Goal: Task Accomplishment & Management: Complete application form

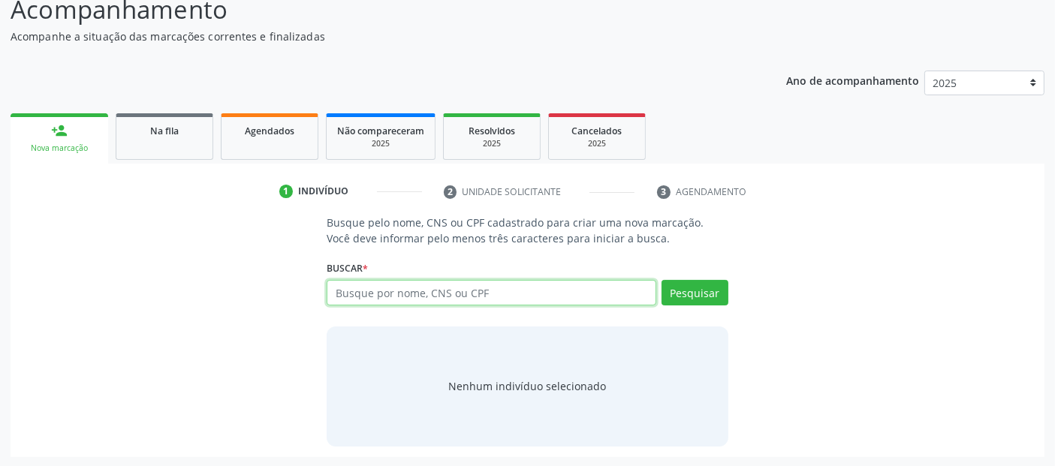
scroll to position [132, 0]
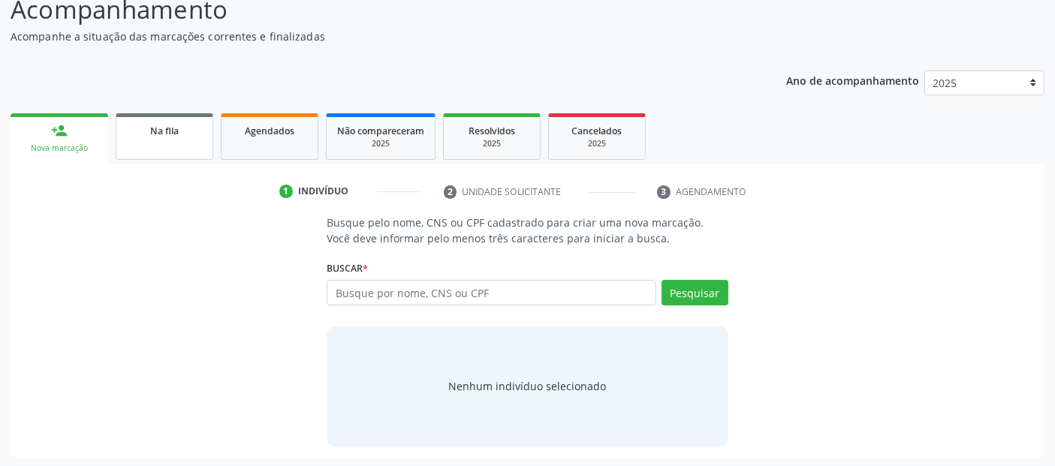
click at [167, 122] on div "Na fila" at bounding box center [164, 130] width 75 height 16
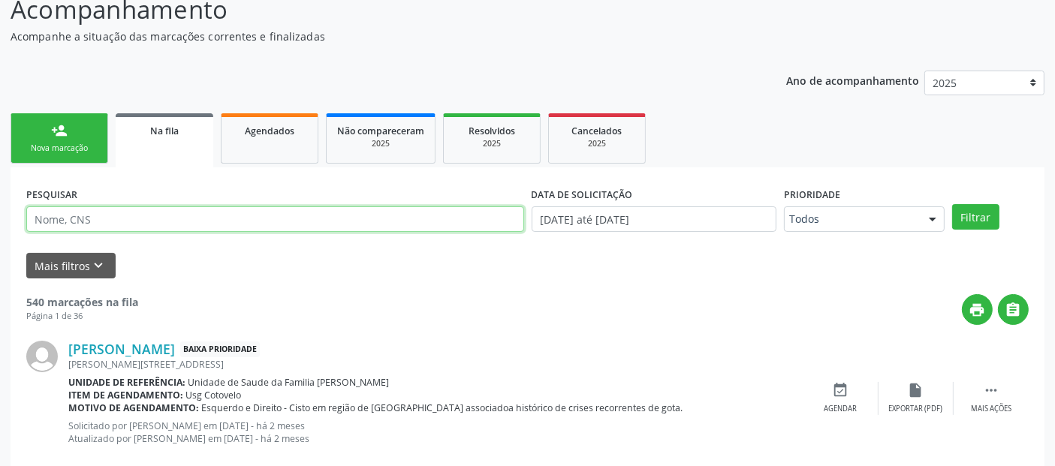
click at [259, 214] on input "text" at bounding box center [275, 220] width 498 height 26
type input "[PERSON_NAME]"
click at [952, 204] on button "Filtrar" at bounding box center [975, 217] width 47 height 26
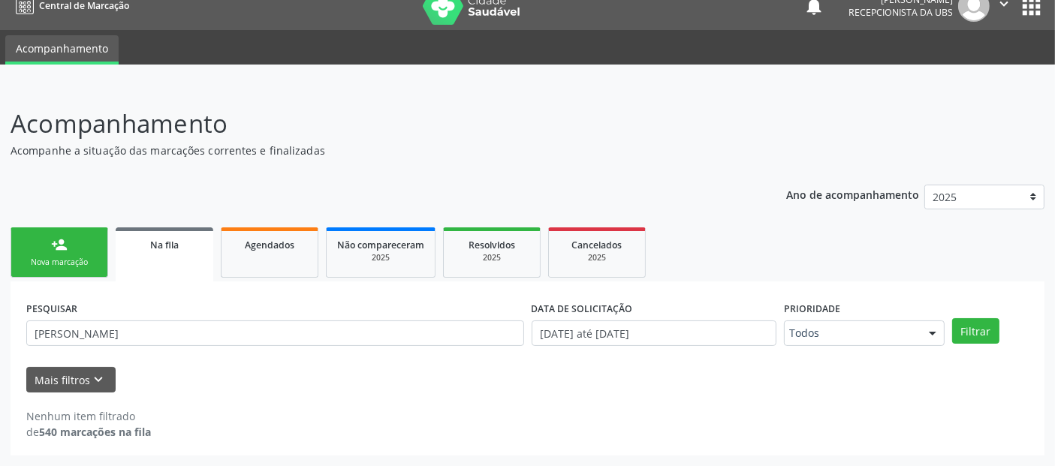
scroll to position [17, 0]
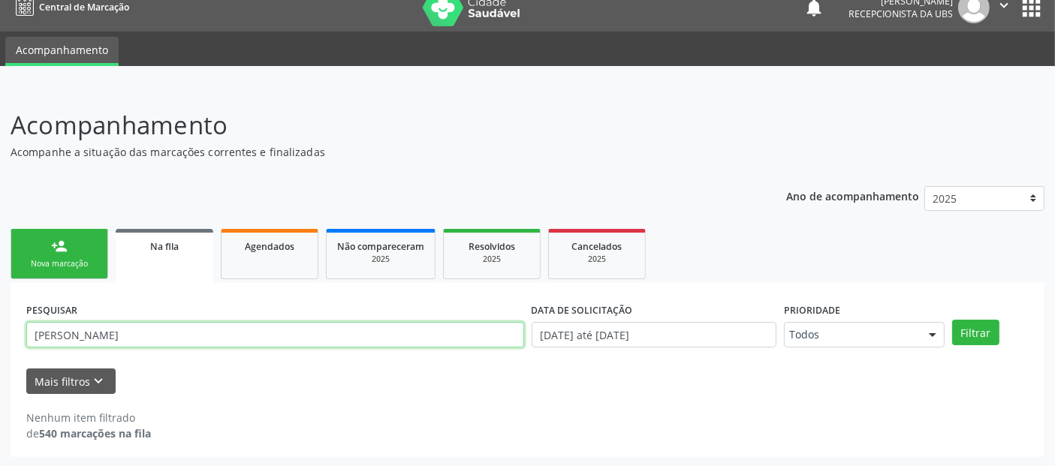
click at [307, 339] on input "[PERSON_NAME]" at bounding box center [275, 335] width 498 height 26
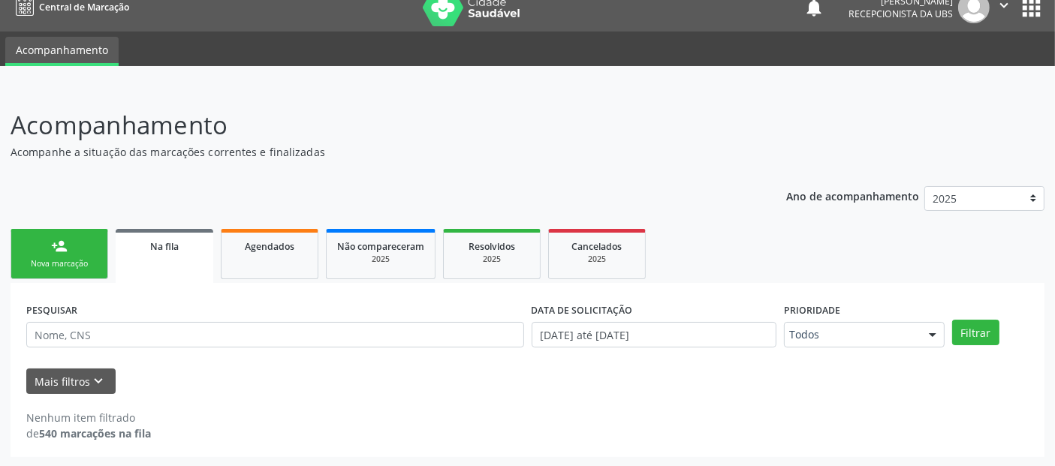
click at [107, 363] on form "PESQUISAR DATA DE SOLICITAÇÃO 0[DATE] até 2[DATE] Prioridade Todos Todos Baixa …" at bounding box center [527, 346] width 1003 height 95
click at [98, 376] on icon "keyboard_arrow_down" at bounding box center [99, 381] width 17 height 17
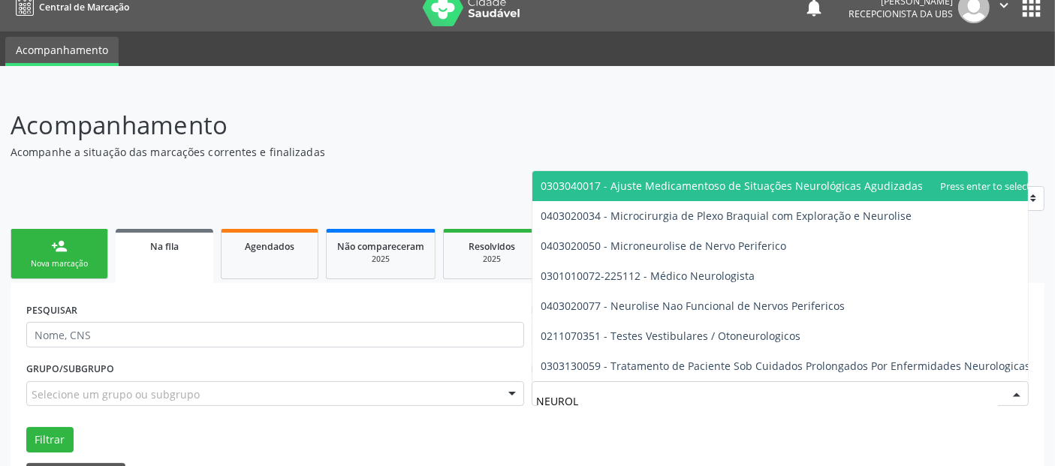
type input "NEUROLO"
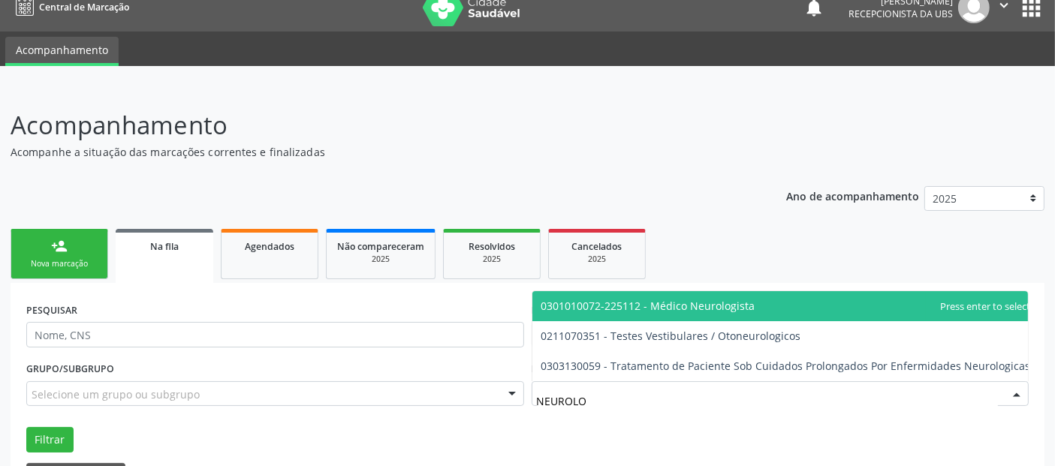
click at [713, 309] on span "0301010072-225112 - Médico Neurologista" at bounding box center [648, 306] width 214 height 14
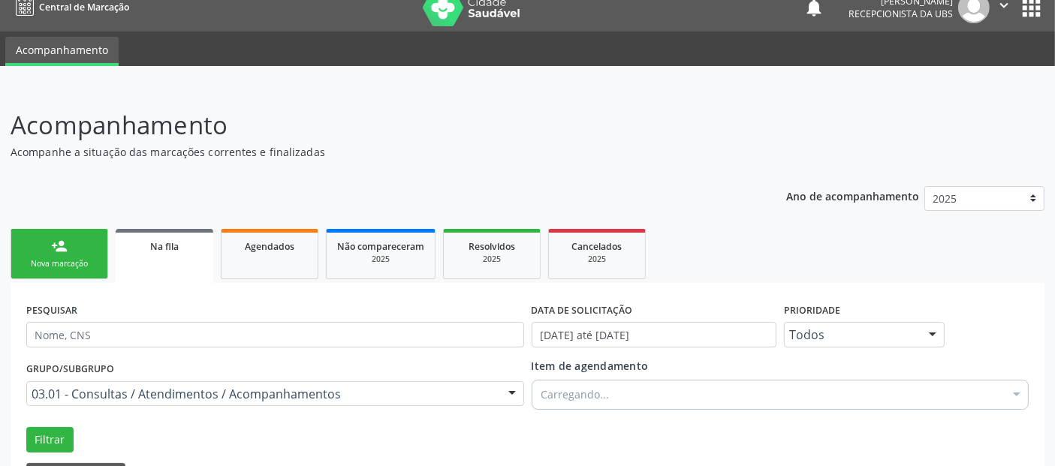
scroll to position [110, 0]
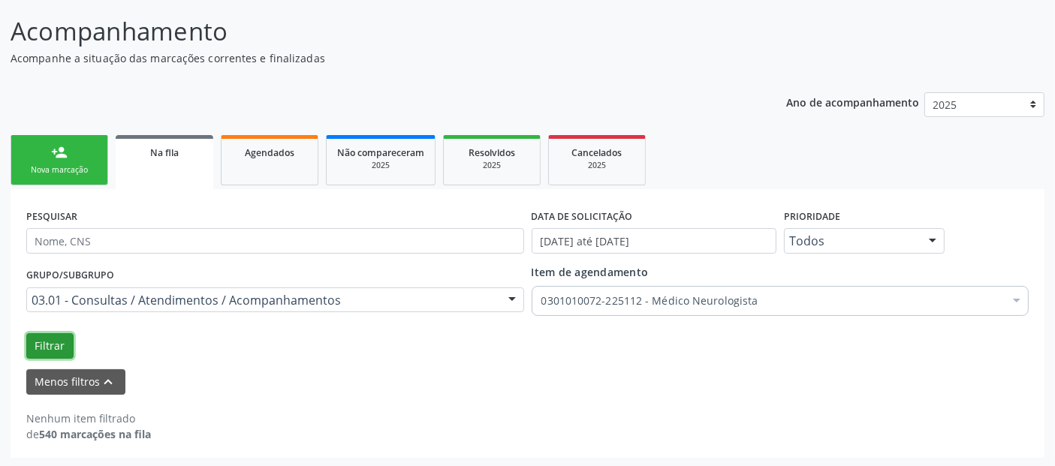
click at [71, 342] on button "Filtrar" at bounding box center [49, 346] width 47 height 26
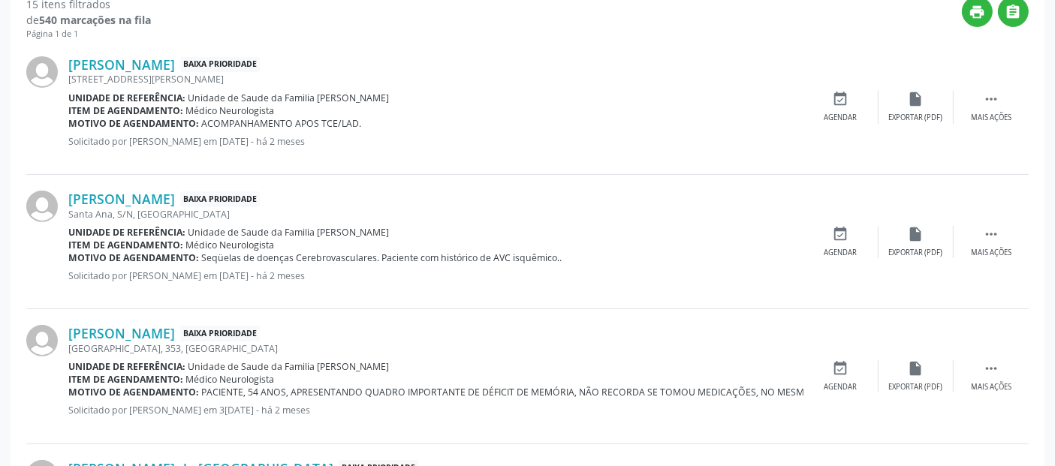
scroll to position [0, 0]
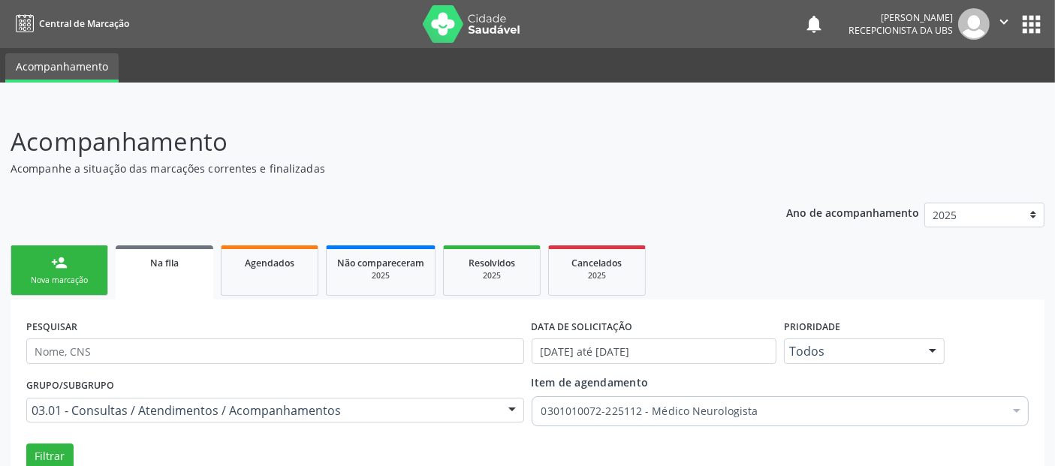
click at [51, 255] on div "person_add" at bounding box center [59, 263] width 17 height 17
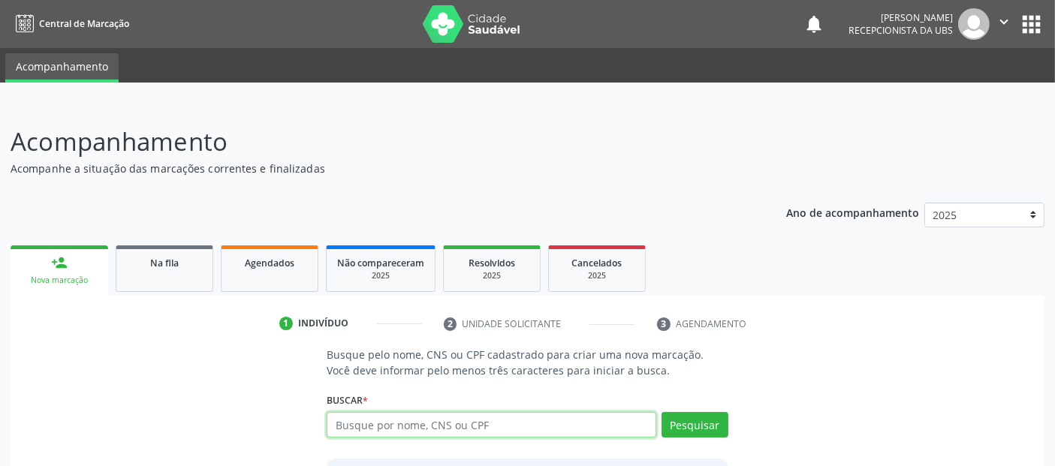
click at [351, 421] on input "text" at bounding box center [491, 425] width 329 height 26
type input "ALINE"
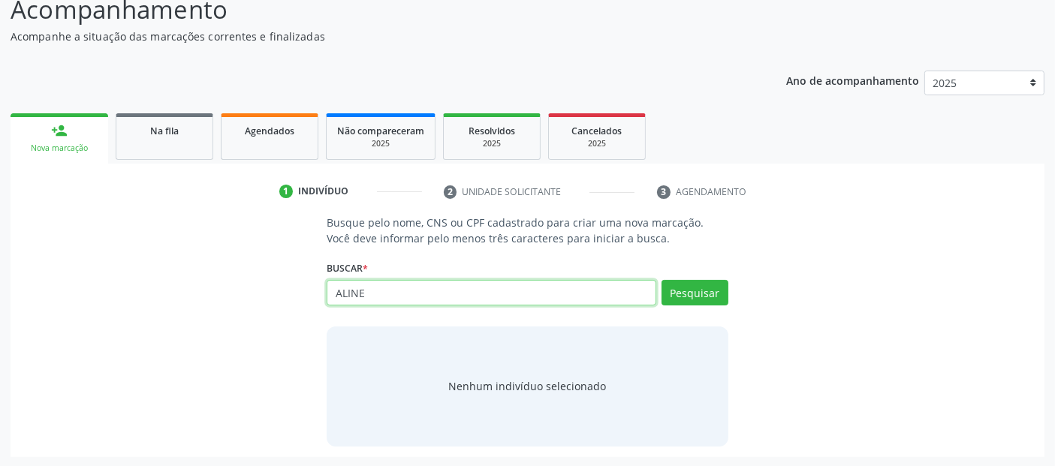
click at [457, 293] on input "ALINE" at bounding box center [491, 293] width 329 height 26
type input "05152560488"
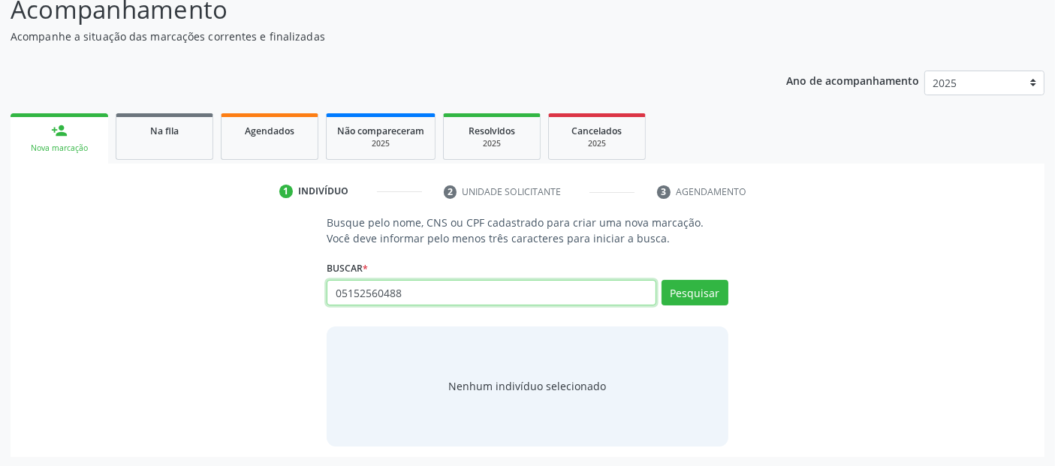
type input "05152560488"
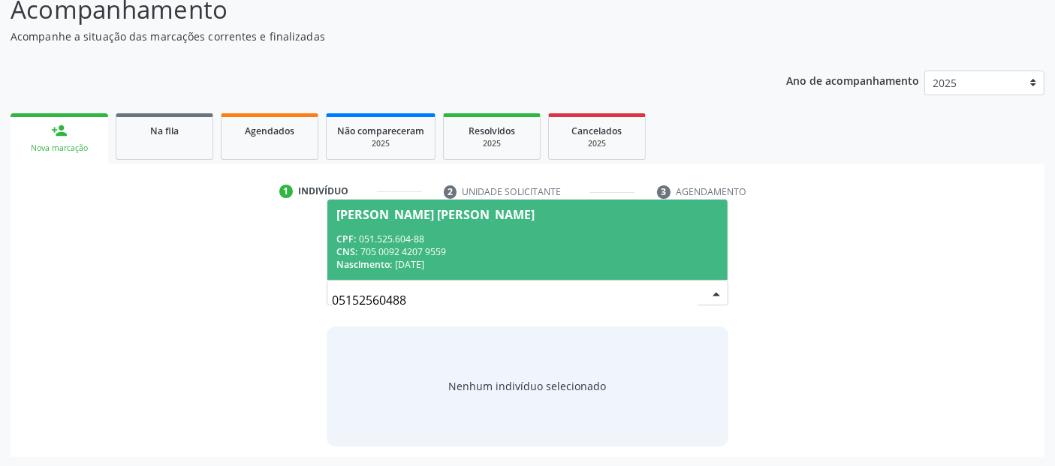
click at [532, 243] on div "CPF: 051.525.604-88" at bounding box center [527, 239] width 382 height 13
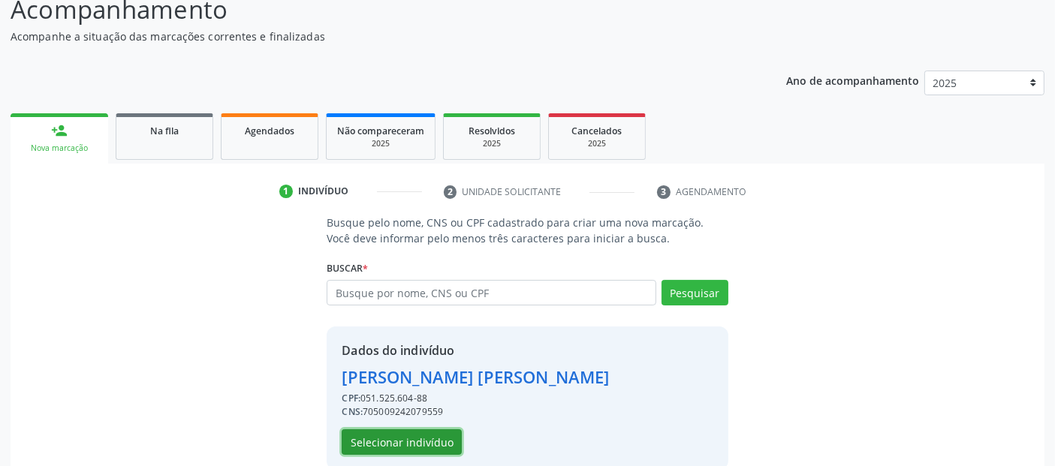
click at [446, 443] on button "Selecionar indivíduo" at bounding box center [402, 443] width 120 height 26
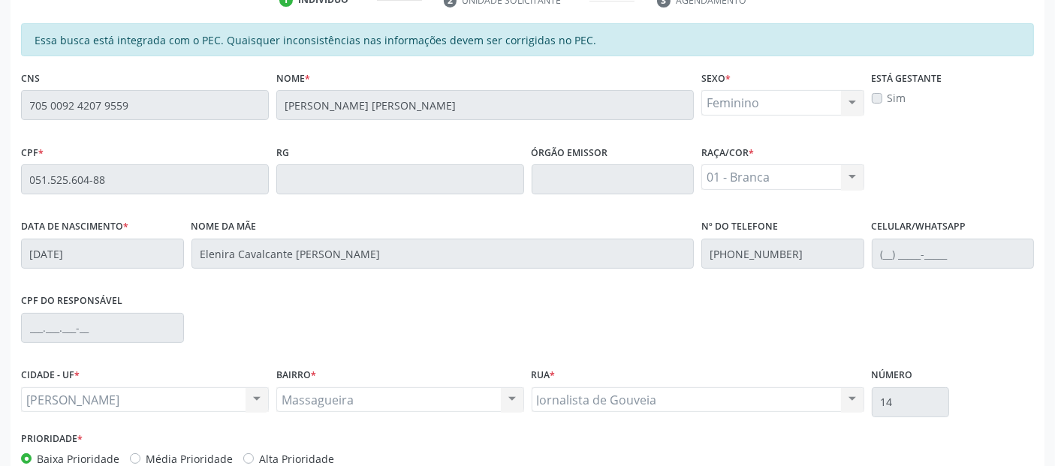
scroll to position [410, 0]
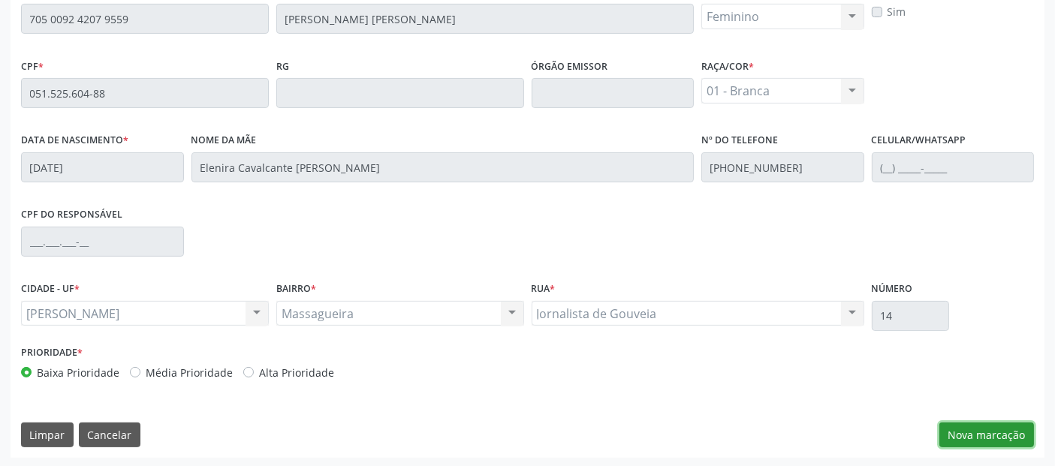
click at [982, 423] on button "Nova marcação" at bounding box center [986, 436] width 95 height 26
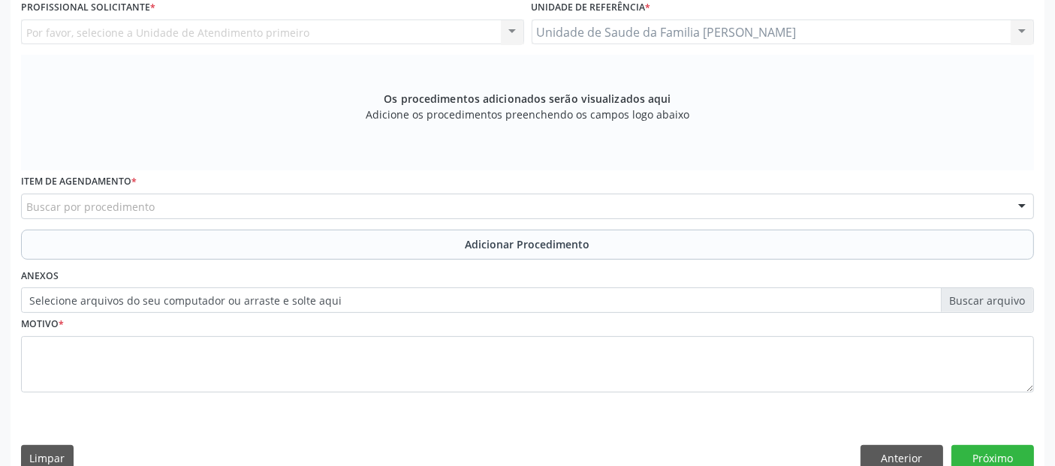
scroll to position [264, 0]
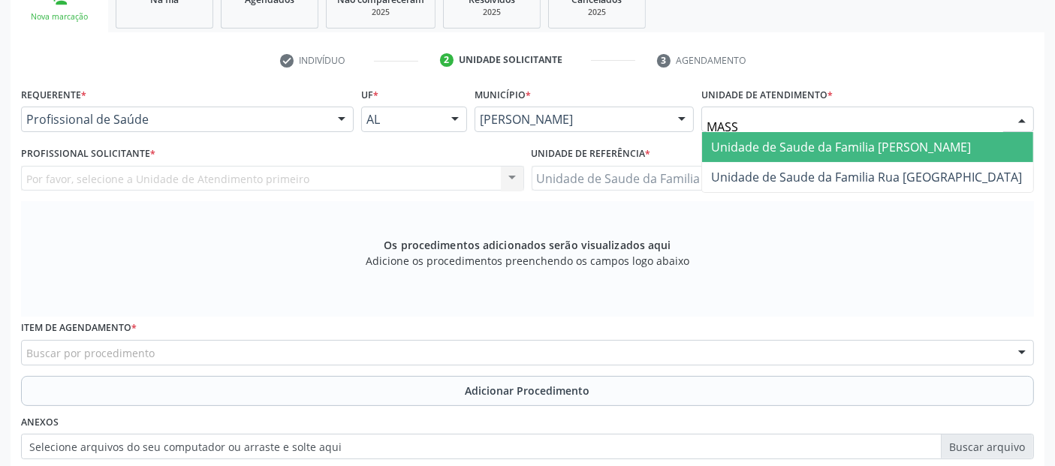
type input "MASSA"
click at [749, 143] on span "Unidade de Saude da Familia [PERSON_NAME]" at bounding box center [841, 147] width 260 height 17
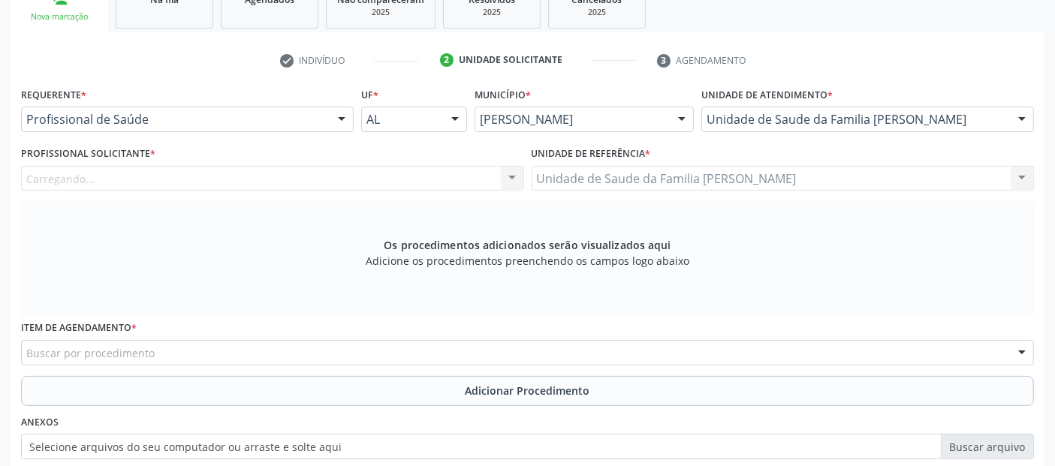
click at [308, 182] on div "Carregando..." at bounding box center [272, 179] width 503 height 26
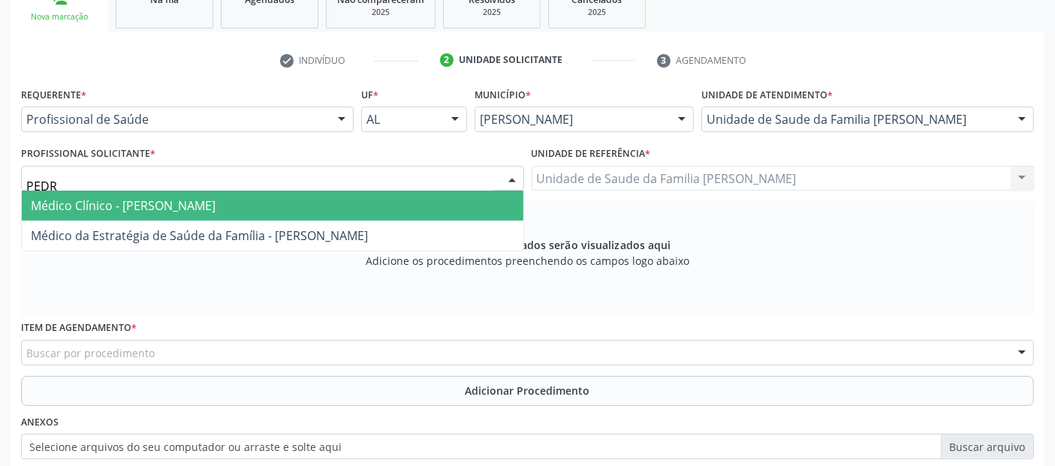
type input "[PERSON_NAME]"
click at [267, 209] on span "Médico Clínico - [PERSON_NAME]" at bounding box center [273, 206] width 502 height 30
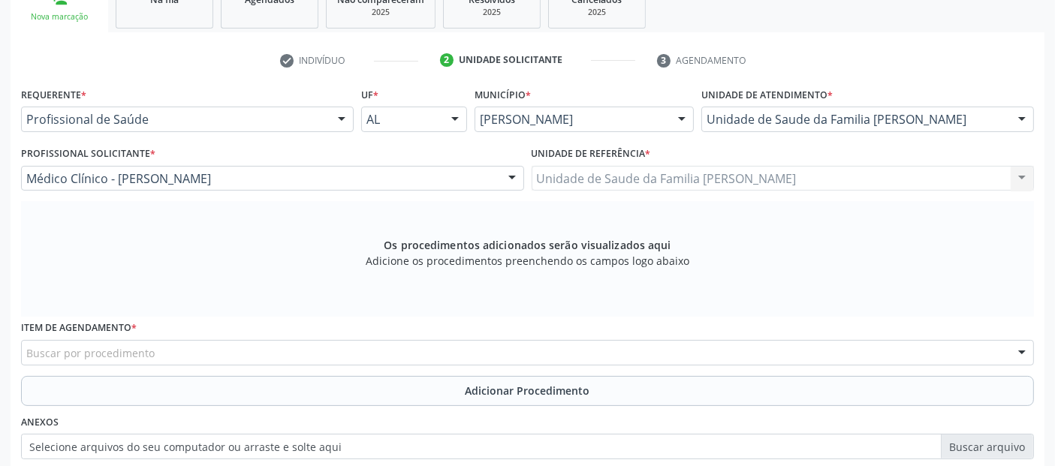
click at [171, 349] on div "Buscar por procedimento" at bounding box center [527, 353] width 1013 height 26
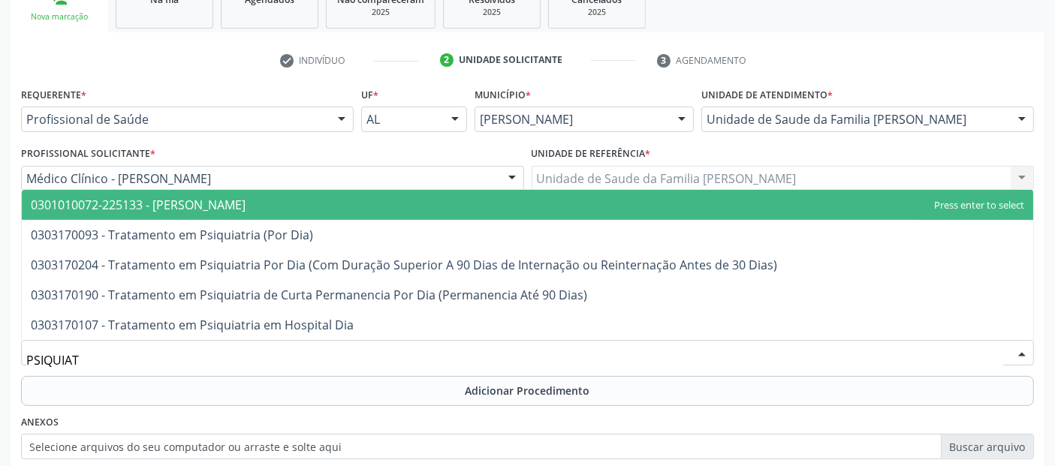
type input "PSIQUIATR"
click at [234, 213] on span "0301010072-225133 - [PERSON_NAME]" at bounding box center [528, 205] width 1012 height 30
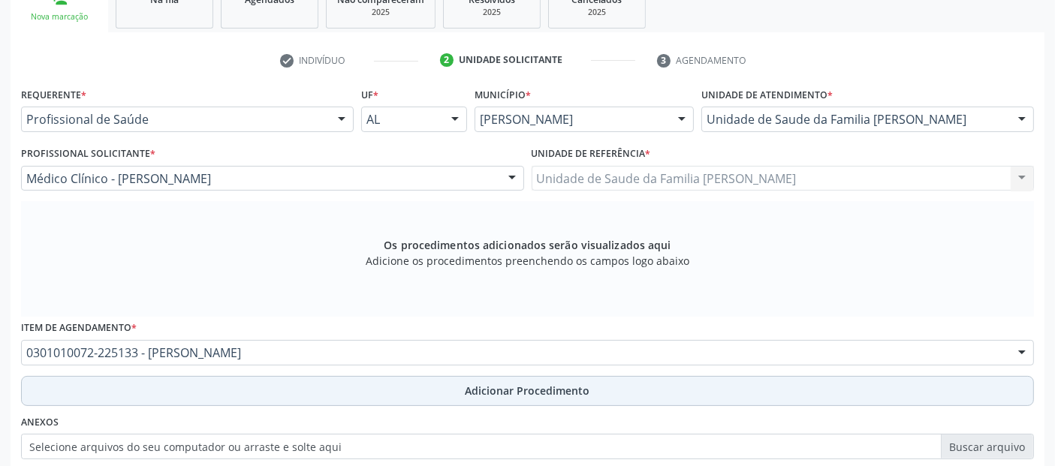
click at [386, 385] on button "Adicionar Procedimento" at bounding box center [527, 391] width 1013 height 30
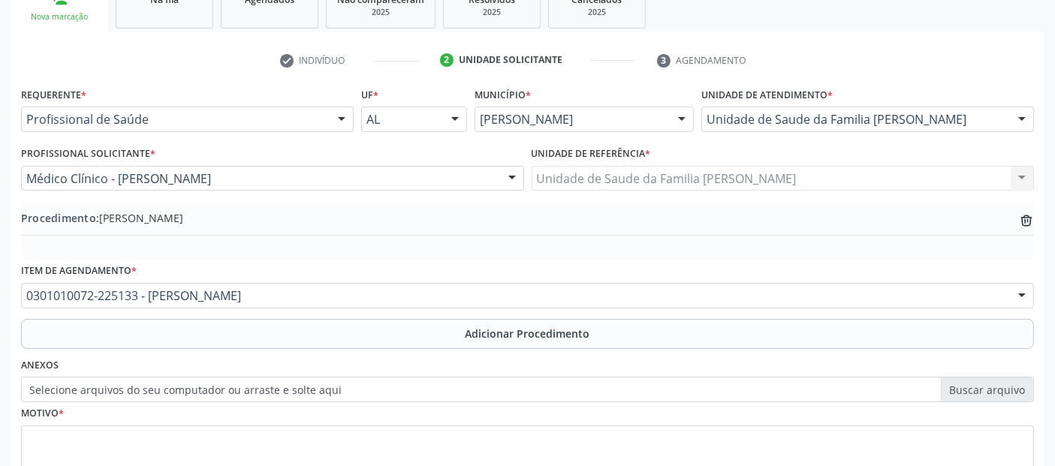
scroll to position [376, 0]
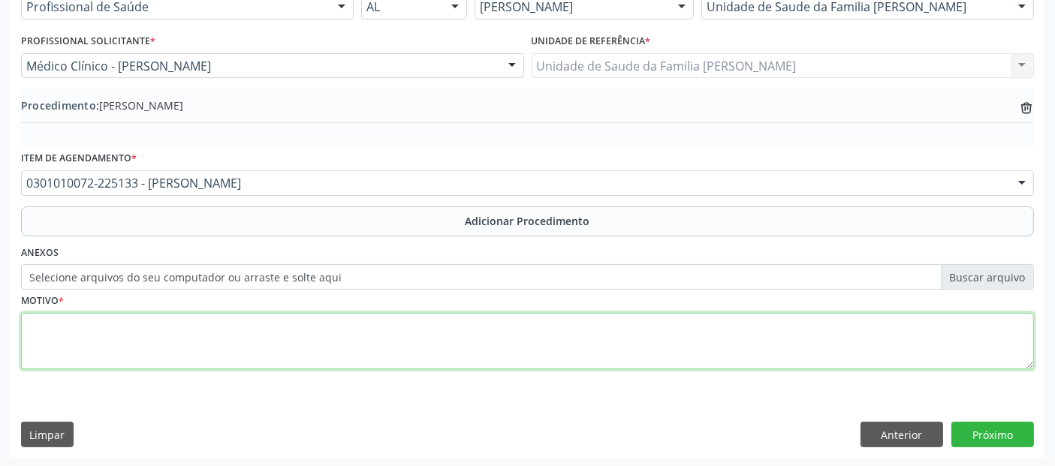
click at [391, 338] on textarea at bounding box center [527, 341] width 1013 height 57
type textarea "ANSIEDADE GENERALIZADA."
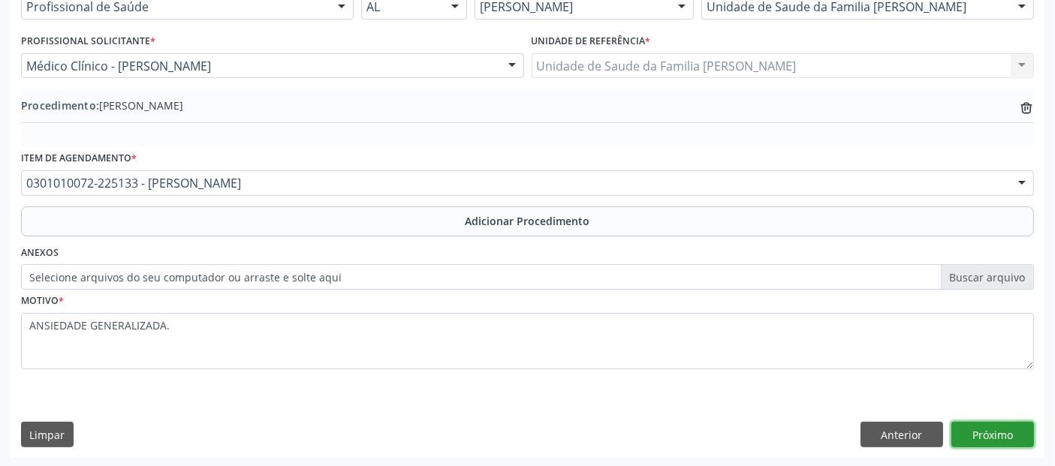
click at [1024, 442] on button "Próximo" at bounding box center [993, 435] width 83 height 26
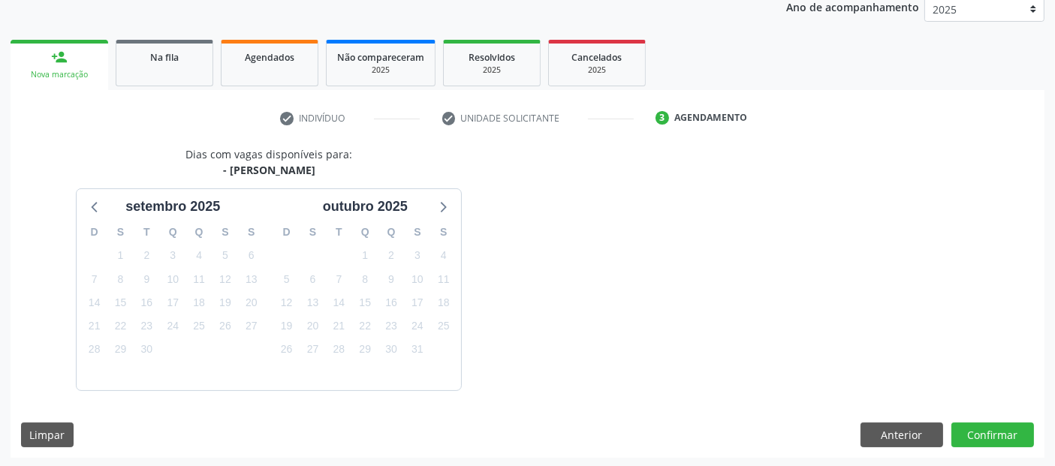
scroll to position [250, 0]
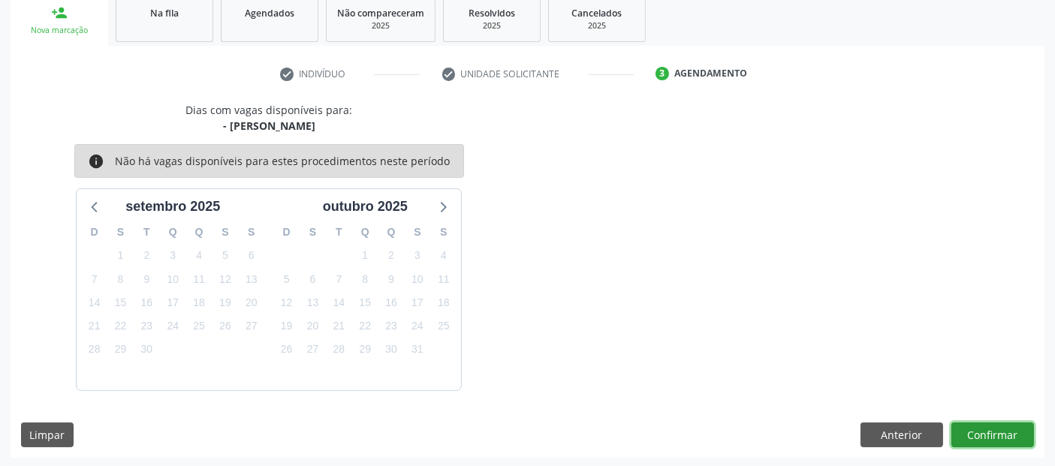
click at [1024, 442] on button "Confirmar" at bounding box center [993, 436] width 83 height 26
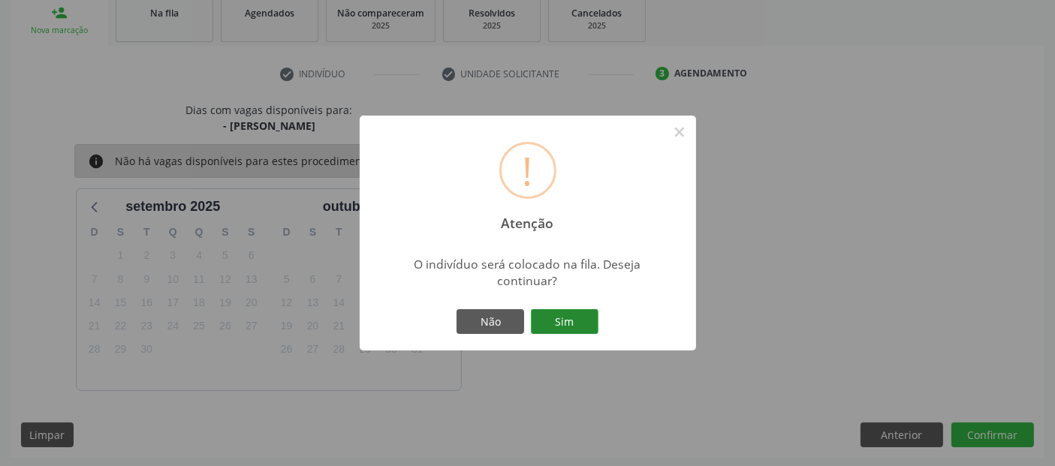
click at [575, 323] on button "Sim" at bounding box center [565, 322] width 68 height 26
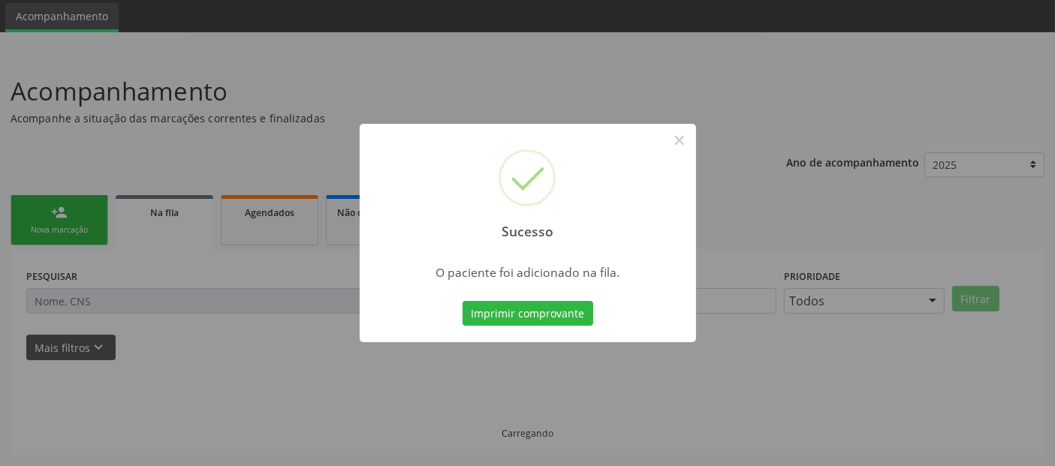
scroll to position [49, 0]
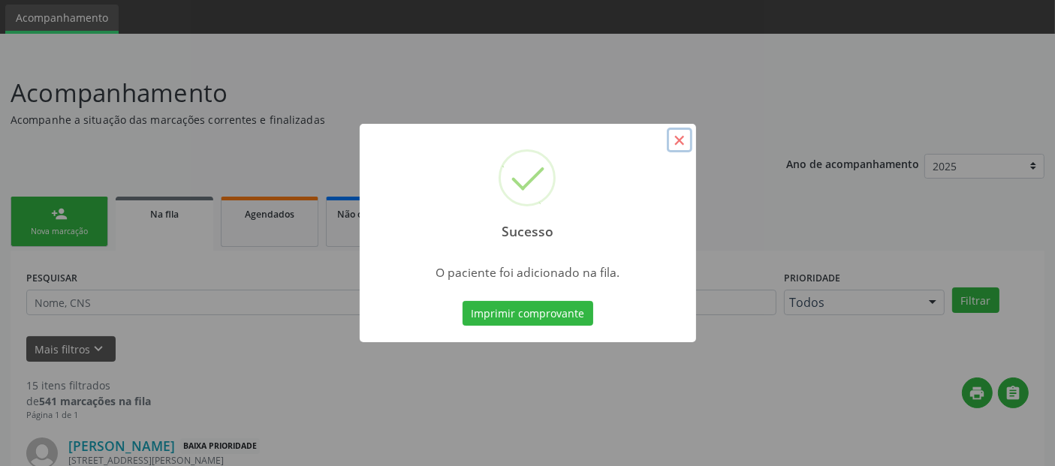
click at [674, 137] on button "×" at bounding box center [680, 141] width 26 height 26
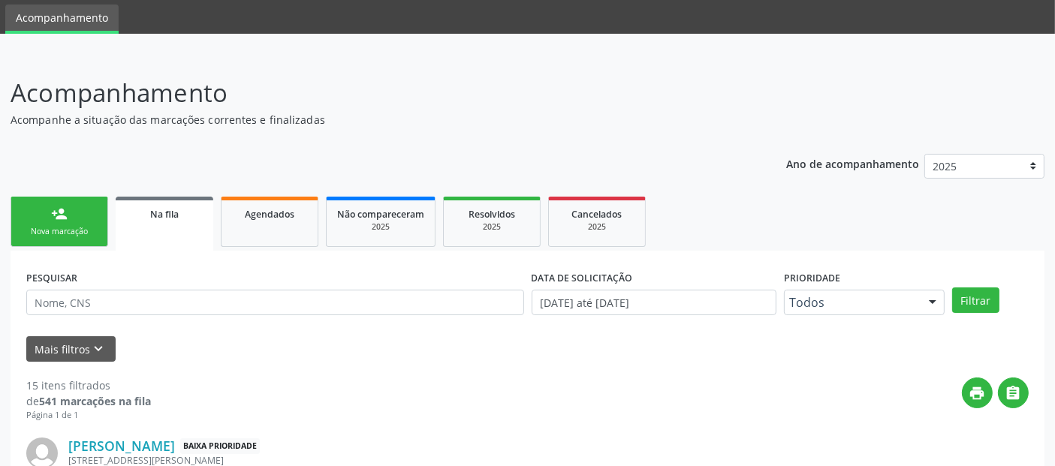
click at [53, 211] on div "person_add" at bounding box center [59, 214] width 17 height 17
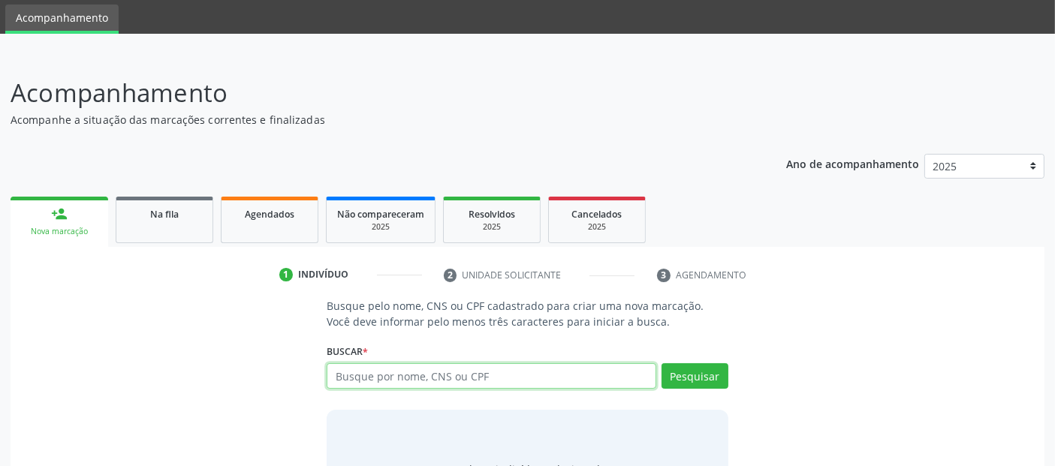
click at [415, 377] on input "text" at bounding box center [491, 376] width 329 height 26
type input "05152560488"
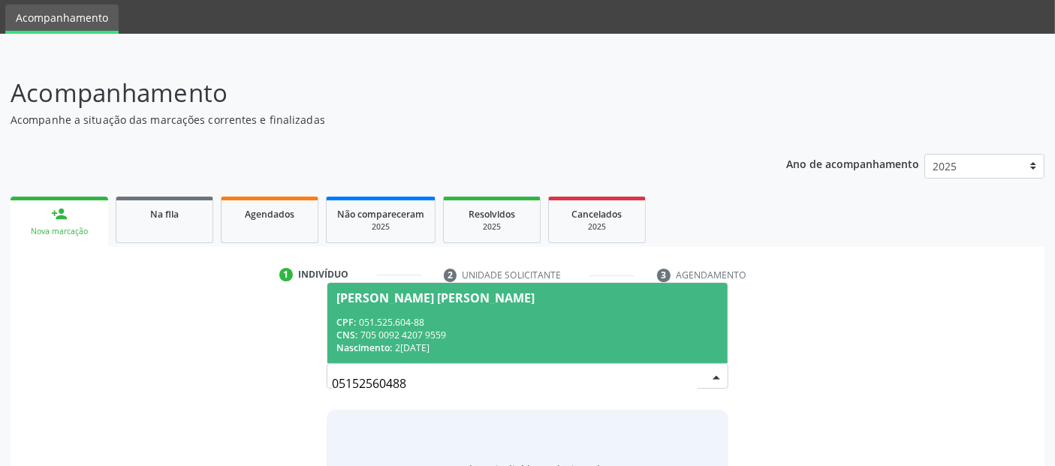
scroll to position [132, 0]
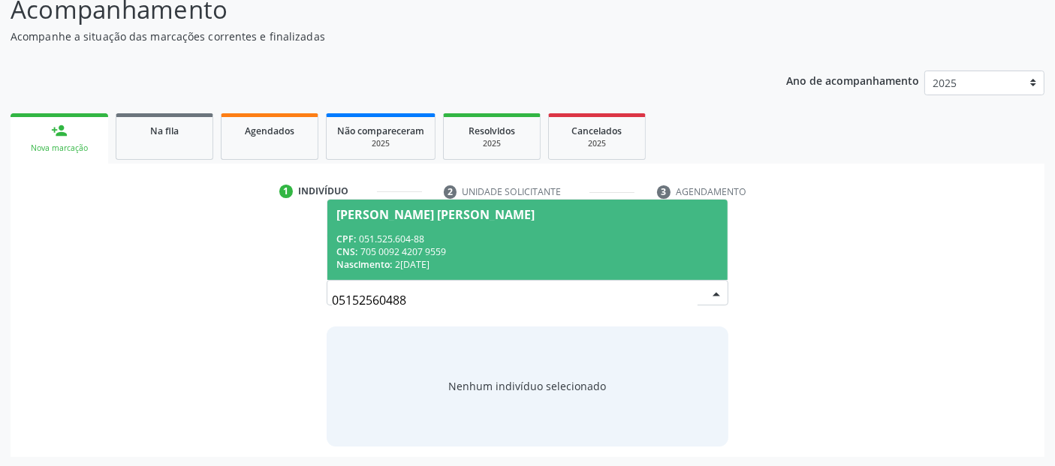
click at [493, 270] on span "[PERSON_NAME] [PERSON_NAME] CPF: 051.525.604-88 CNS: 705 0092 4207 9559 Nascime…" at bounding box center [527, 240] width 400 height 80
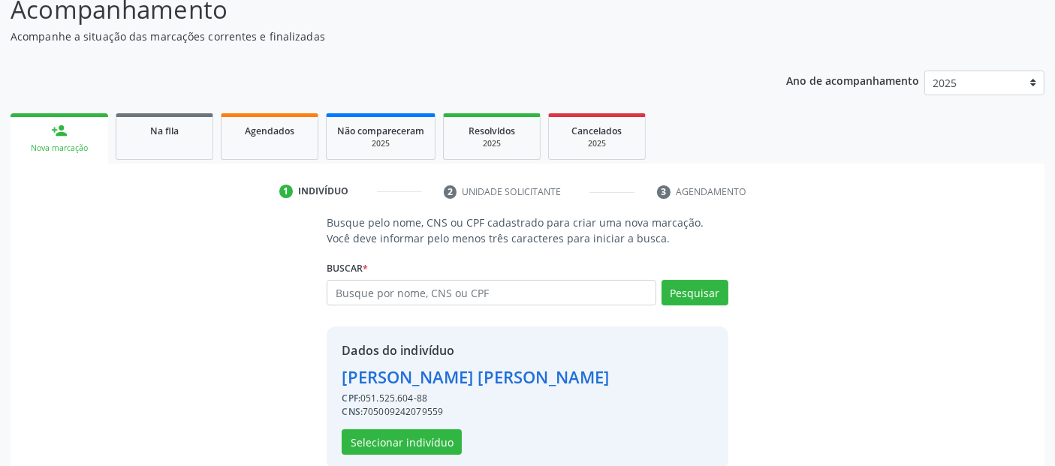
click at [433, 454] on div "Dados do indivíduo [PERSON_NAME] CPF: 051.525.604-88 CNS: 705009242079559 Selec…" at bounding box center [527, 398] width 401 height 143
click at [433, 453] on button "Selecionar indivíduo" at bounding box center [402, 443] width 120 height 26
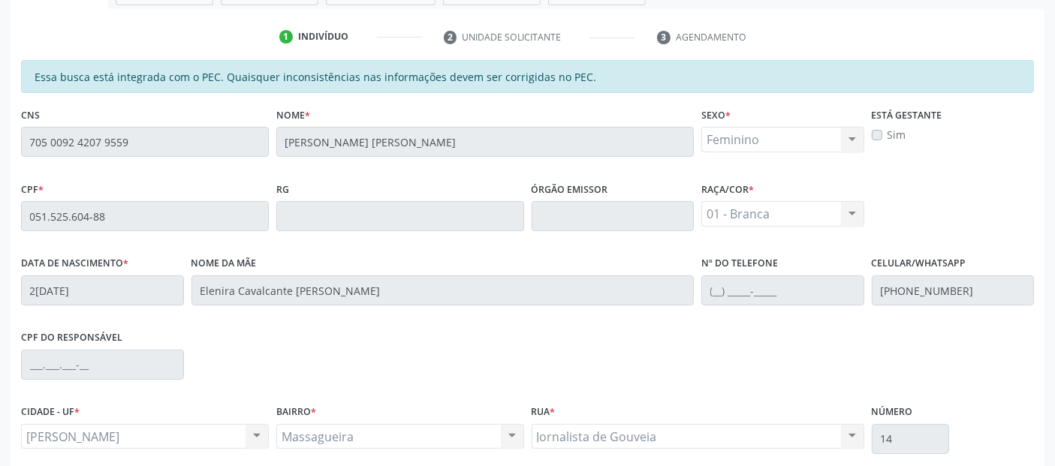
scroll to position [410, 0]
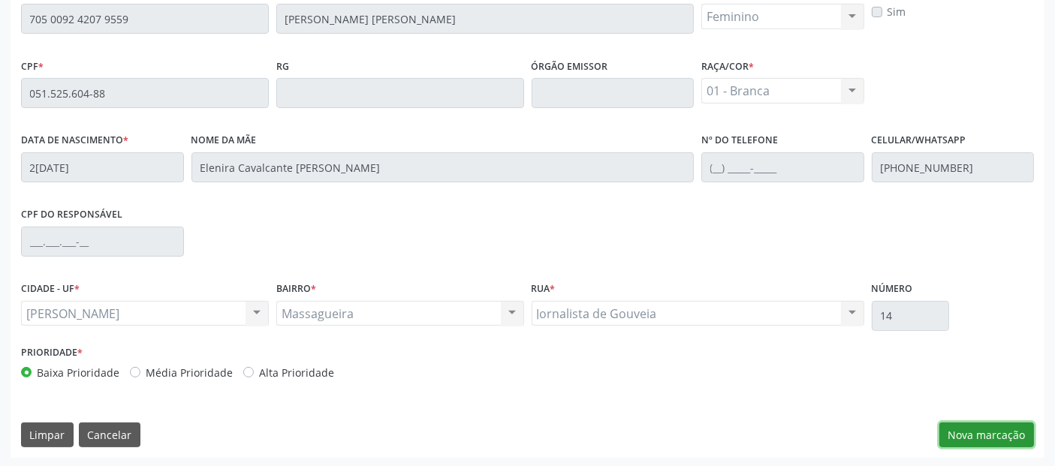
click at [1017, 437] on button "Nova marcação" at bounding box center [986, 436] width 95 height 26
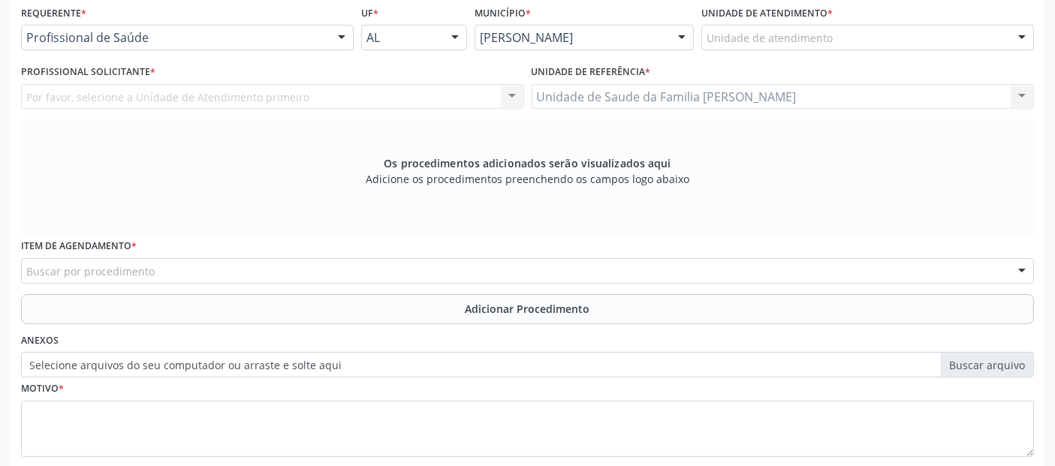
scroll to position [433, 0]
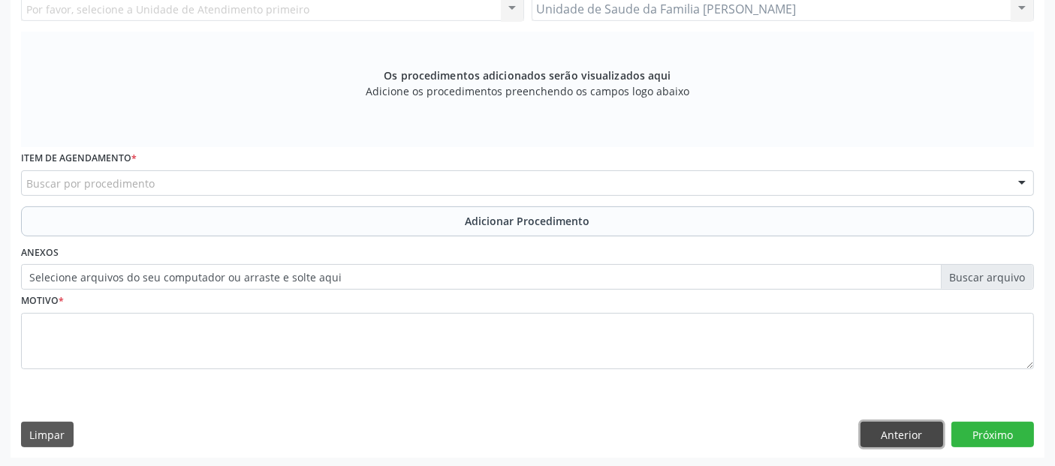
click at [911, 441] on button "Anterior" at bounding box center [902, 435] width 83 height 26
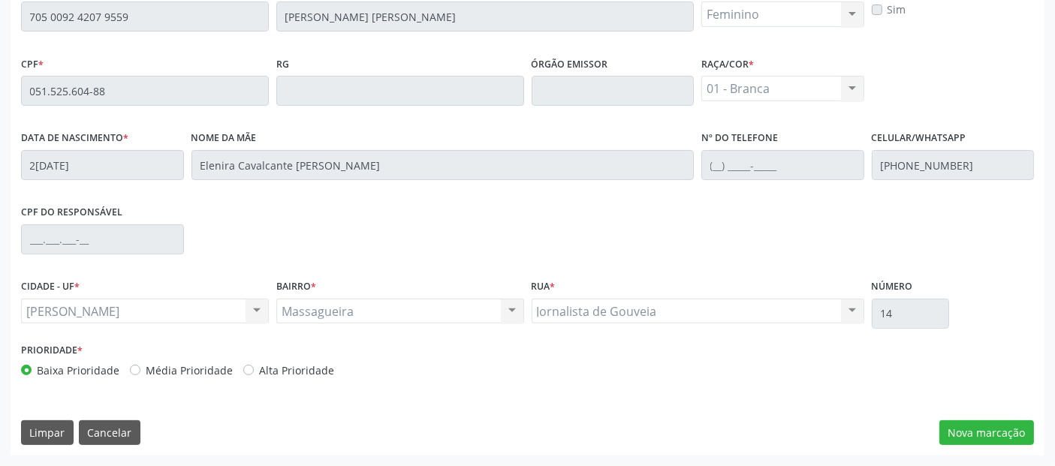
scroll to position [410, 0]
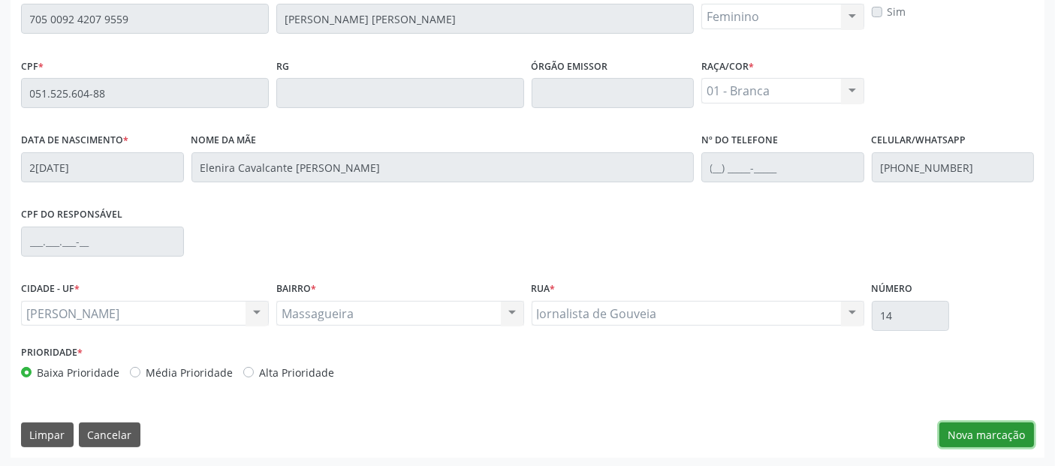
click at [976, 423] on button "Nova marcação" at bounding box center [986, 436] width 95 height 26
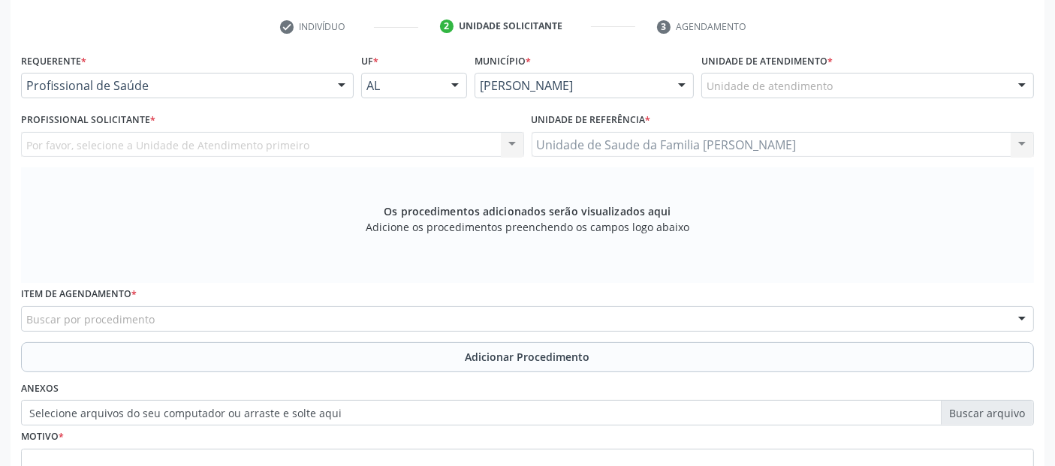
scroll to position [295, 0]
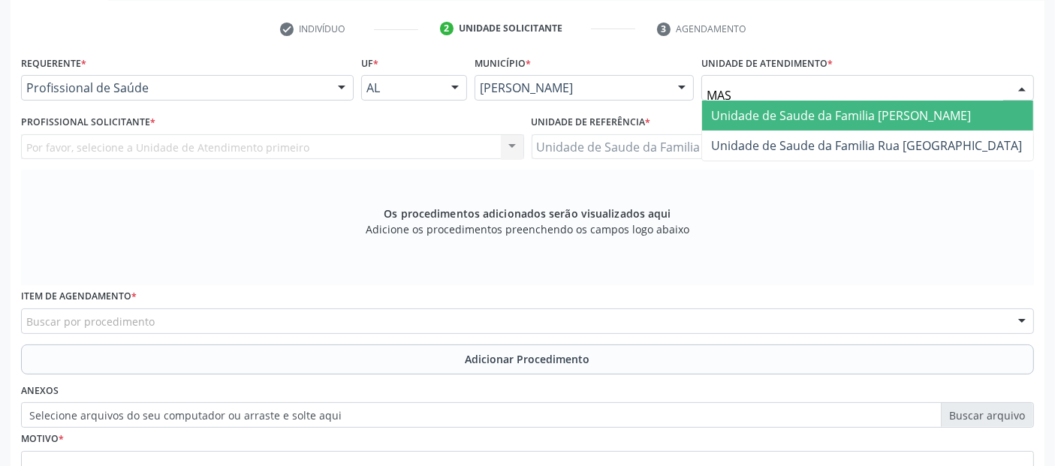
type input "MASS"
click at [758, 119] on span "Unidade de Saude da Familia [PERSON_NAME]" at bounding box center [841, 115] width 260 height 17
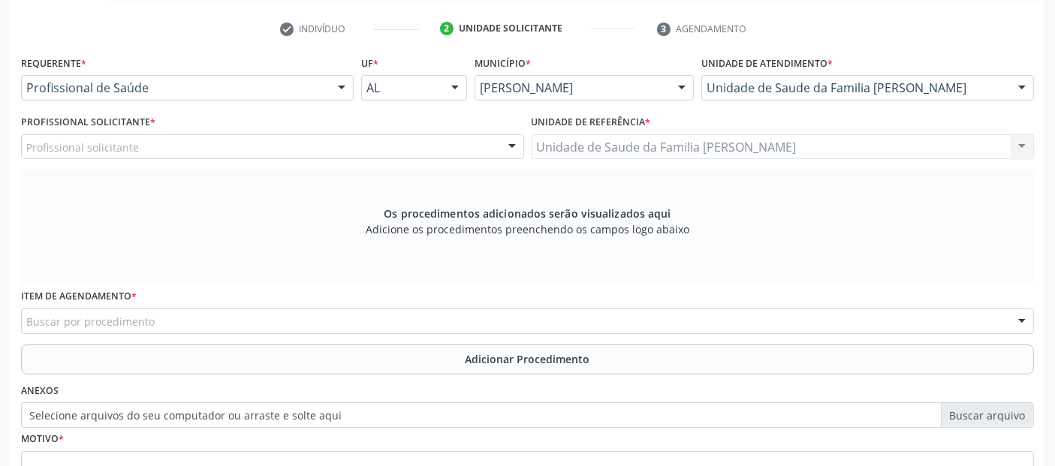
click at [276, 146] on div "Profissional solicitante" at bounding box center [272, 147] width 503 height 26
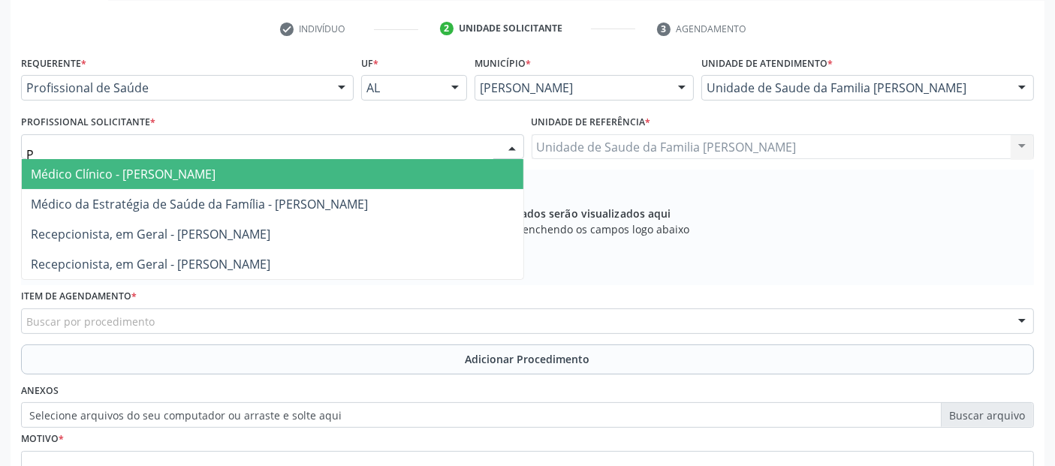
click at [276, 146] on input "P" at bounding box center [259, 155] width 467 height 30
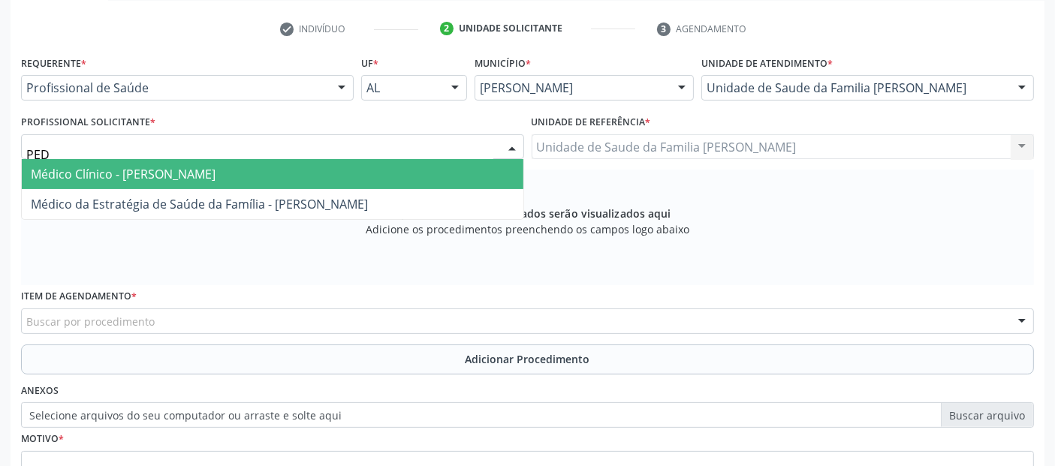
type input "PEDR"
click at [216, 176] on span "Médico Clínico - [PERSON_NAME]" at bounding box center [123, 174] width 185 height 17
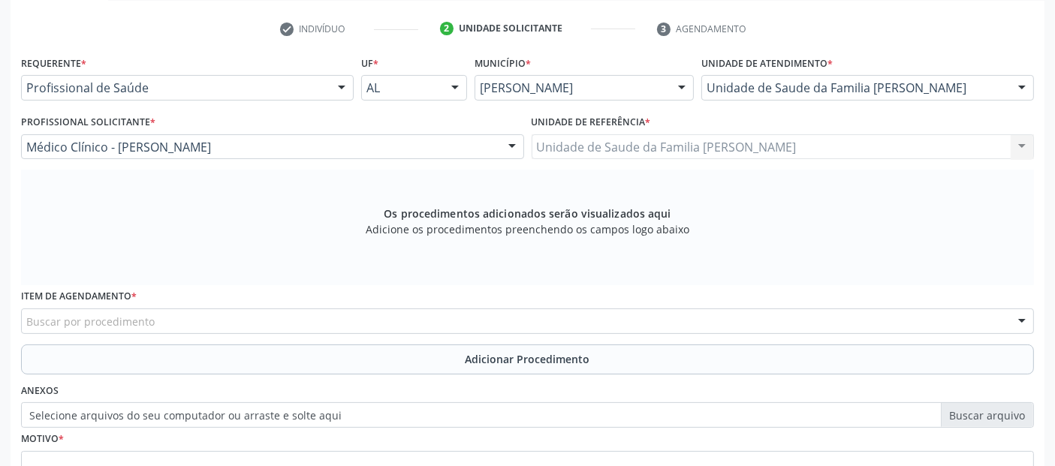
click at [219, 328] on div "Buscar por procedimento" at bounding box center [527, 322] width 1013 height 26
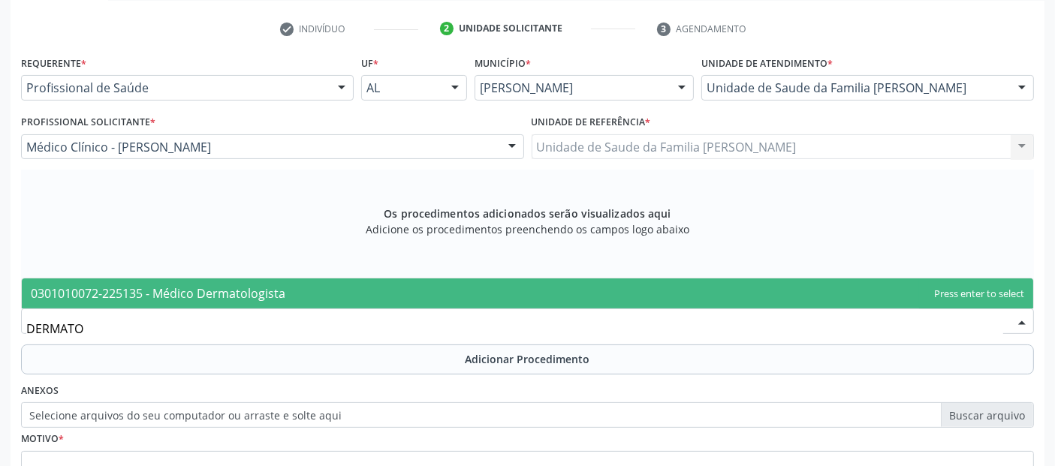
type input "DERMATOL"
click at [272, 289] on span "0301010072-225135 - Médico Dermatologista" at bounding box center [158, 293] width 255 height 17
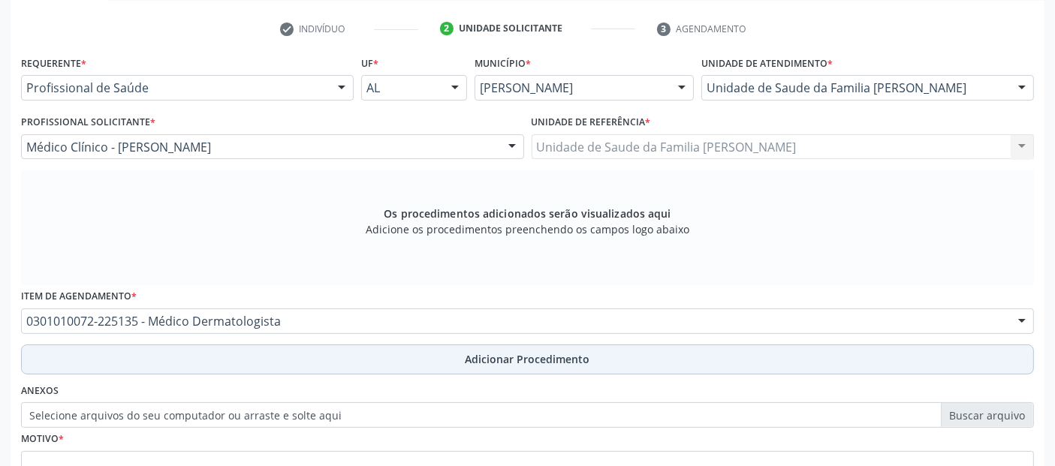
click at [296, 357] on button "Adicionar Procedimento" at bounding box center [527, 360] width 1013 height 30
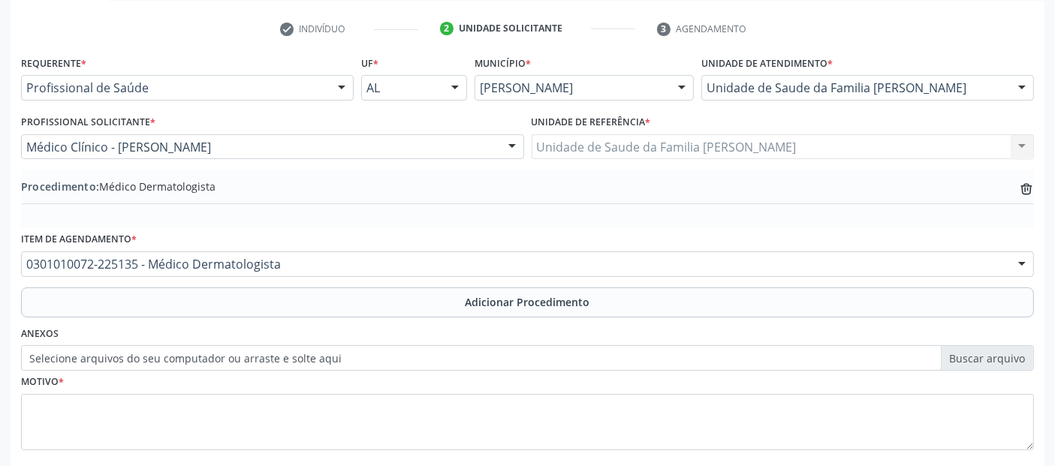
scroll to position [376, 0]
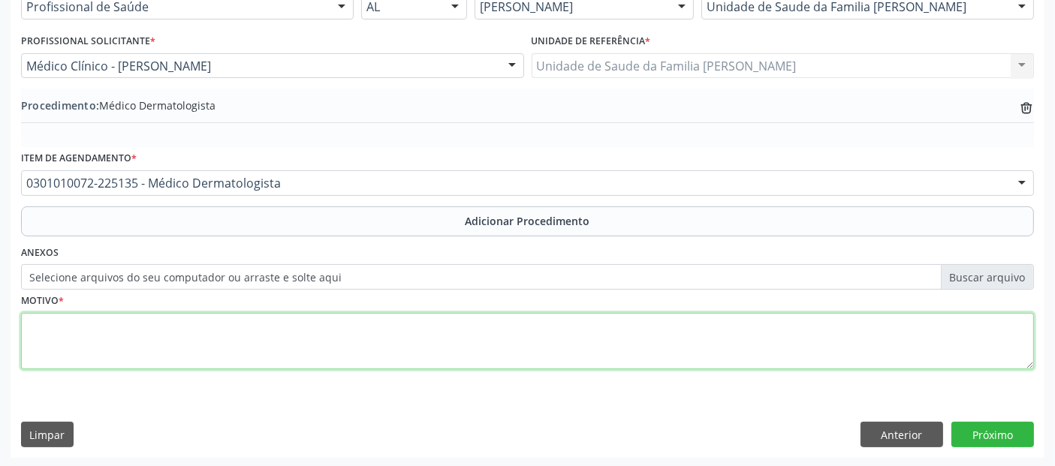
click at [652, 345] on textarea at bounding box center [527, 341] width 1013 height 57
type textarea "URTICÁRIA."
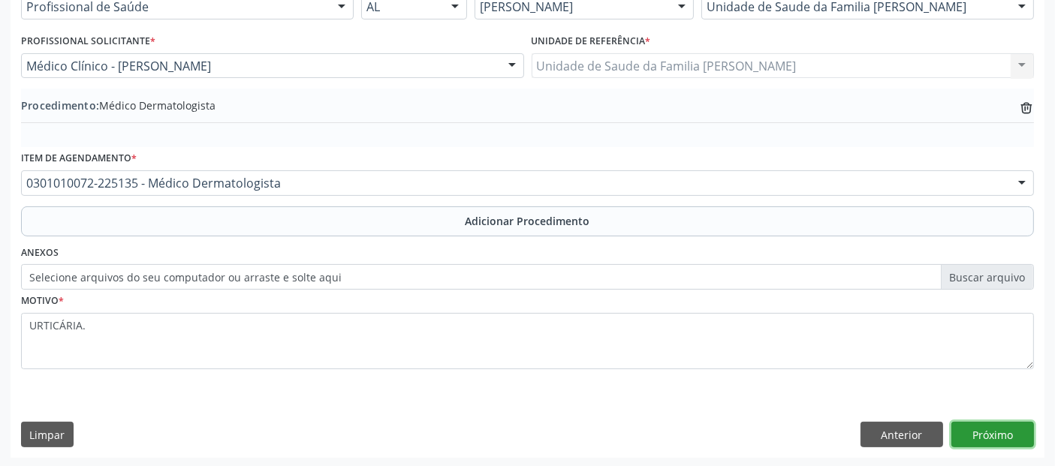
click at [1001, 433] on button "Próximo" at bounding box center [993, 435] width 83 height 26
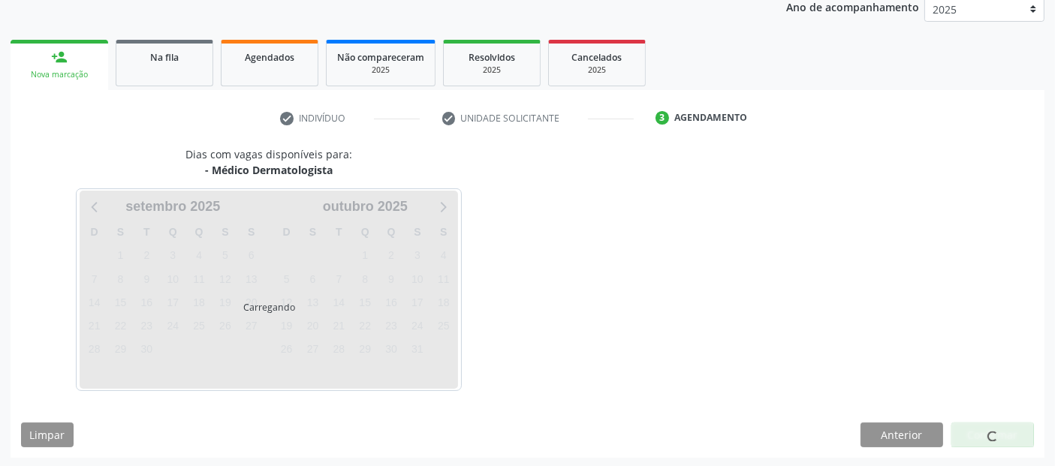
scroll to position [250, 0]
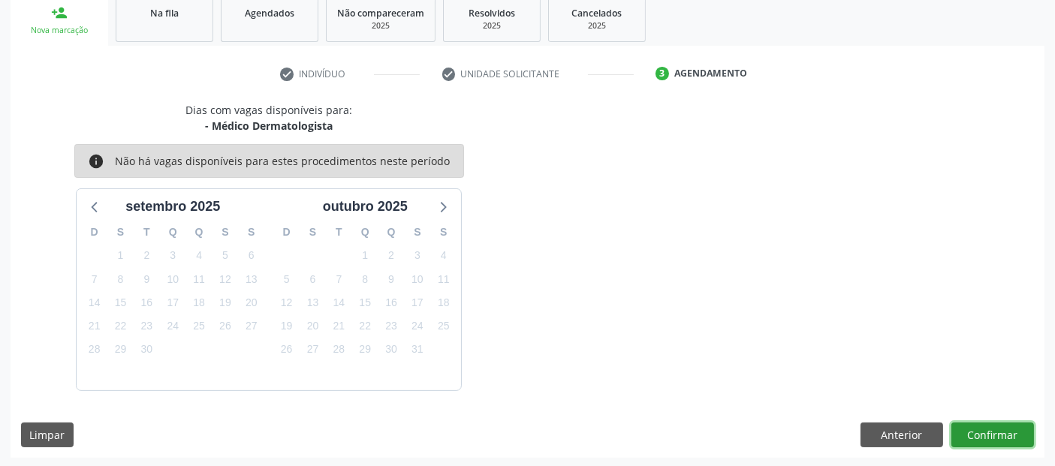
click at [1003, 434] on button "Confirmar" at bounding box center [993, 436] width 83 height 26
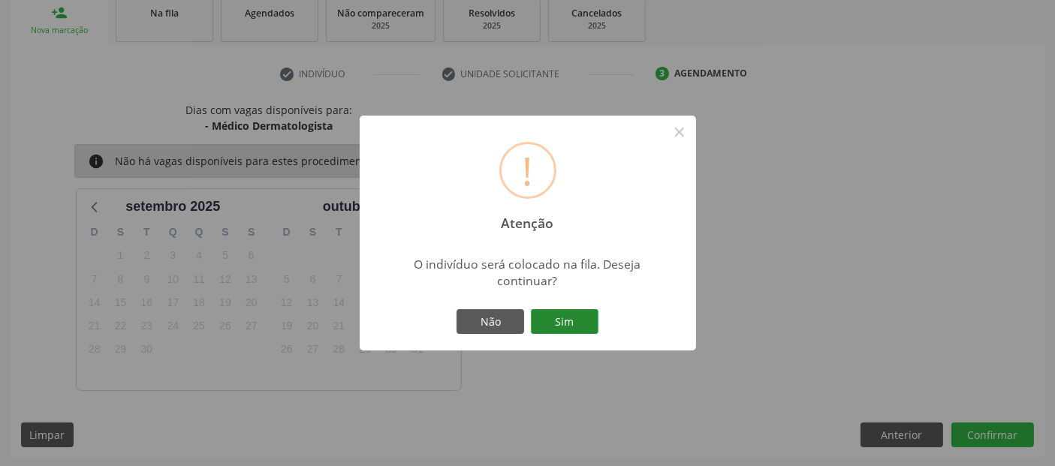
click at [586, 327] on button "Sim" at bounding box center [565, 322] width 68 height 26
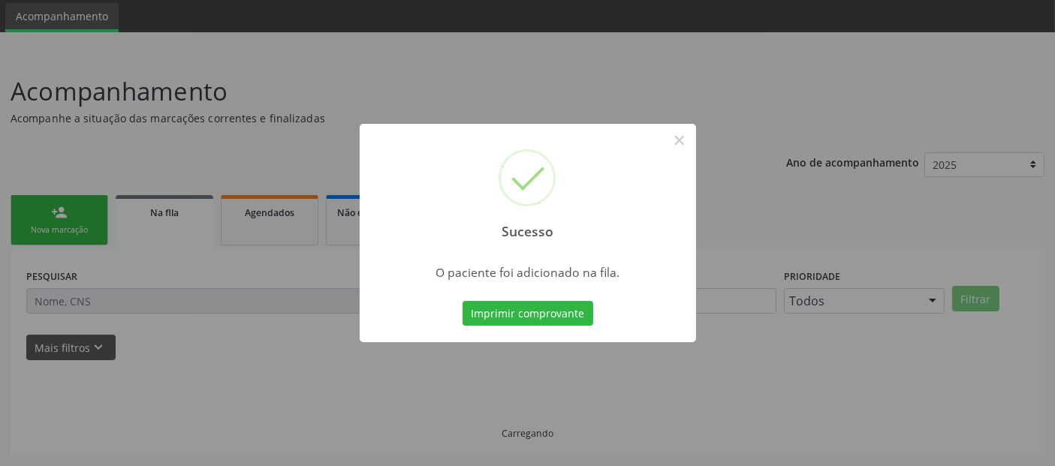
scroll to position [49, 0]
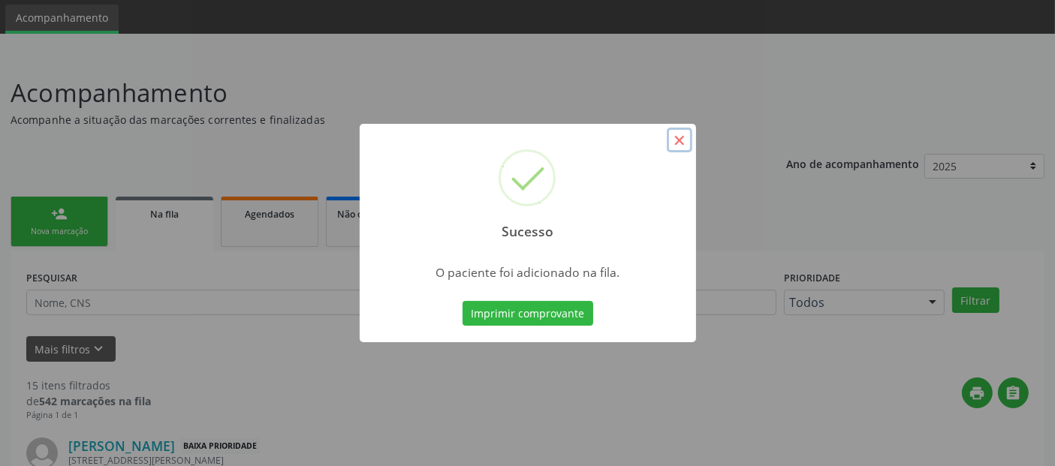
click at [674, 136] on button "×" at bounding box center [680, 141] width 26 height 26
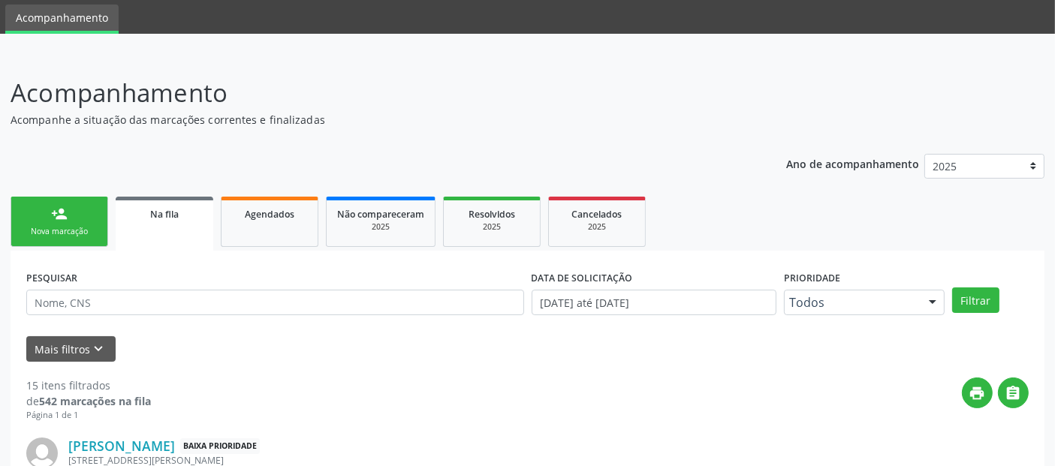
click at [58, 230] on div "Nova marcação" at bounding box center [59, 231] width 75 height 11
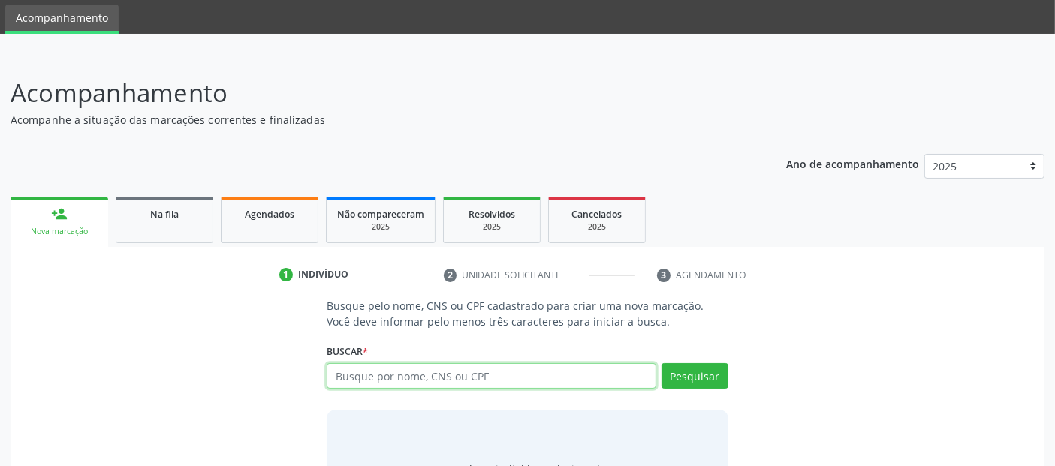
click at [405, 366] on input "text" at bounding box center [491, 376] width 329 height 26
paste input "051.525.604-88"
type input "051.525.604-88"
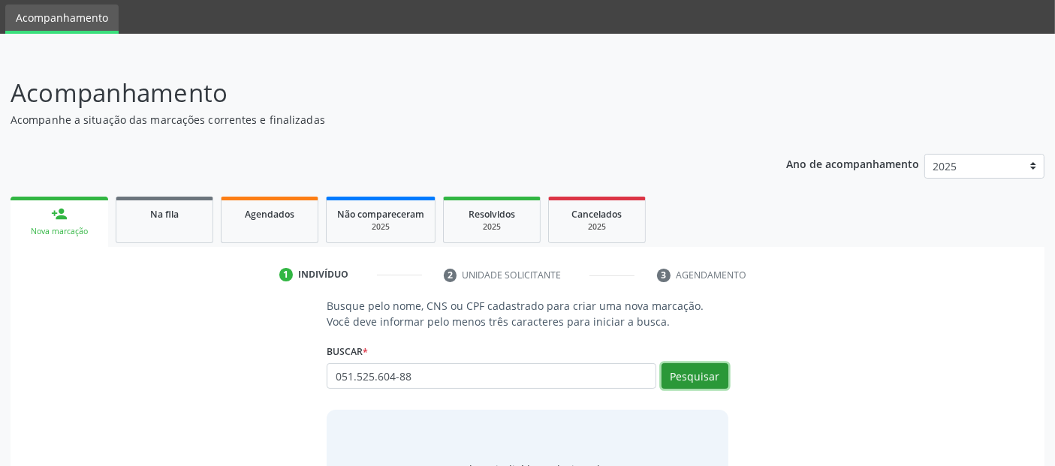
click at [714, 376] on button "Pesquisar" at bounding box center [695, 376] width 67 height 26
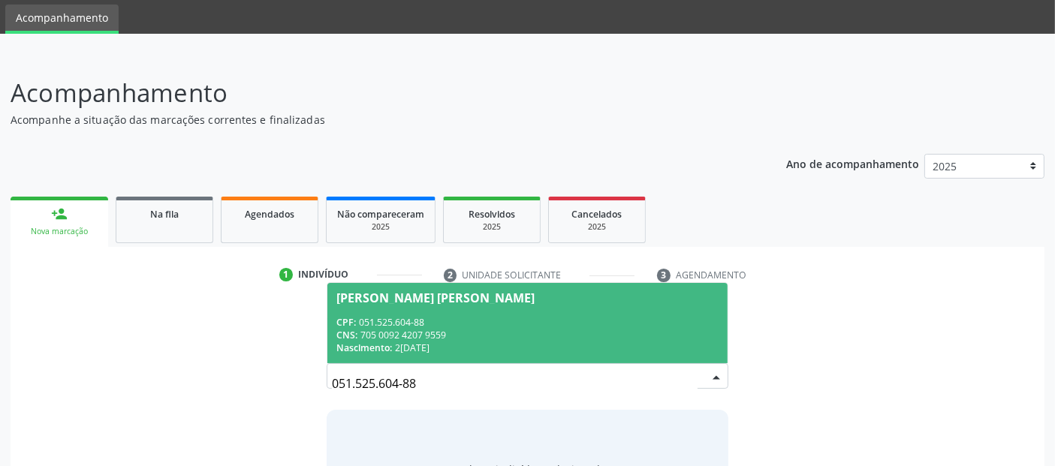
scroll to position [132, 0]
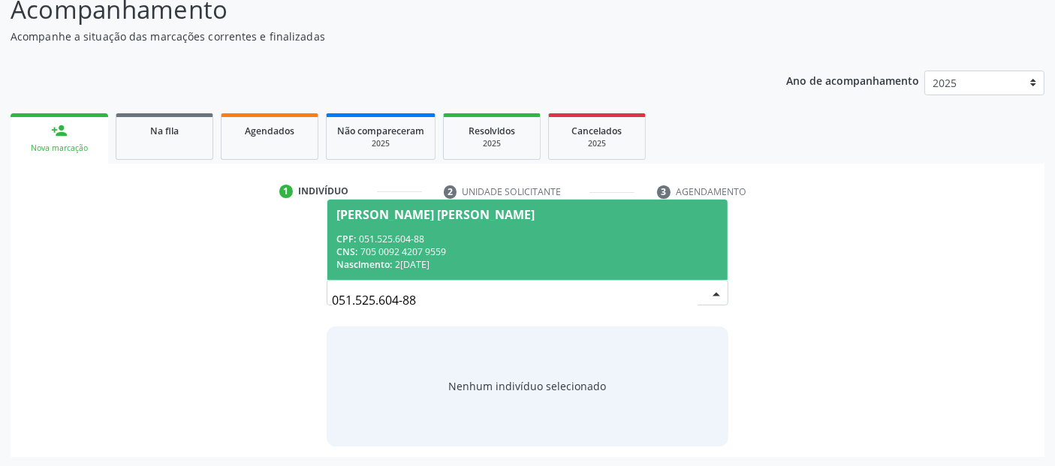
click at [424, 211] on div "[PERSON_NAME] [PERSON_NAME]" at bounding box center [435, 215] width 198 height 12
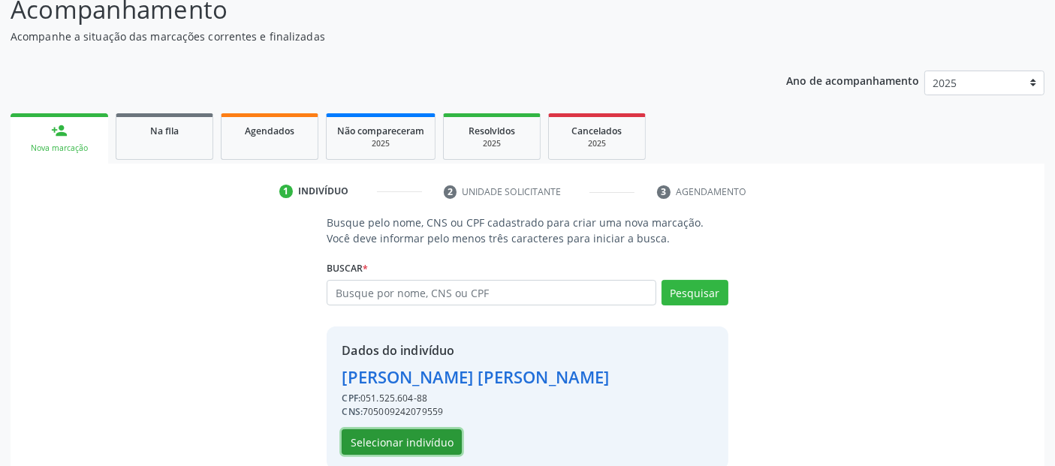
click at [418, 436] on button "Selecionar indivíduo" at bounding box center [402, 443] width 120 height 26
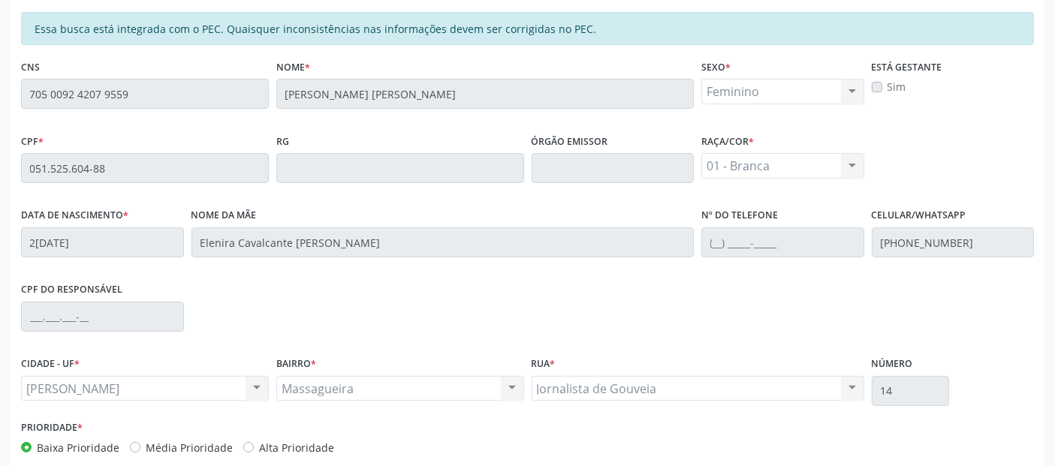
scroll to position [410, 0]
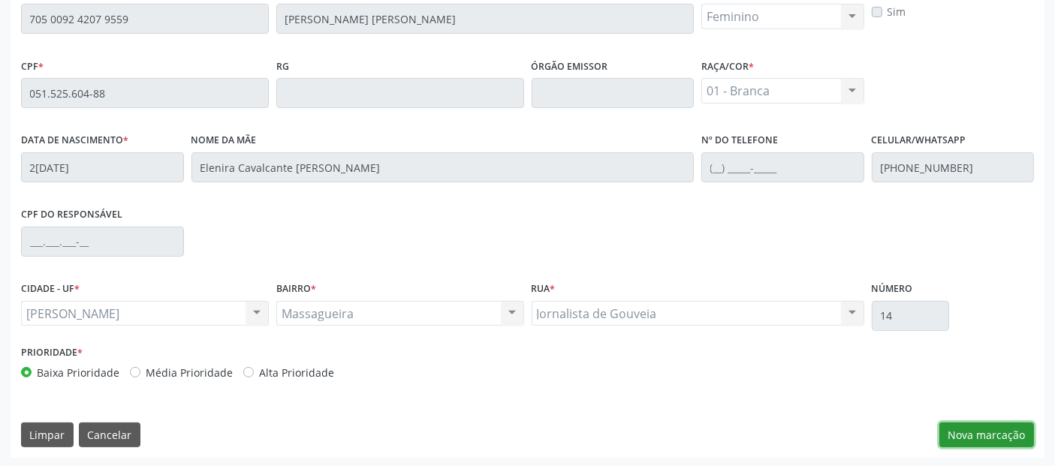
click at [957, 424] on button "Nova marcação" at bounding box center [986, 436] width 95 height 26
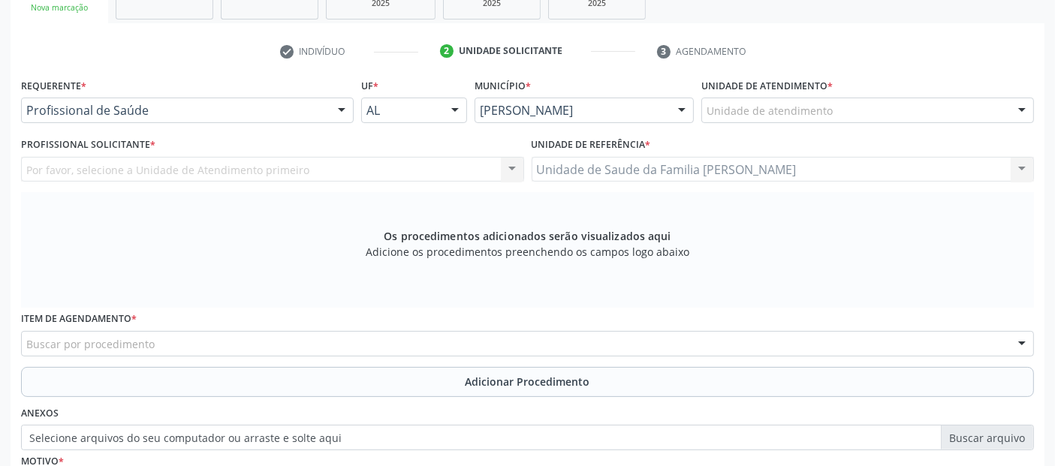
scroll to position [229, 0]
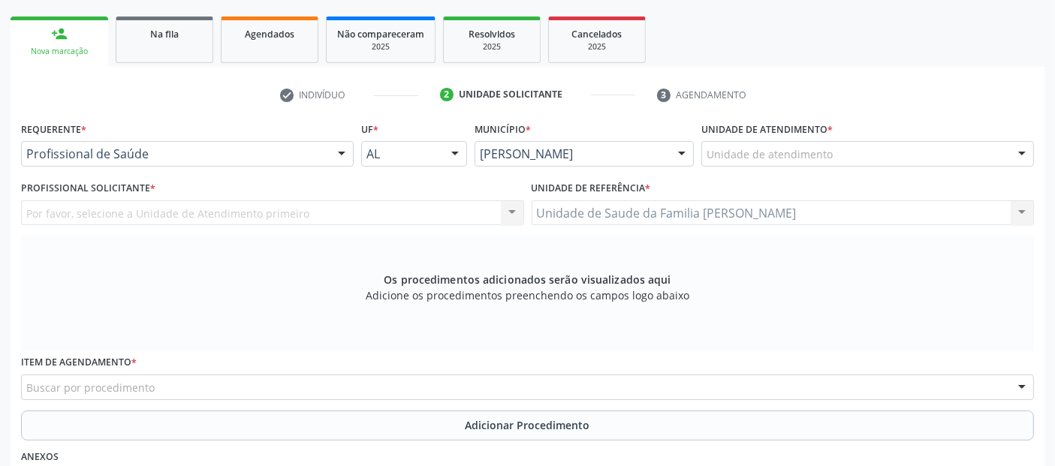
click at [849, 155] on div "Unidade de atendimento" at bounding box center [867, 154] width 333 height 26
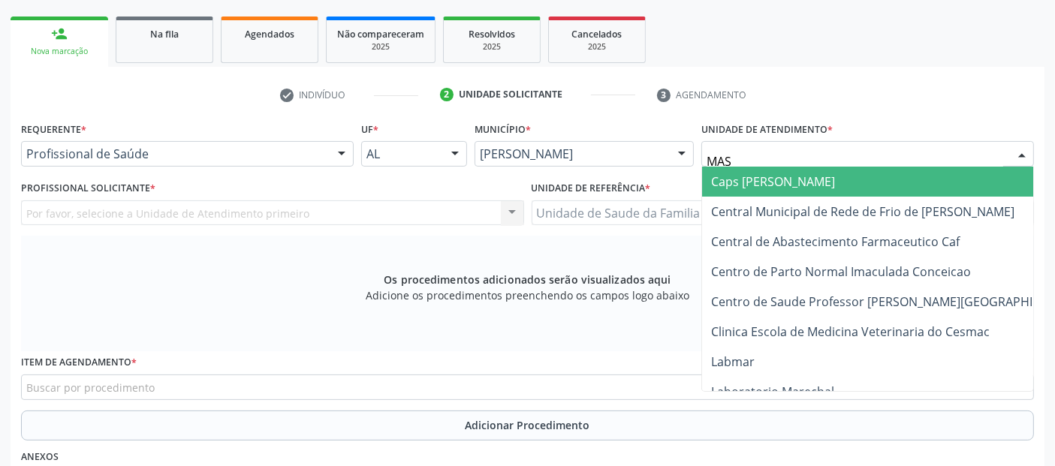
type input "MASS"
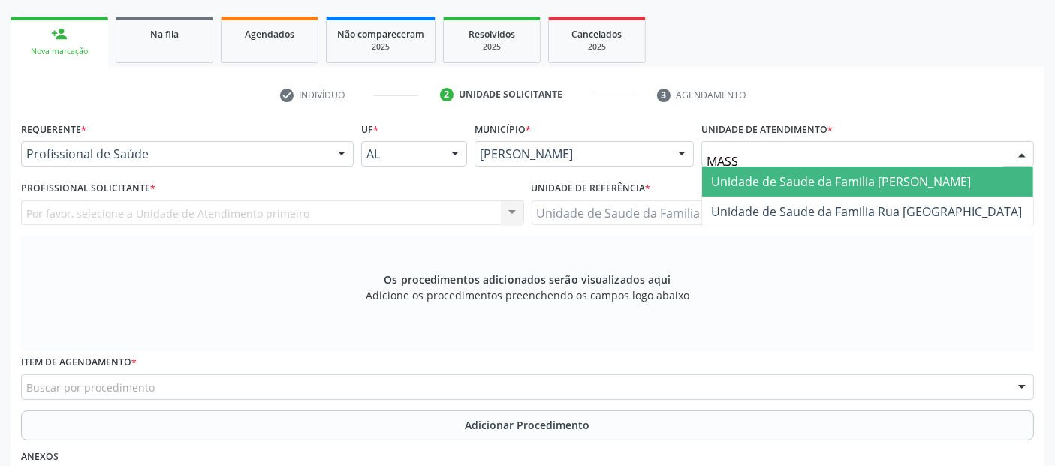
click at [839, 168] on span "Unidade de Saude da Familia [PERSON_NAME]" at bounding box center [867, 182] width 331 height 30
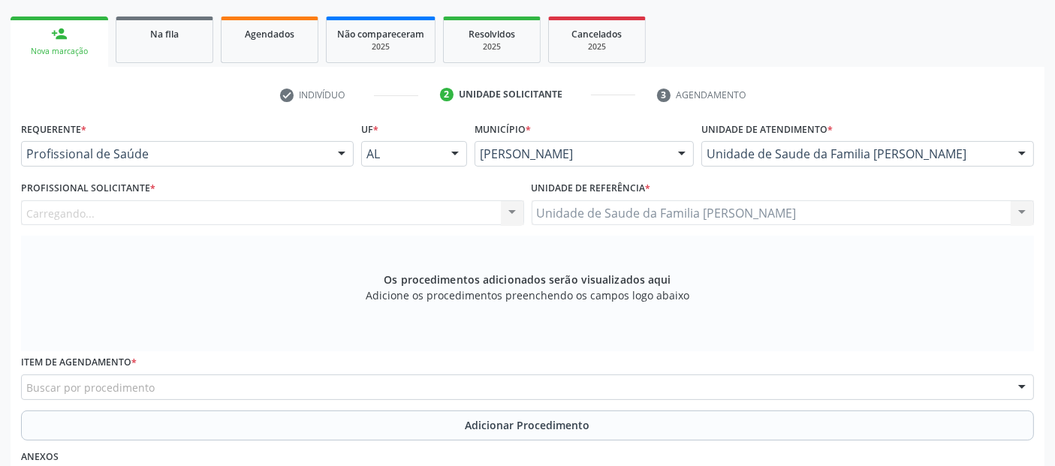
click at [178, 192] on div "Profissional Solicitante * [GEOGRAPHIC_DATA]... Nenhum resultado encontrado par…" at bounding box center [272, 201] width 503 height 48
click at [146, 201] on div at bounding box center [272, 214] width 503 height 26
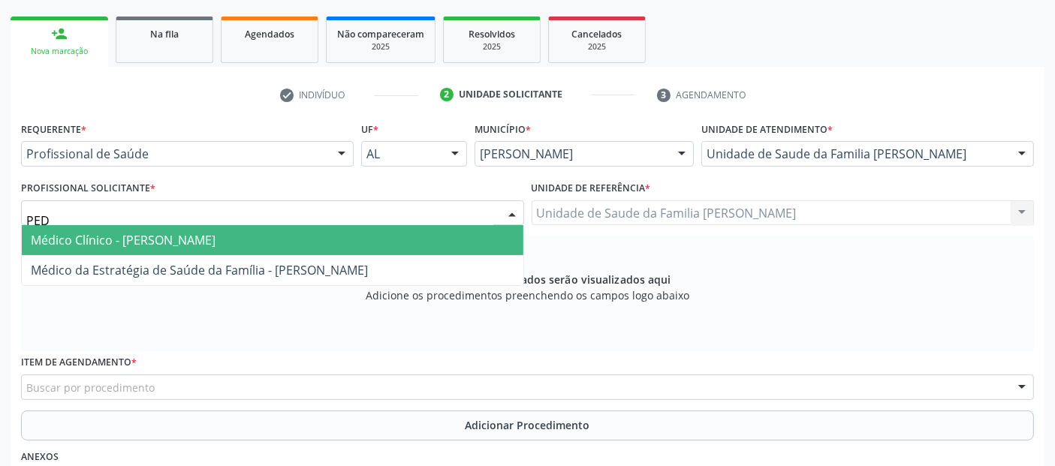
type input "PEDR"
click at [171, 237] on span "Médico Clínico - [PERSON_NAME]" at bounding box center [123, 240] width 185 height 17
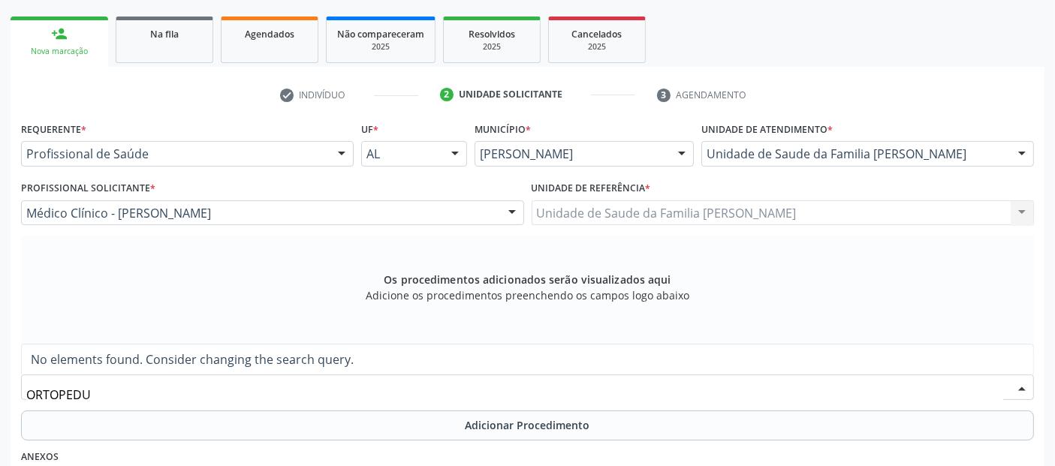
type input "ORTOPED"
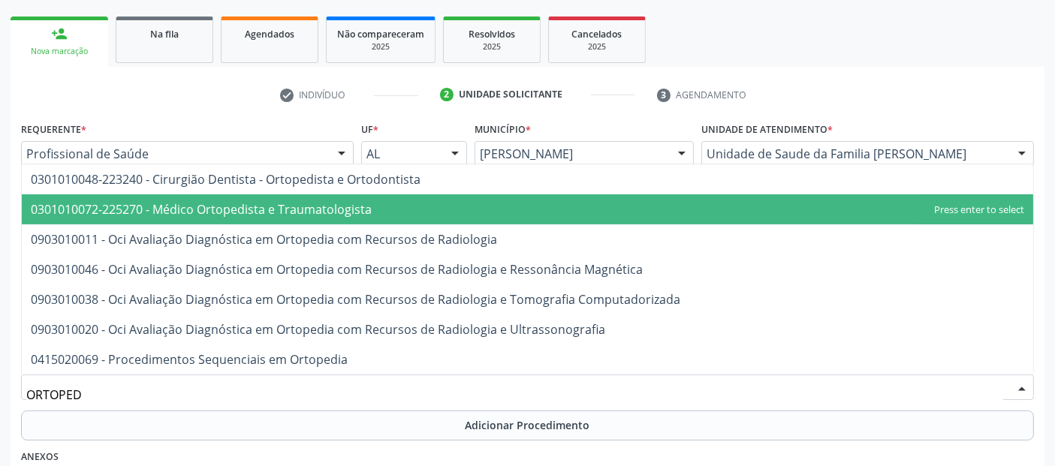
click at [219, 215] on span "0301010072-225270 - Médico Ortopedista e Traumatologista" at bounding box center [201, 209] width 341 height 17
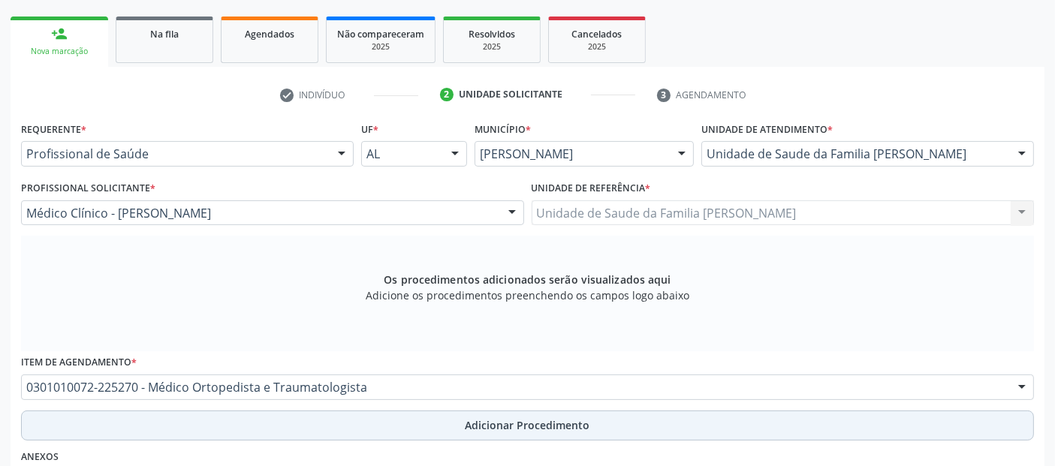
click at [388, 426] on button "Adicionar Procedimento" at bounding box center [527, 426] width 1013 height 30
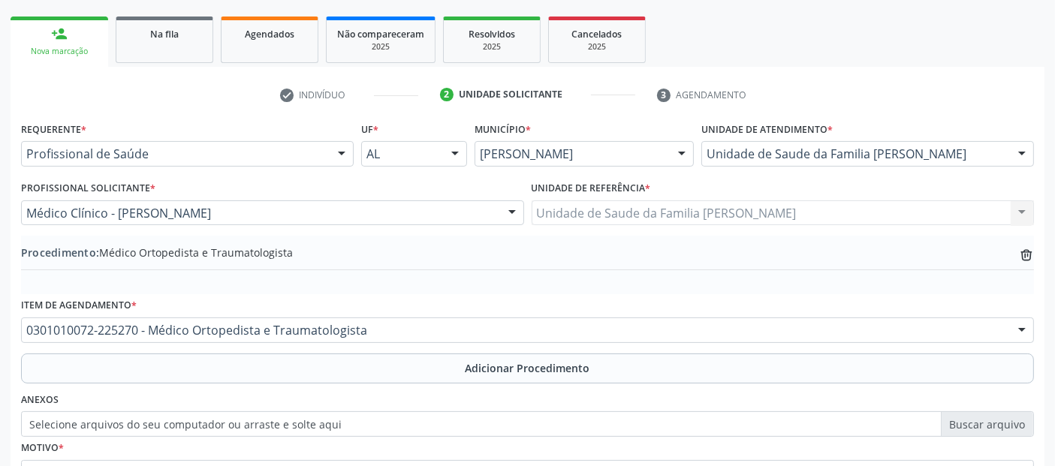
scroll to position [376, 0]
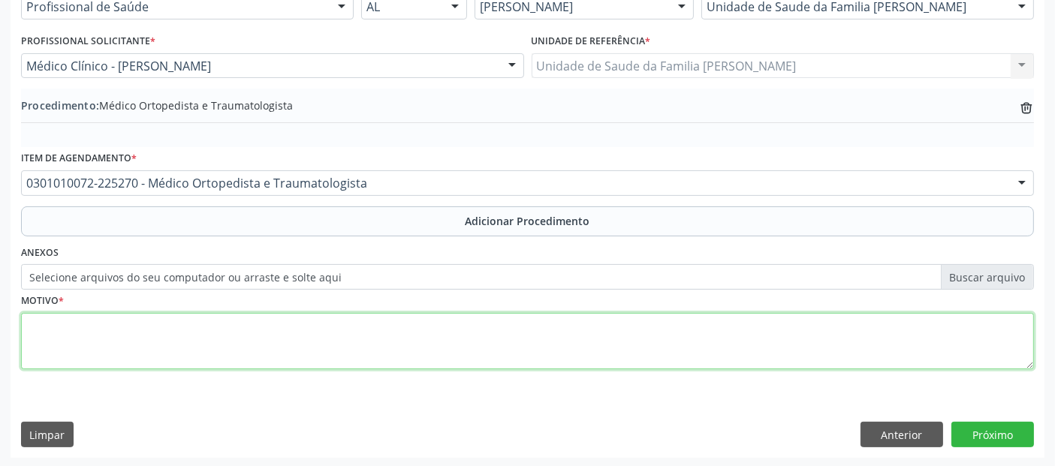
click at [391, 345] on textarea at bounding box center [527, 341] width 1013 height 57
type textarea "DOR LOMBAR BAIXA."
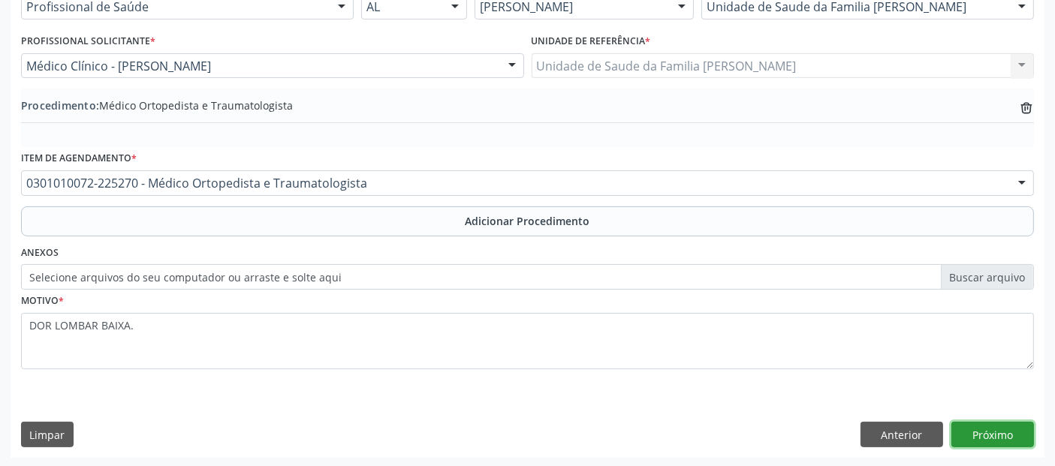
click at [1006, 431] on button "Próximo" at bounding box center [993, 435] width 83 height 26
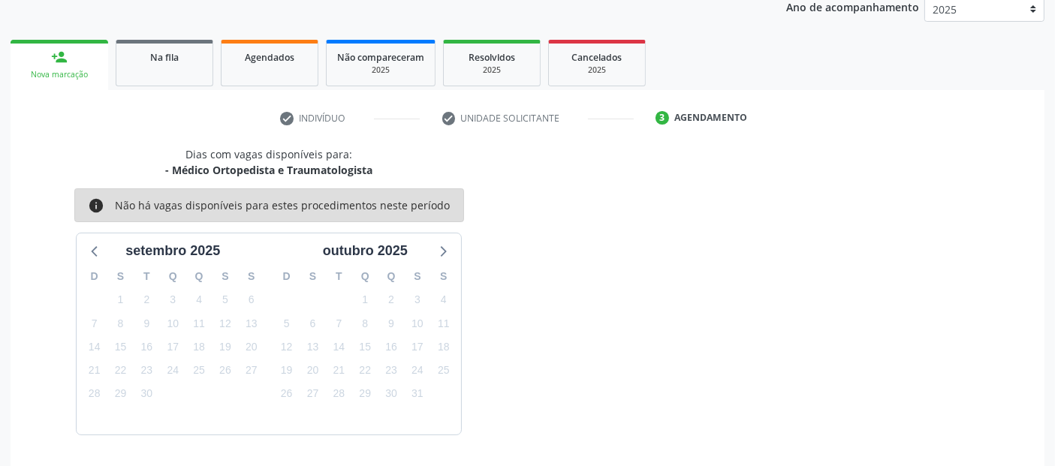
scroll to position [250, 0]
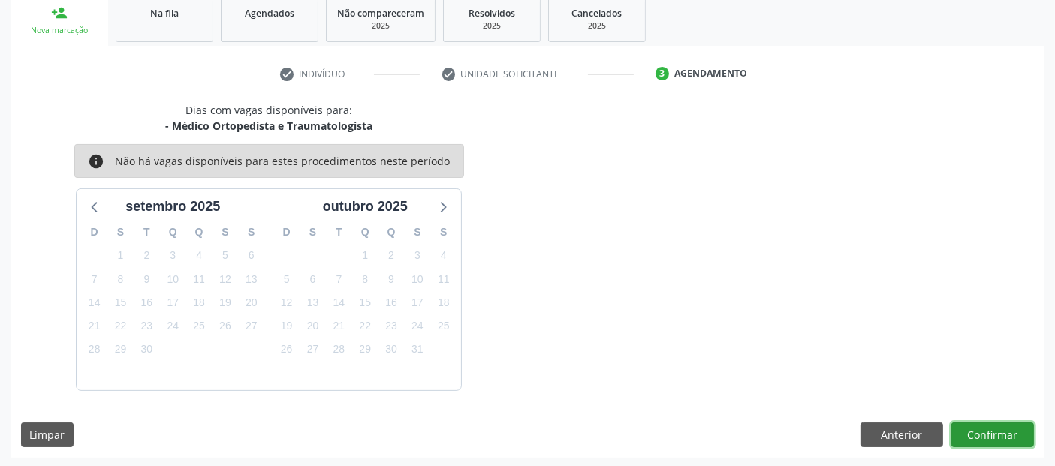
click at [1006, 431] on button "Confirmar" at bounding box center [993, 436] width 83 height 26
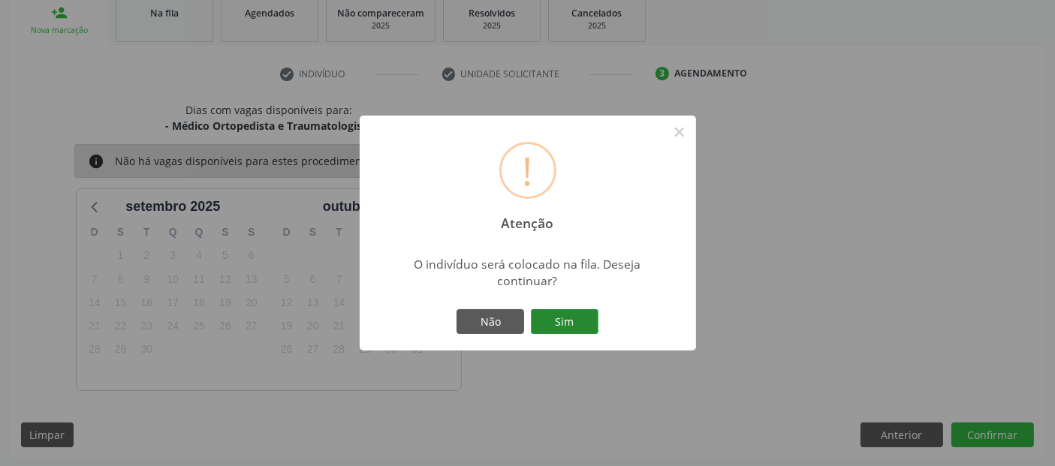
click at [578, 323] on button "Sim" at bounding box center [565, 322] width 68 height 26
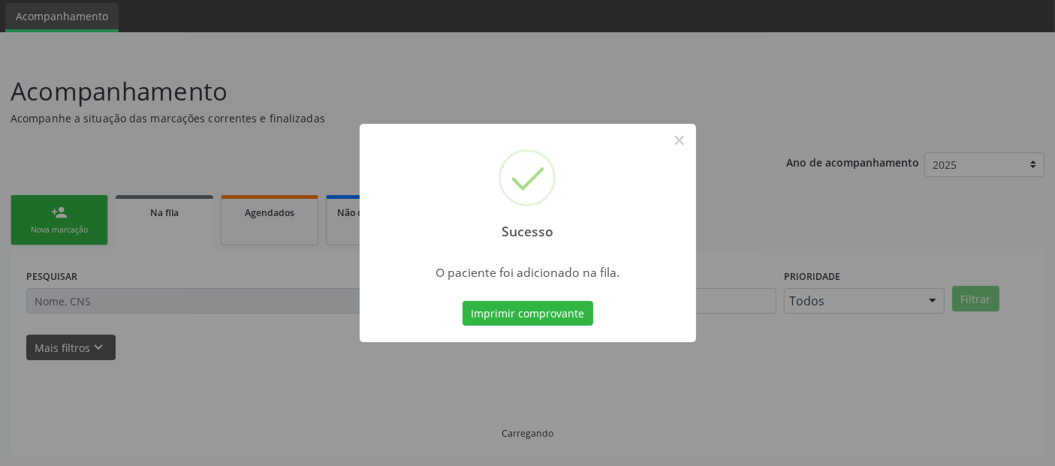
scroll to position [49, 0]
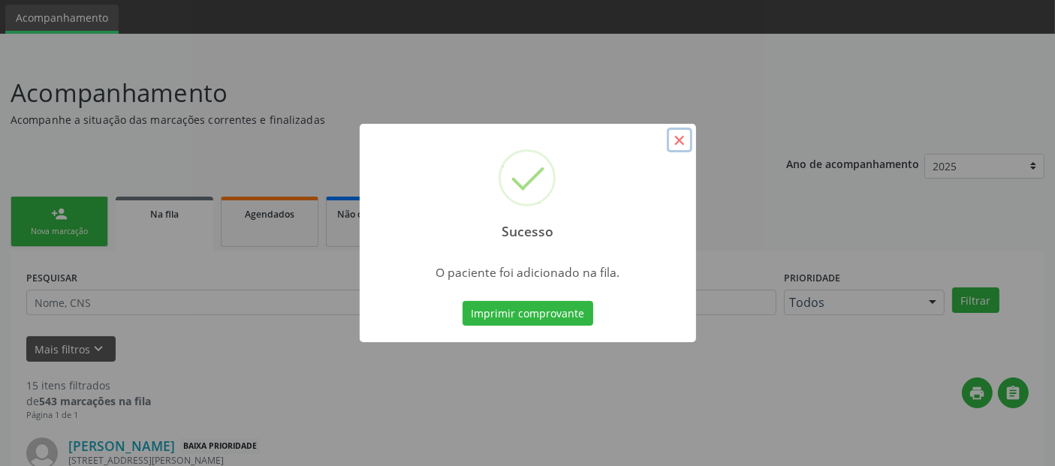
click at [678, 131] on button "×" at bounding box center [680, 141] width 26 height 26
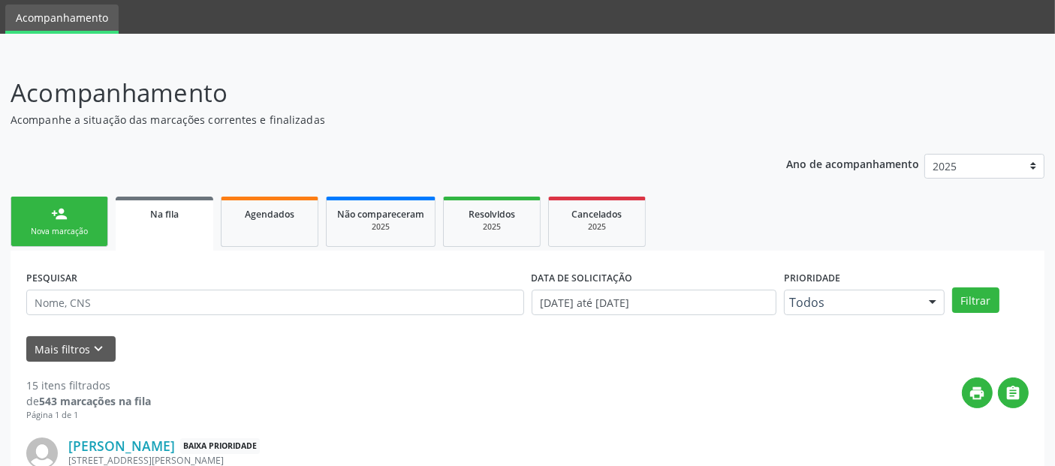
click at [46, 201] on link "person_add Nova marcação" at bounding box center [60, 222] width 98 height 50
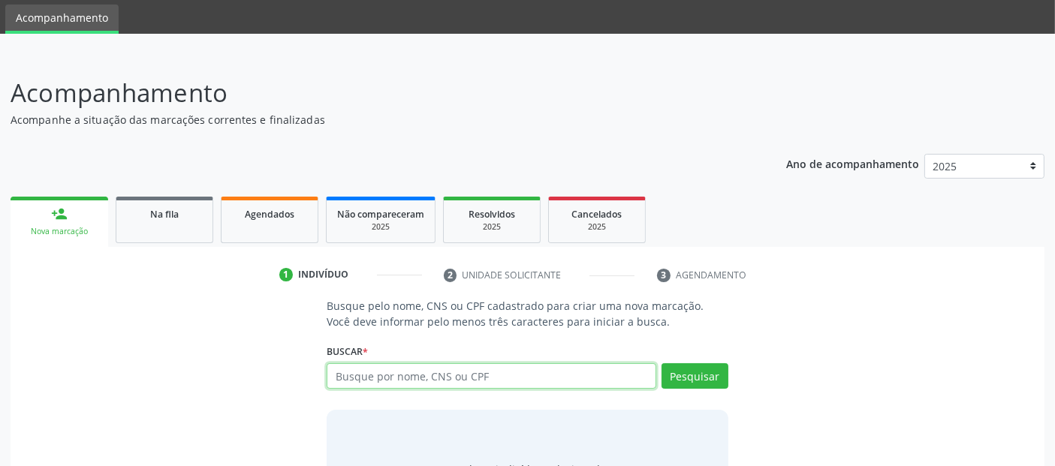
click at [436, 375] on input "text" at bounding box center [491, 376] width 329 height 26
click at [406, 366] on input "text" at bounding box center [491, 376] width 329 height 26
type input "[PERSON_NAME]"
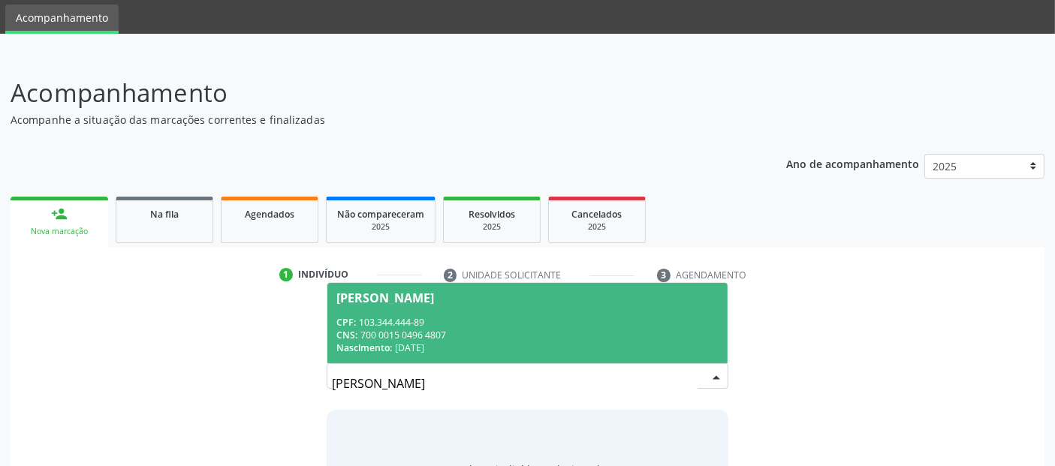
click at [426, 312] on span "[PERSON_NAME] CPF: 103.344.444-89 CNS: 700 0015 0496 4807 Nascimento: [DATE]" at bounding box center [527, 323] width 400 height 80
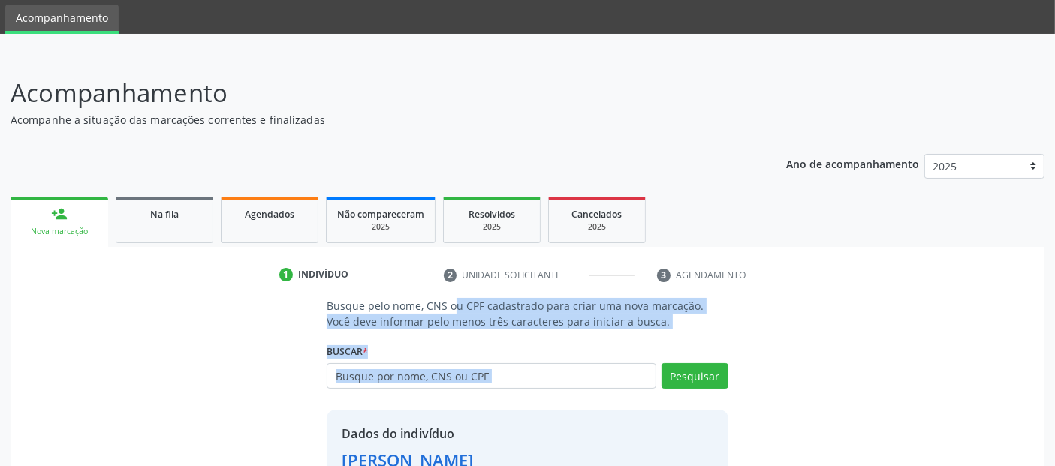
drag, startPoint x: 426, startPoint y: 312, endPoint x: 878, endPoint y: 391, distance: 458.9
click at [1055, 402] on html "Central de Marcação notifications [PERSON_NAME] Recepcionista da UBS  Configur…" at bounding box center [527, 184] width 1055 height 466
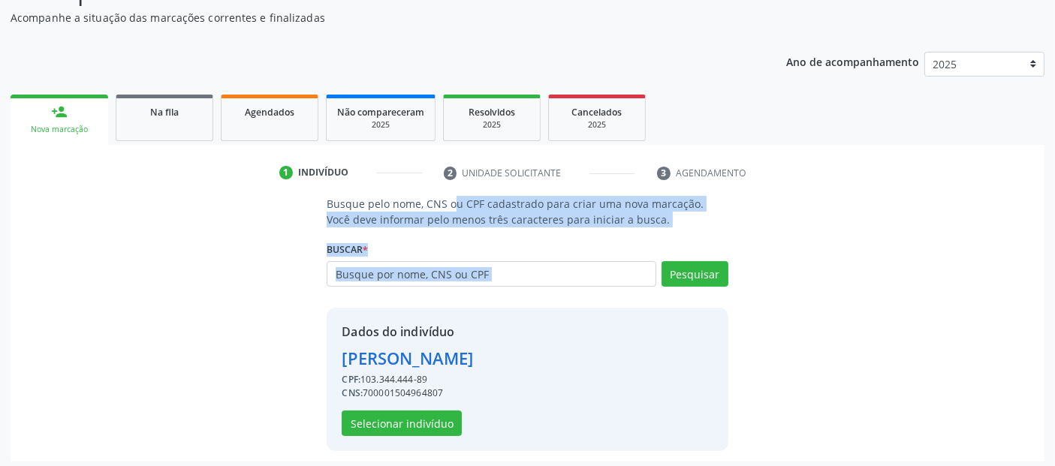
scroll to position [155, 0]
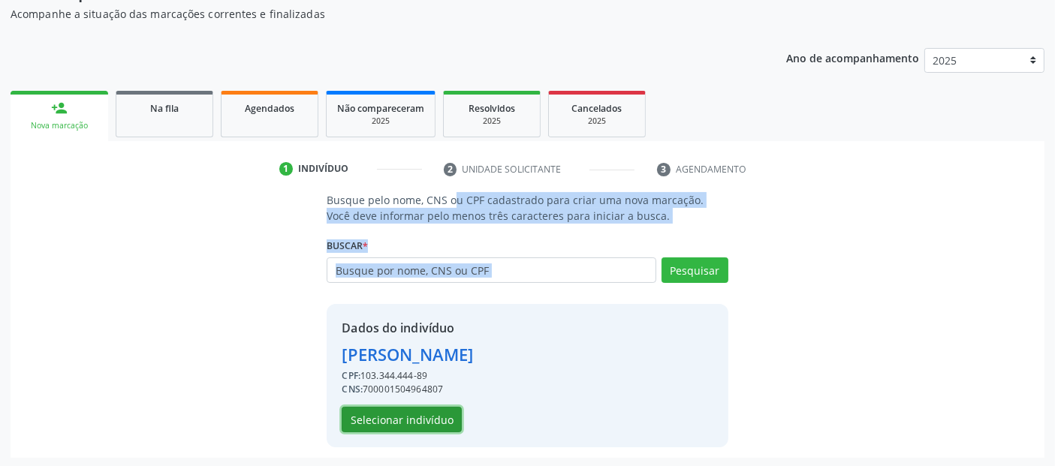
click at [426, 419] on button "Selecionar indivíduo" at bounding box center [402, 420] width 120 height 26
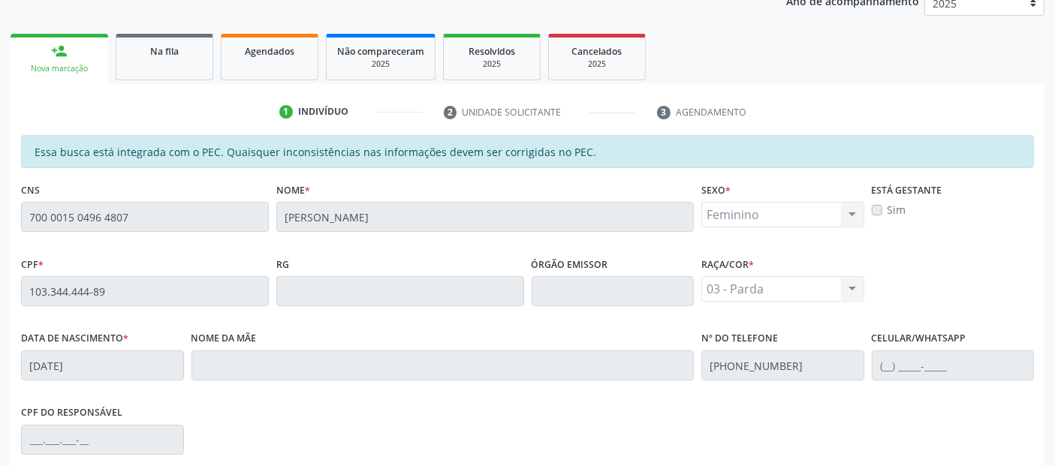
scroll to position [410, 0]
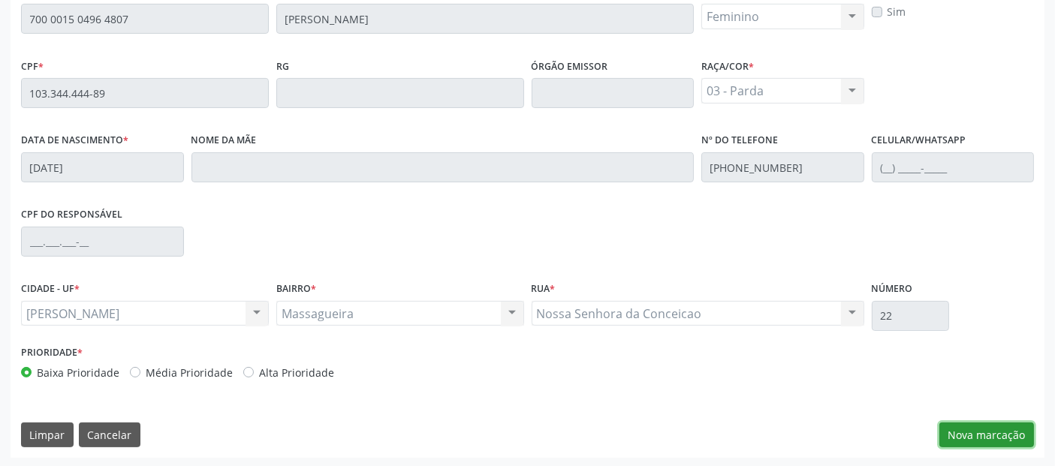
click at [1012, 430] on button "Nova marcação" at bounding box center [986, 436] width 95 height 26
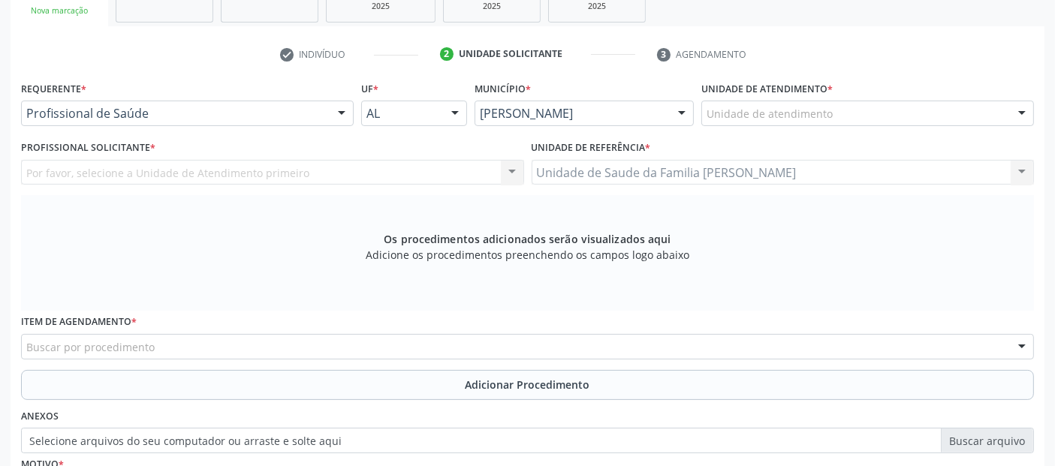
scroll to position [222, 0]
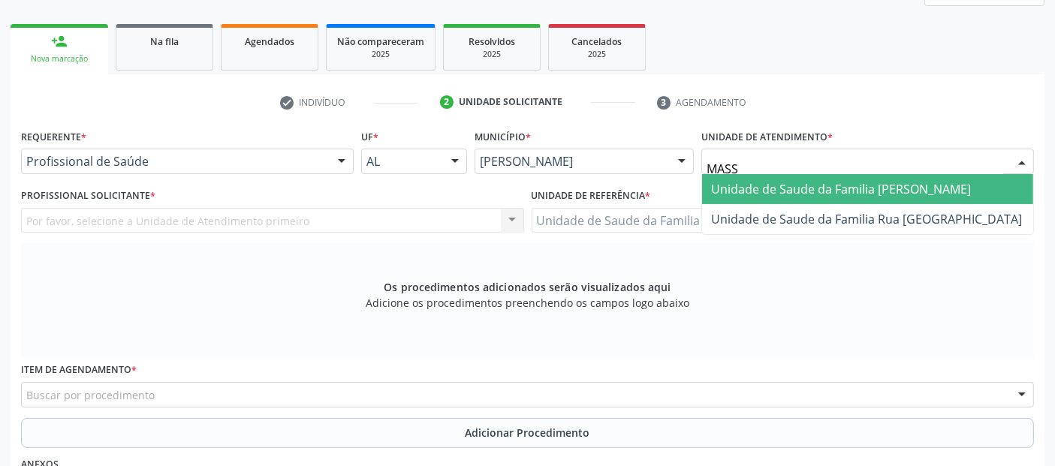
type input "MASSA"
click at [774, 196] on span "Unidade de Saude da Familia [PERSON_NAME]" at bounding box center [867, 189] width 331 height 30
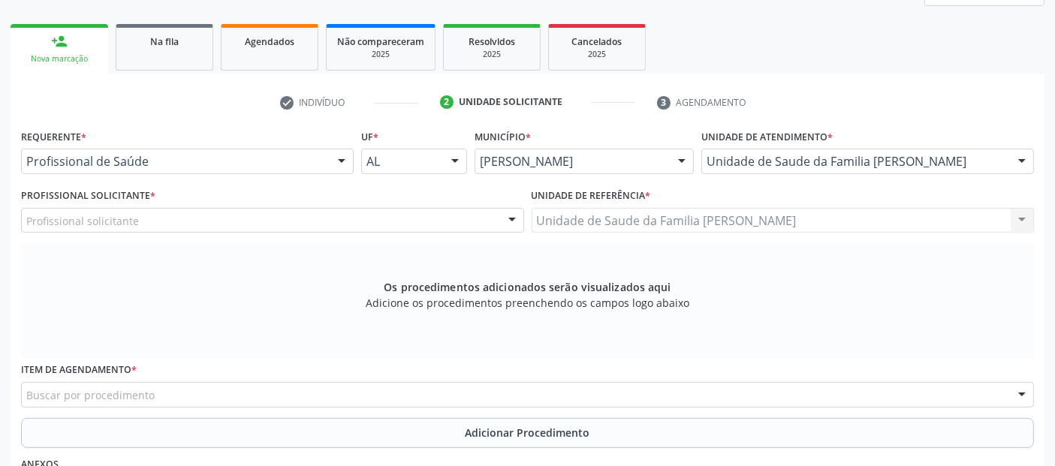
click at [296, 210] on div "Profissional solicitante" at bounding box center [272, 221] width 503 height 26
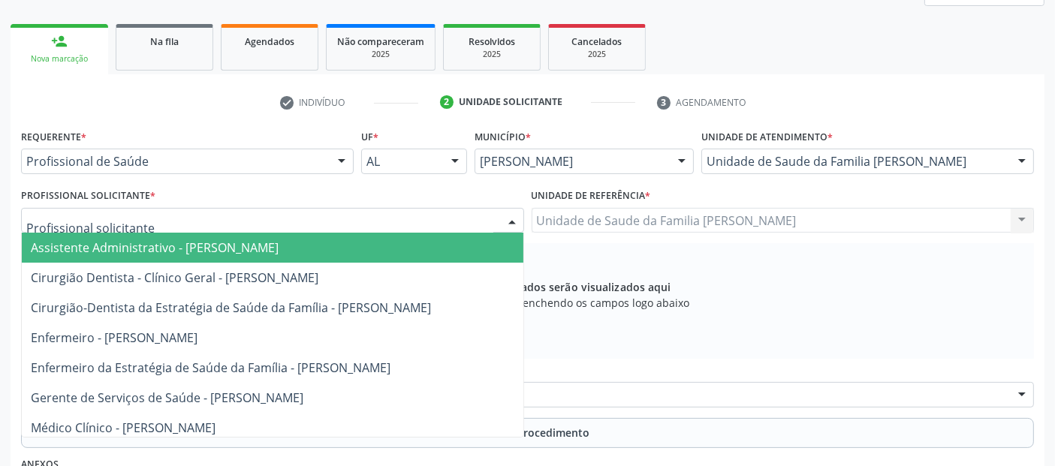
type input "A"
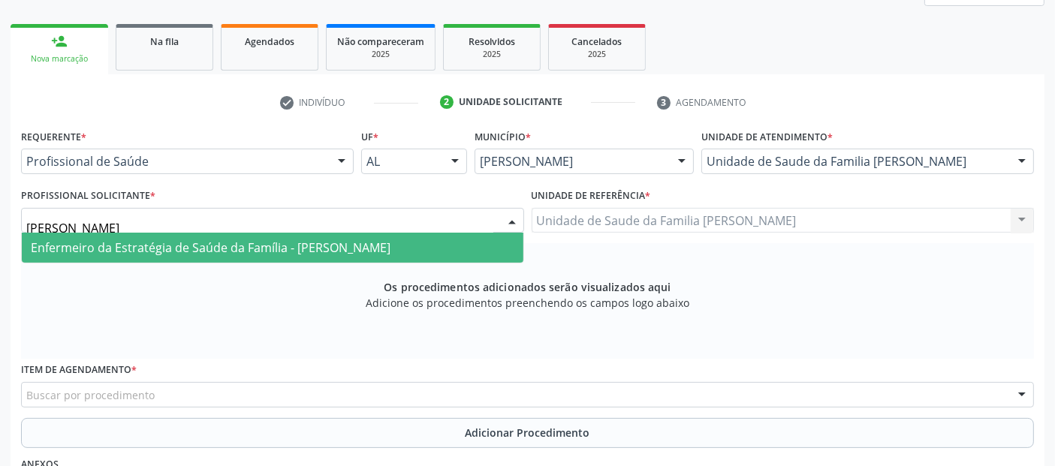
type input "[PERSON_NAME]"
click at [285, 240] on span "Enfermeiro da Estratégia de Saúde da Família - [PERSON_NAME]" at bounding box center [211, 248] width 360 height 17
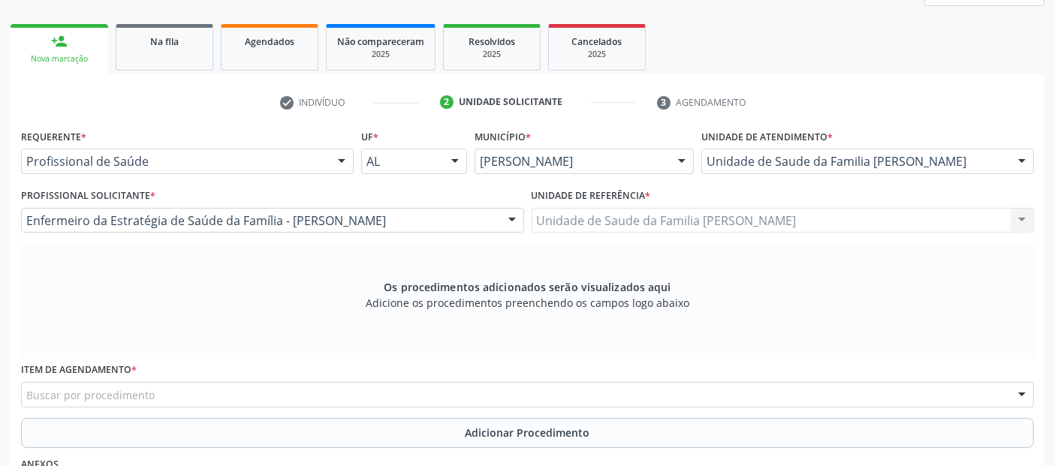
click at [161, 399] on div "Buscar por procedimento" at bounding box center [527, 395] width 1013 height 26
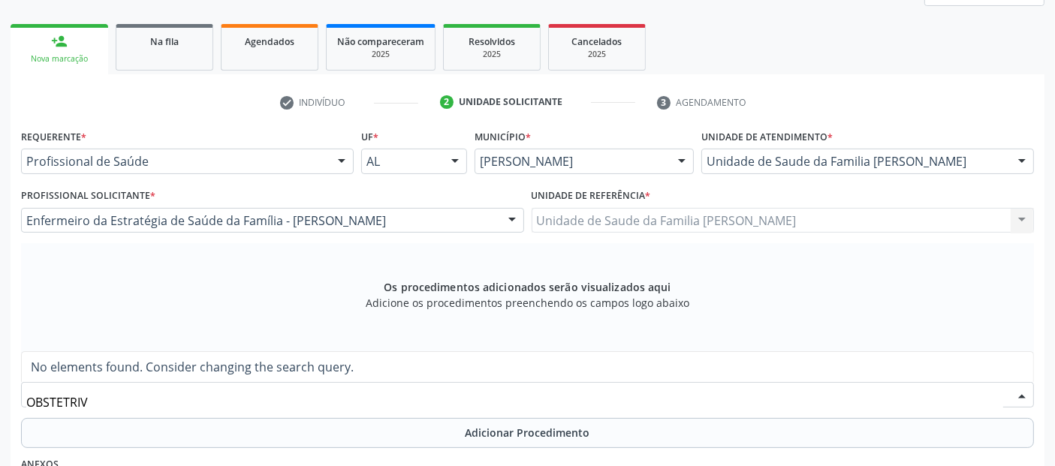
type input "OBSTETRI"
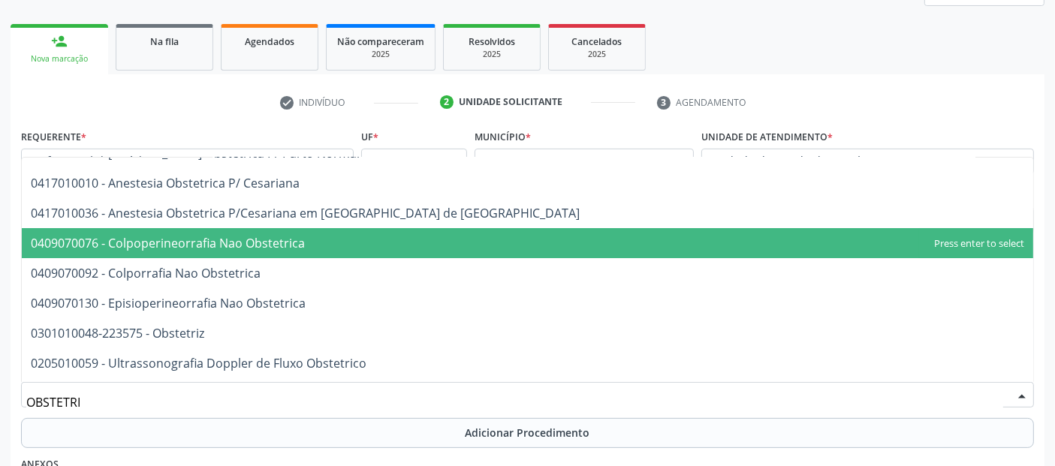
scroll to position [75, 0]
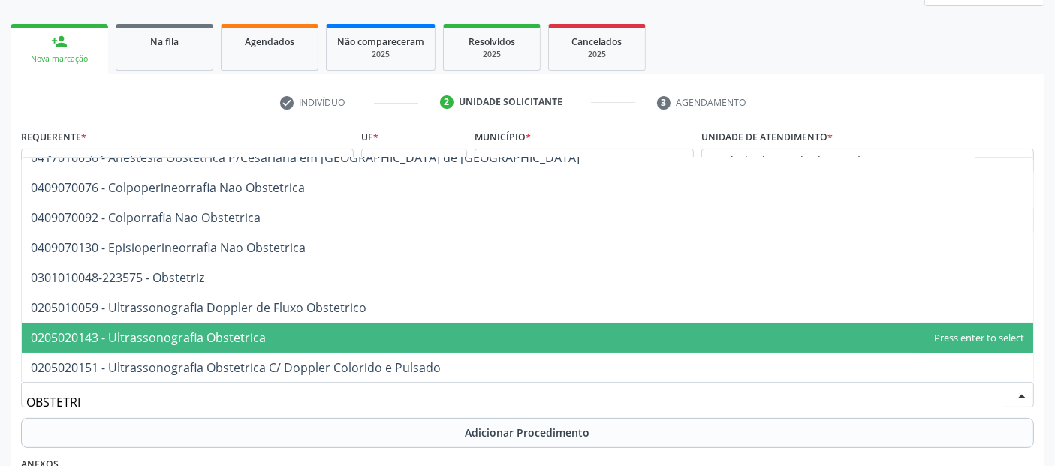
click at [257, 344] on span "0205020143 - Ultrassonografia Obstetrica" at bounding box center [528, 338] width 1012 height 30
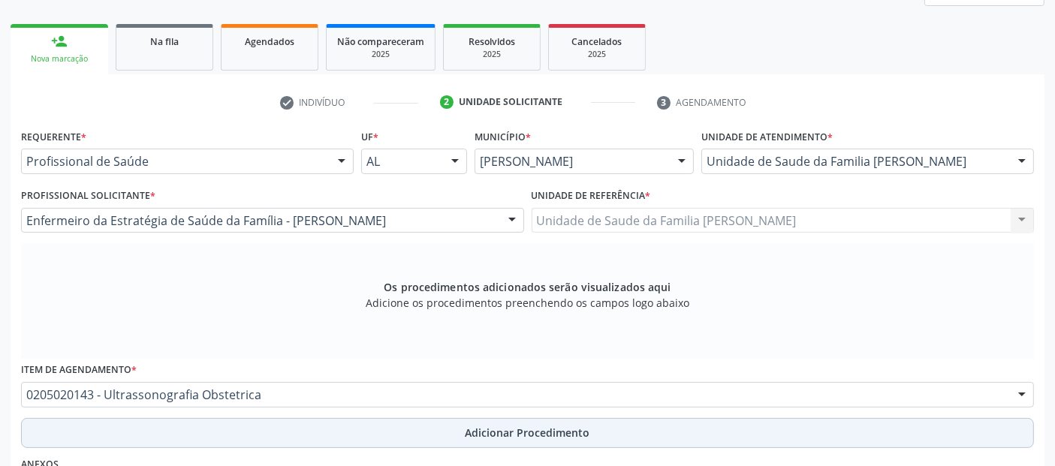
click at [299, 425] on button "Adicionar Procedimento" at bounding box center [527, 433] width 1013 height 30
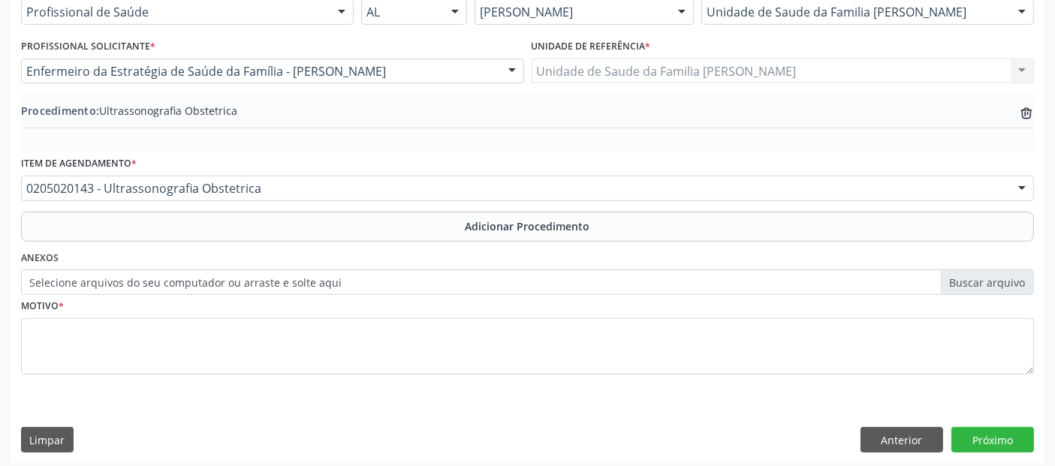
scroll to position [376, 0]
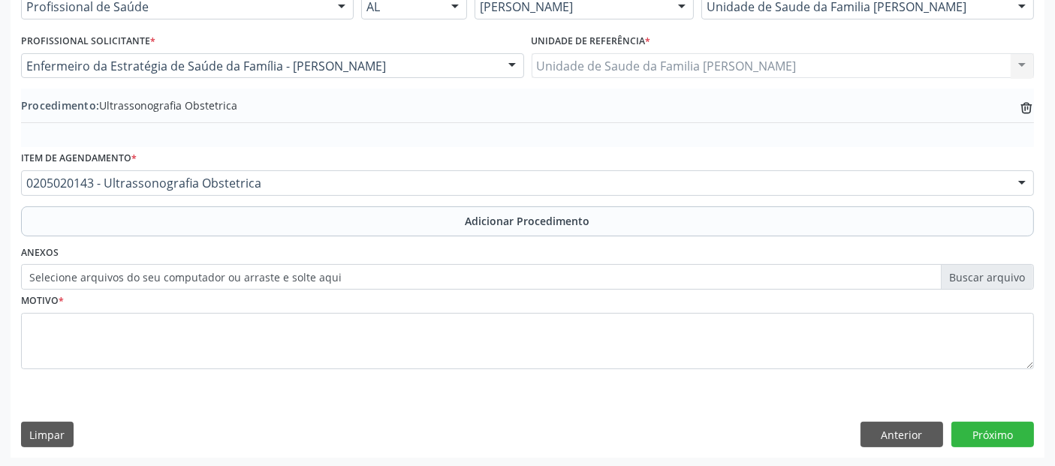
drag, startPoint x: 509, startPoint y: 308, endPoint x: 513, endPoint y: 316, distance: 9.1
click at [513, 316] on div "Motivo *" at bounding box center [527, 330] width 1013 height 80
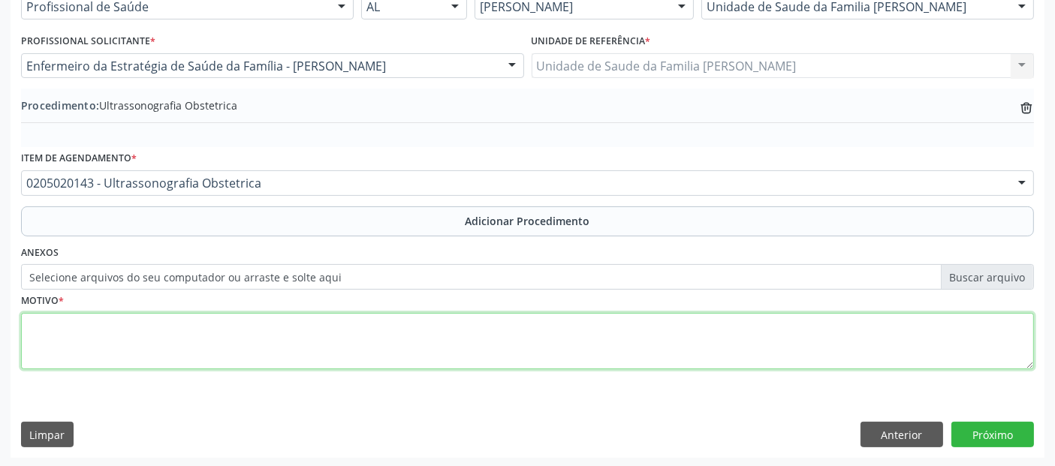
click at [493, 339] on textarea at bounding box center [527, 341] width 1013 height 57
type textarea "AVALIAÇÃO GESTACIONAL."
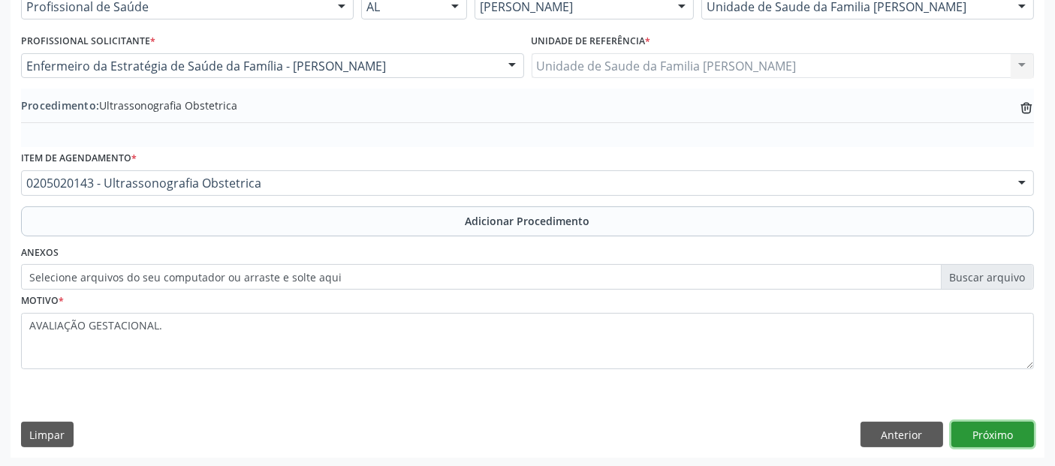
click at [1016, 430] on button "Próximo" at bounding box center [993, 435] width 83 height 26
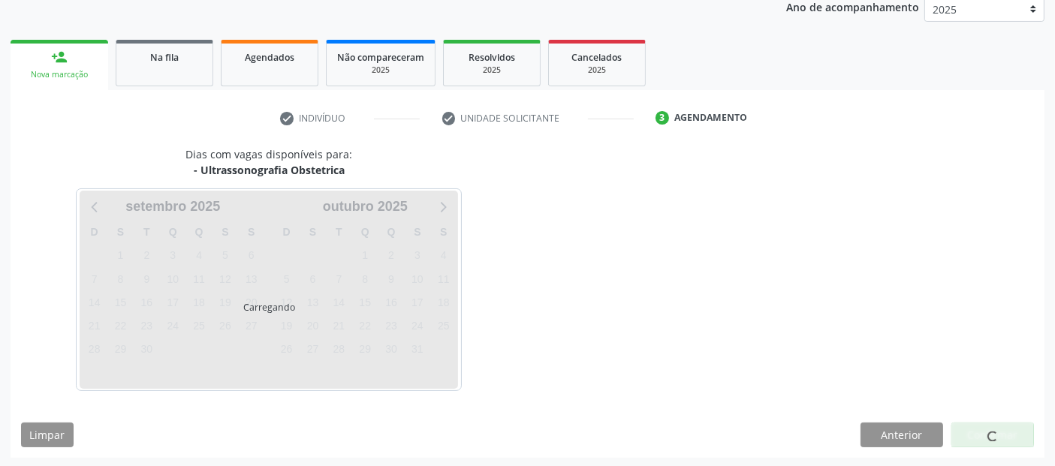
scroll to position [250, 0]
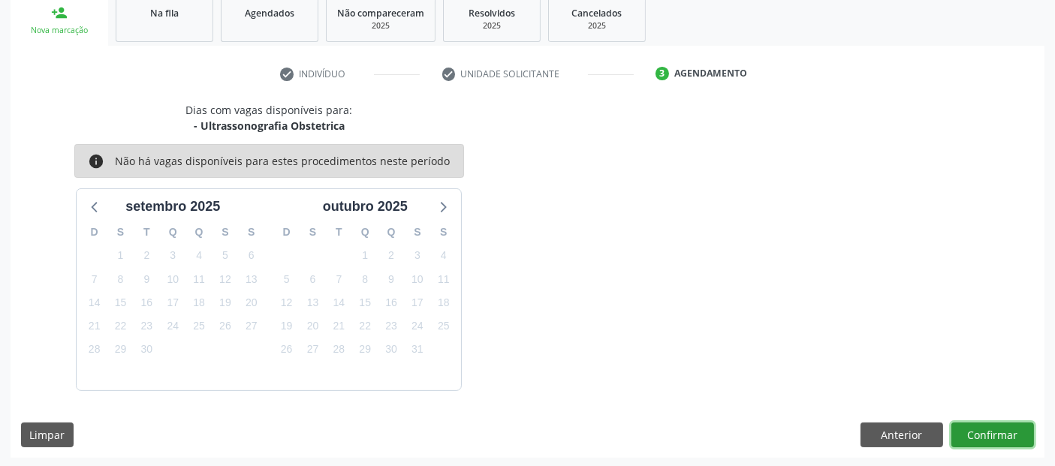
click at [1016, 430] on button "Confirmar" at bounding box center [993, 436] width 83 height 26
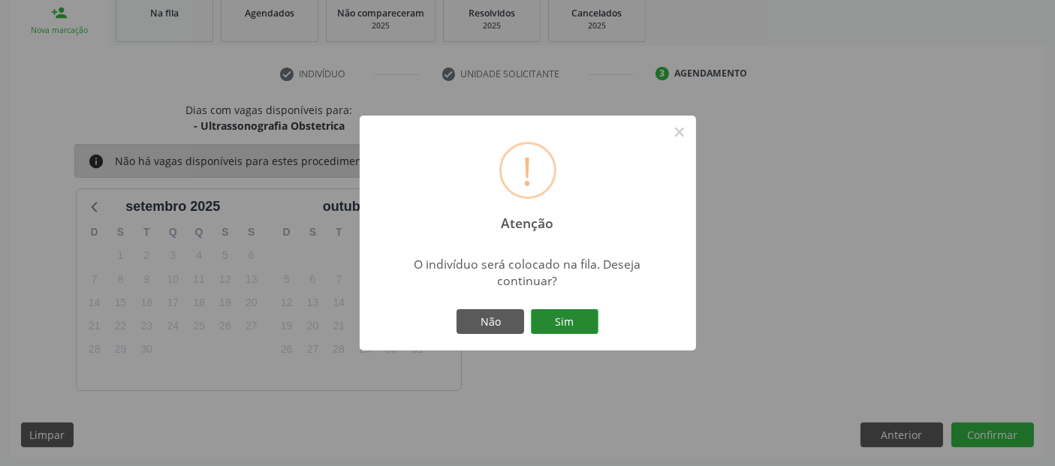
click at [579, 318] on button "Sim" at bounding box center [565, 322] width 68 height 26
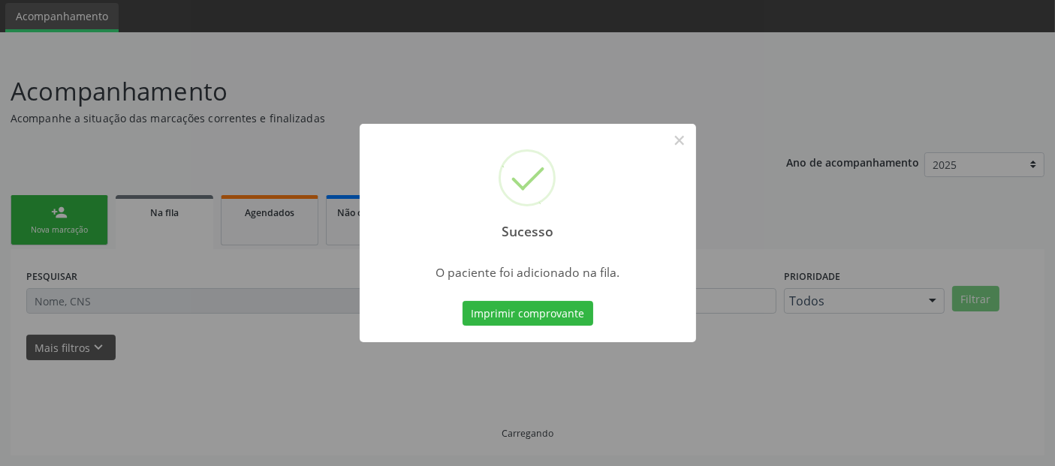
scroll to position [49, 0]
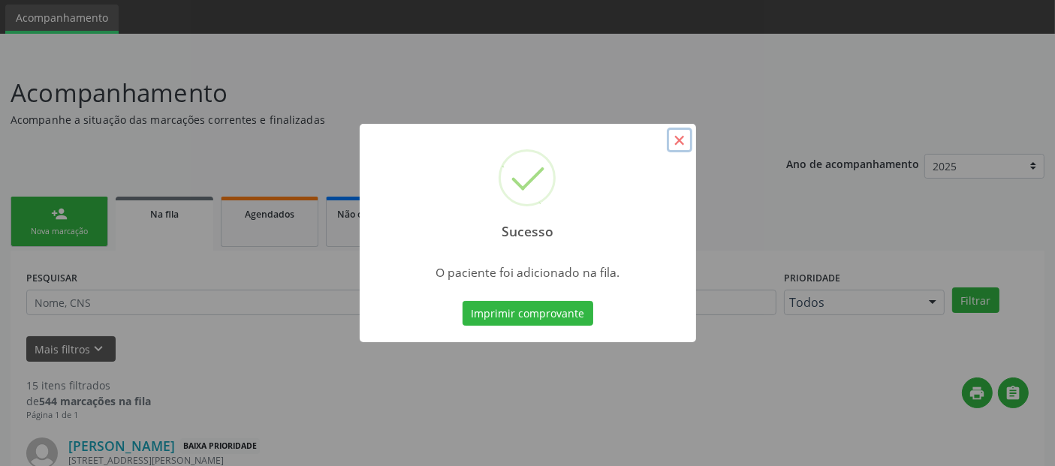
click at [683, 151] on button "×" at bounding box center [680, 141] width 26 height 26
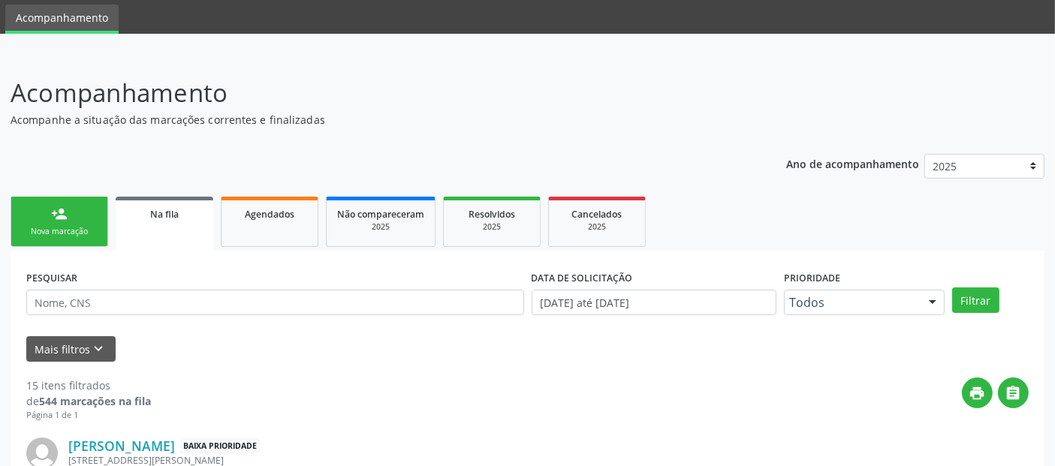
click at [81, 201] on link "person_add Nova marcação" at bounding box center [60, 222] width 98 height 50
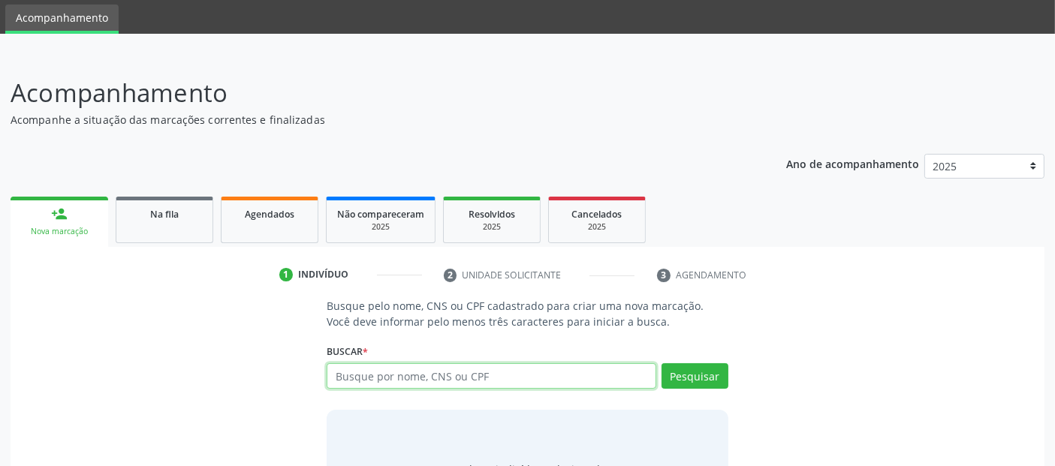
click at [553, 369] on input "text" at bounding box center [491, 376] width 329 height 26
type input "702009785976190"
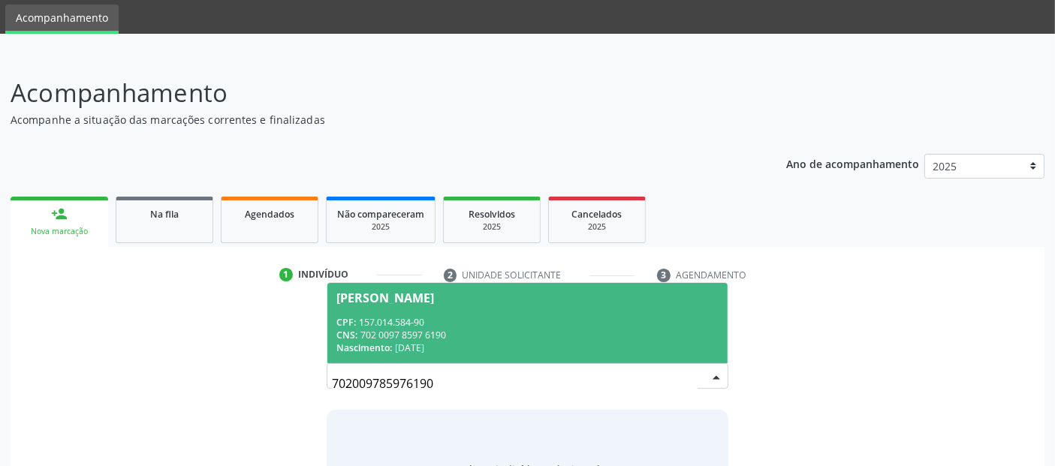
click at [585, 329] on div "CNS: 702 0097 8597 6190" at bounding box center [527, 335] width 382 height 13
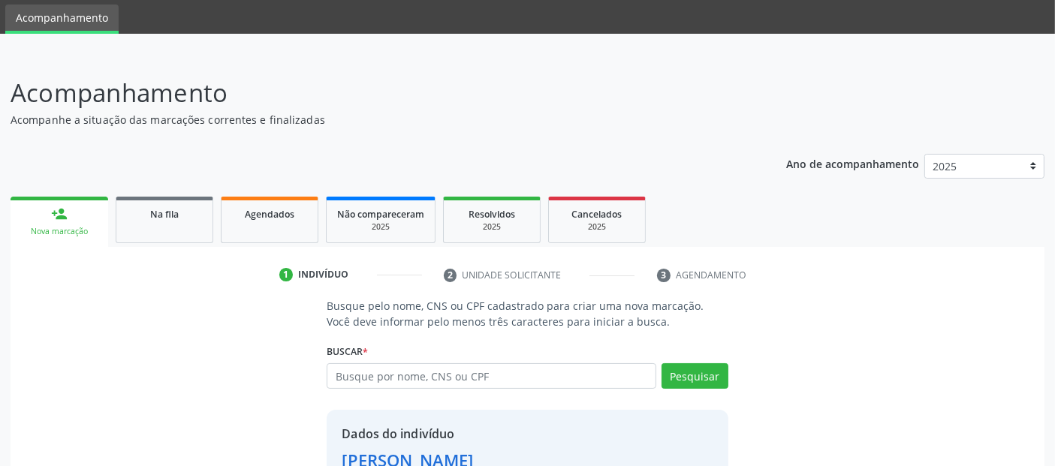
scroll to position [139, 0]
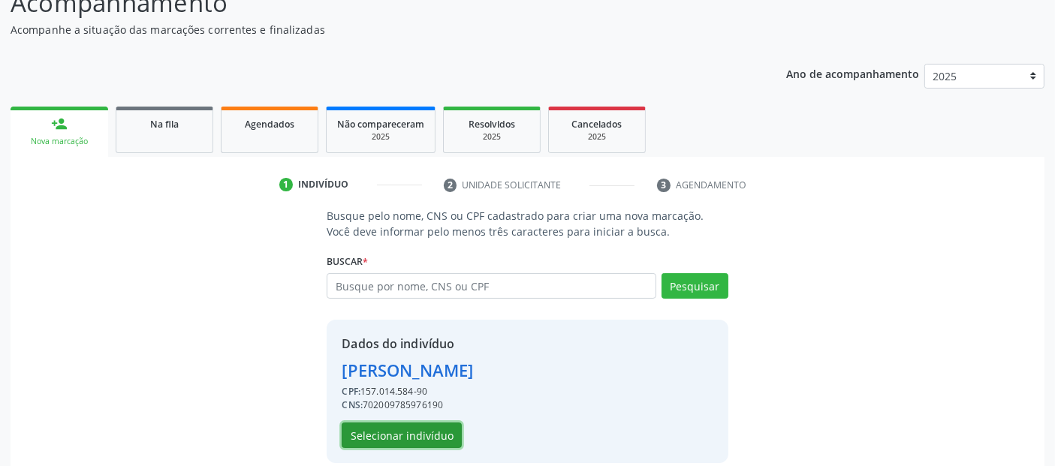
click at [414, 428] on button "Selecionar indivíduo" at bounding box center [402, 436] width 120 height 26
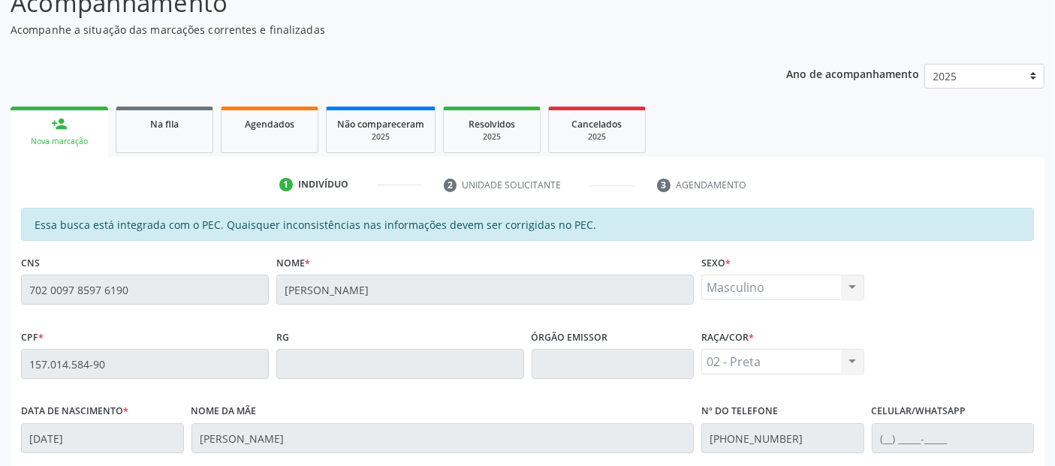
scroll to position [410, 0]
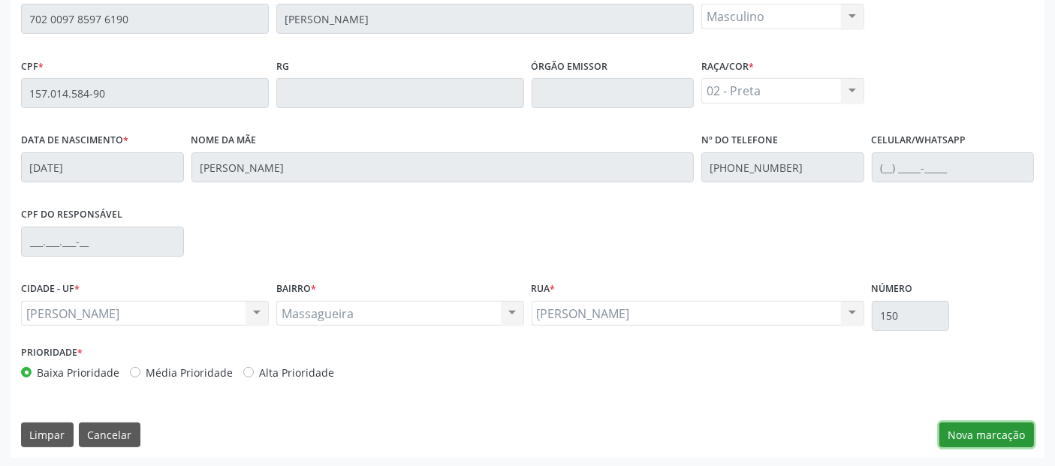
click at [978, 423] on button "Nova marcação" at bounding box center [986, 436] width 95 height 26
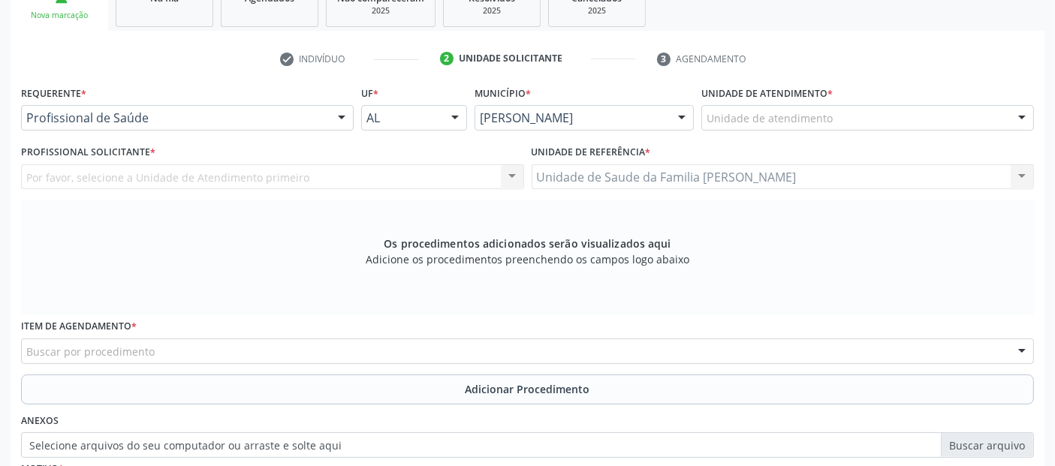
scroll to position [167, 0]
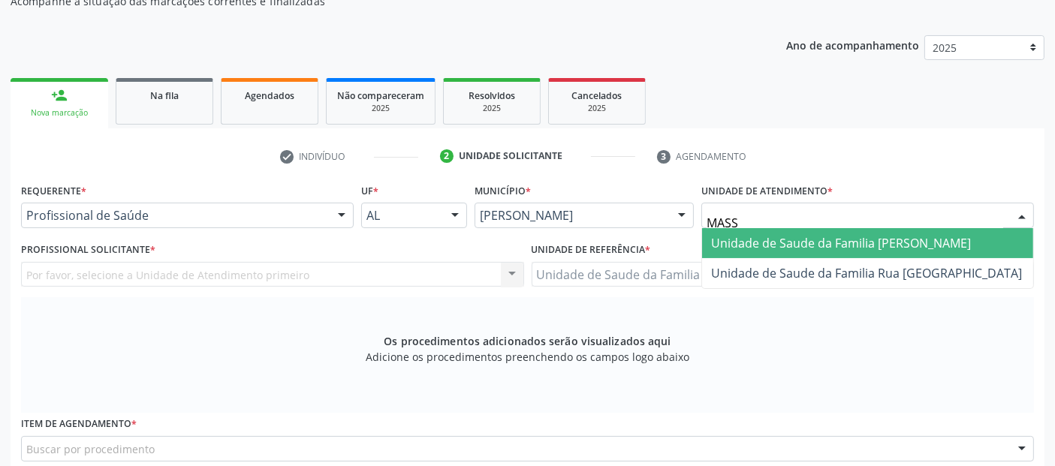
type input "MASS"
click at [804, 203] on div at bounding box center [867, 216] width 333 height 26
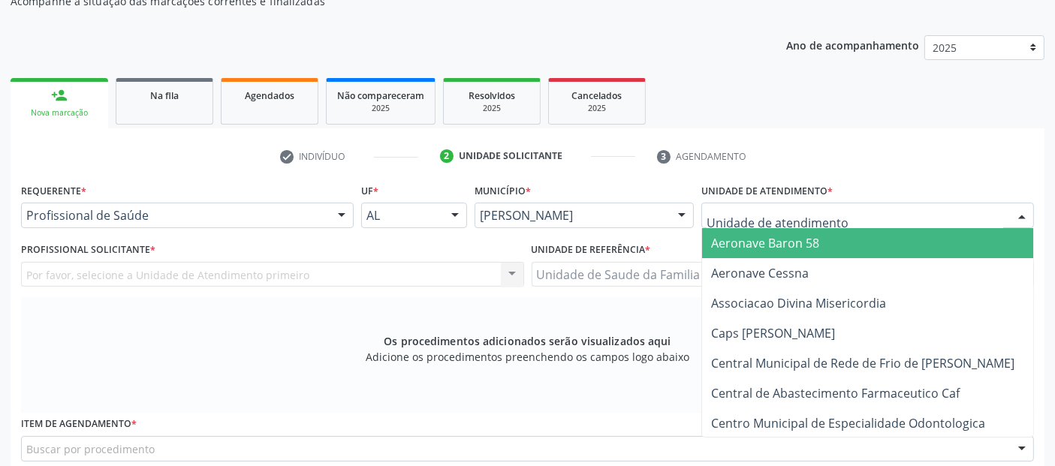
click at [800, 210] on input "text" at bounding box center [855, 223] width 297 height 30
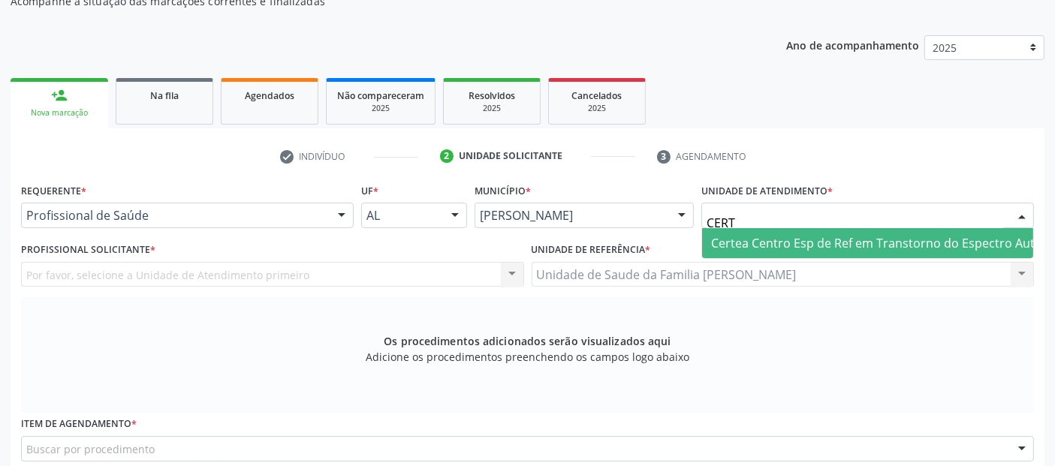
type input "CERTE"
click at [781, 240] on span "Certea Centro Esp de Ref em Transtorno do Espectro Autista" at bounding box center [883, 243] width 344 height 17
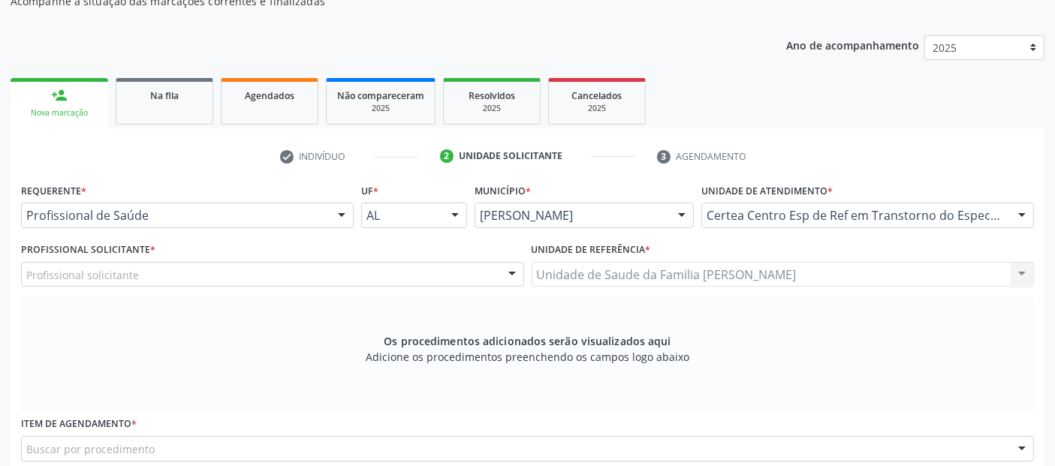
click at [295, 284] on div "Profissional solicitante" at bounding box center [272, 275] width 503 height 26
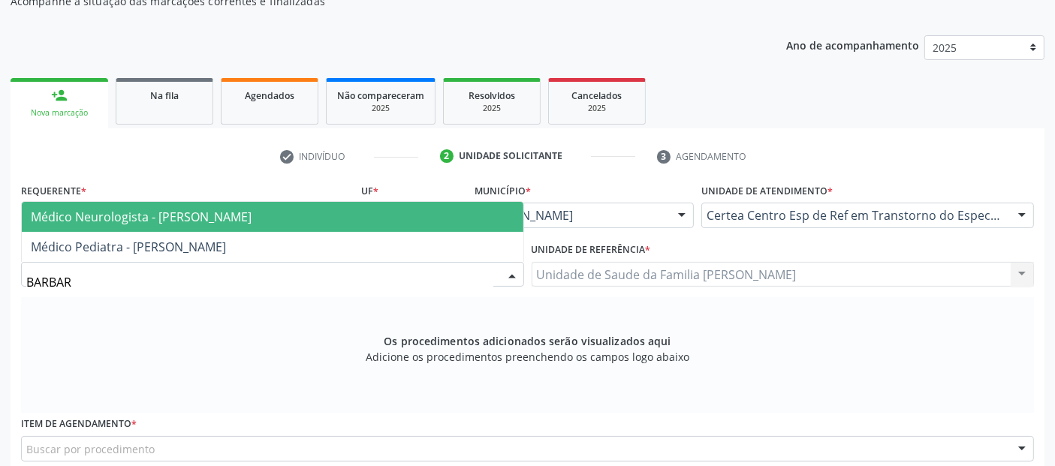
type input "[PERSON_NAME]"
click at [222, 221] on span "Médico Neurologista - [PERSON_NAME]" at bounding box center [141, 217] width 221 height 17
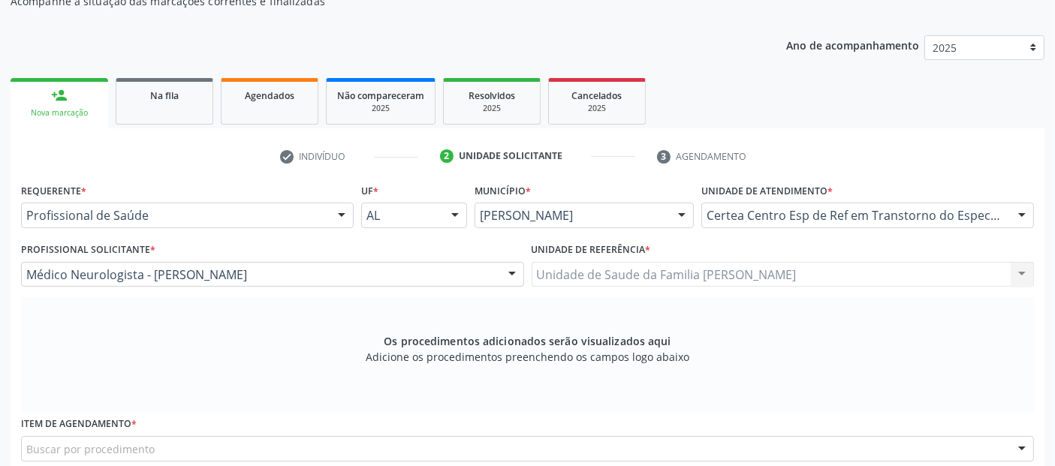
scroll to position [433, 0]
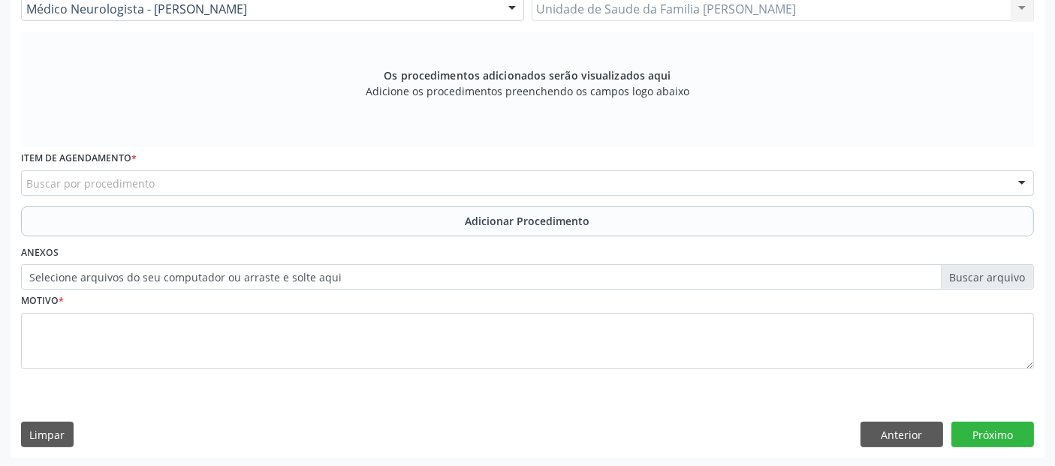
click at [397, 179] on div "Buscar por procedimento" at bounding box center [527, 183] width 1013 height 26
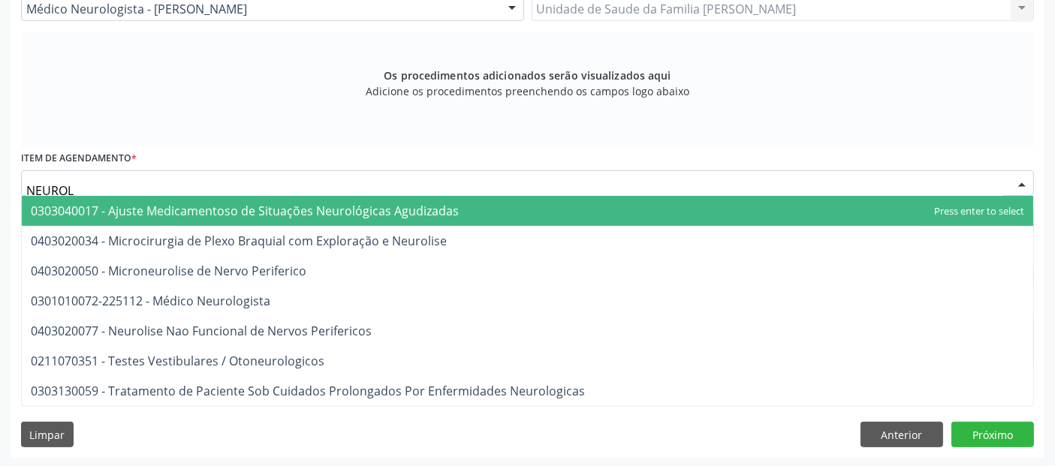
type input "NEUROLO"
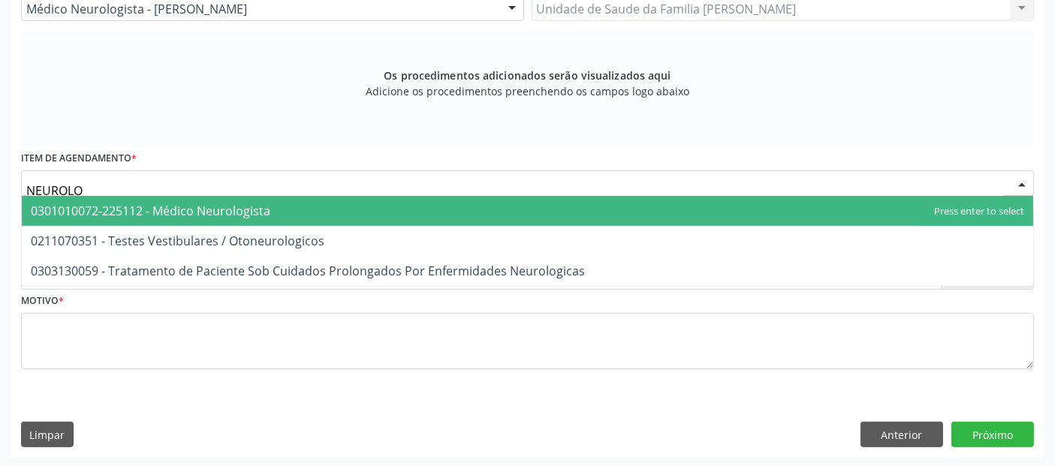
click at [248, 207] on span "0301010072-225112 - Médico Neurologista" at bounding box center [151, 211] width 240 height 17
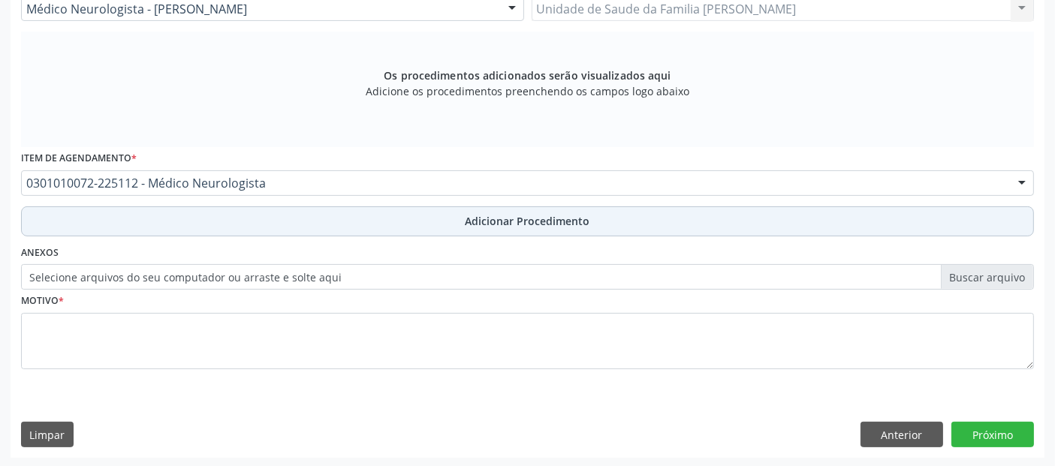
click at [261, 211] on button "Adicionar Procedimento" at bounding box center [527, 222] width 1013 height 30
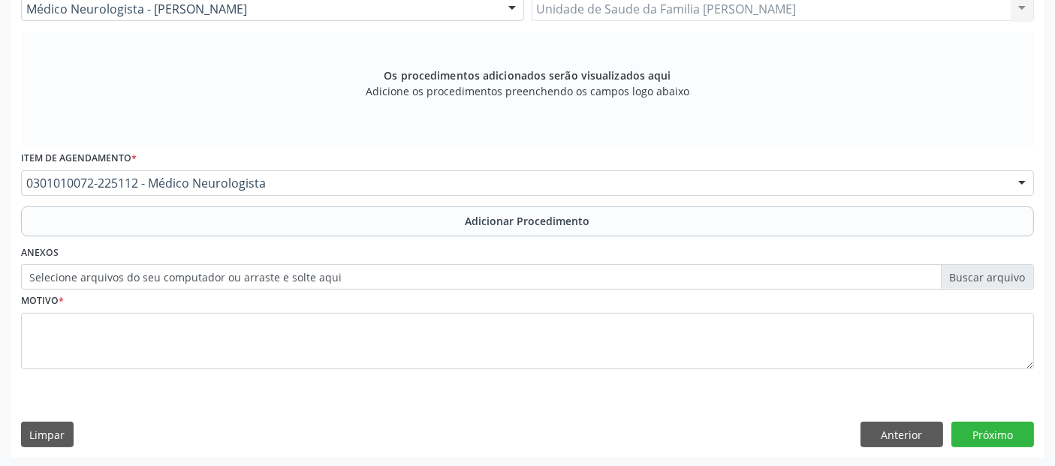
scroll to position [376, 0]
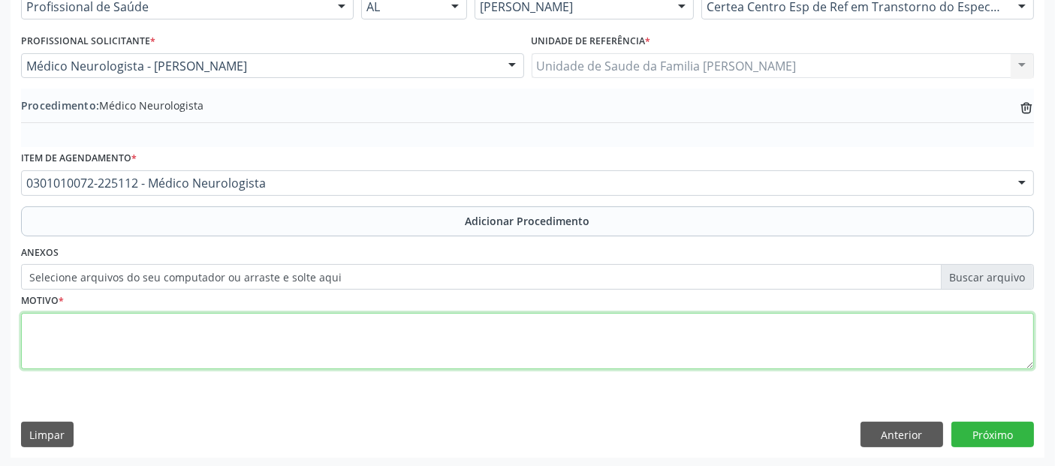
click at [169, 315] on textarea at bounding box center [527, 341] width 1013 height 57
type textarea "RETORNO NEUROPEDIATRA CERTEA , ÚLTIMA CONSULTA DIA [DATE]"
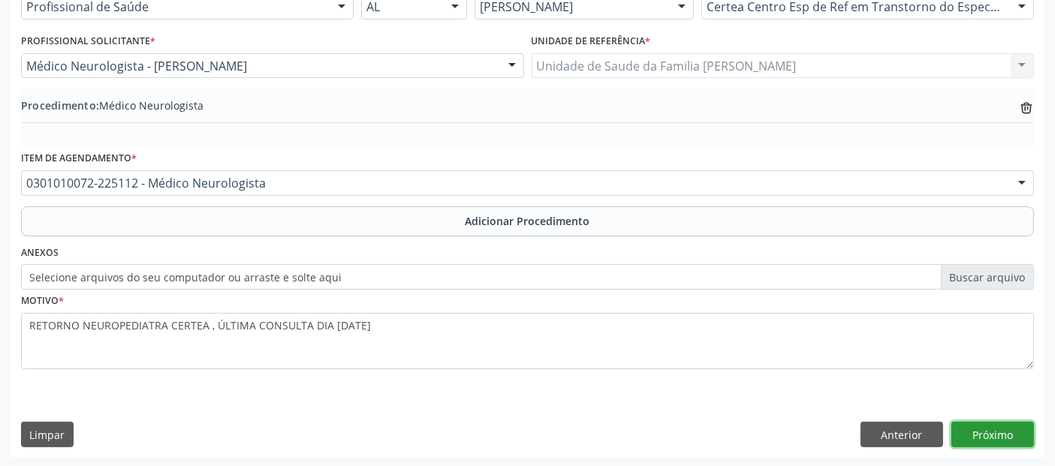
click at [1018, 441] on button "Próximo" at bounding box center [993, 435] width 83 height 26
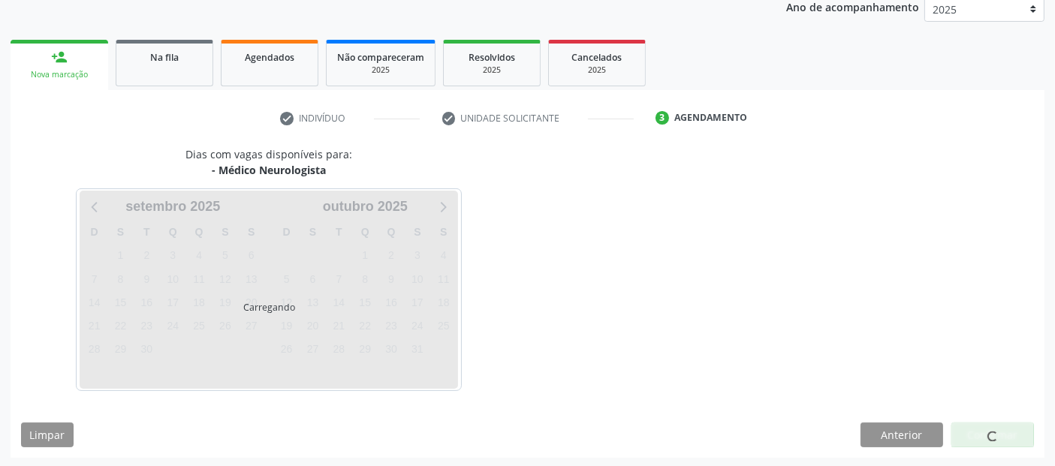
scroll to position [250, 0]
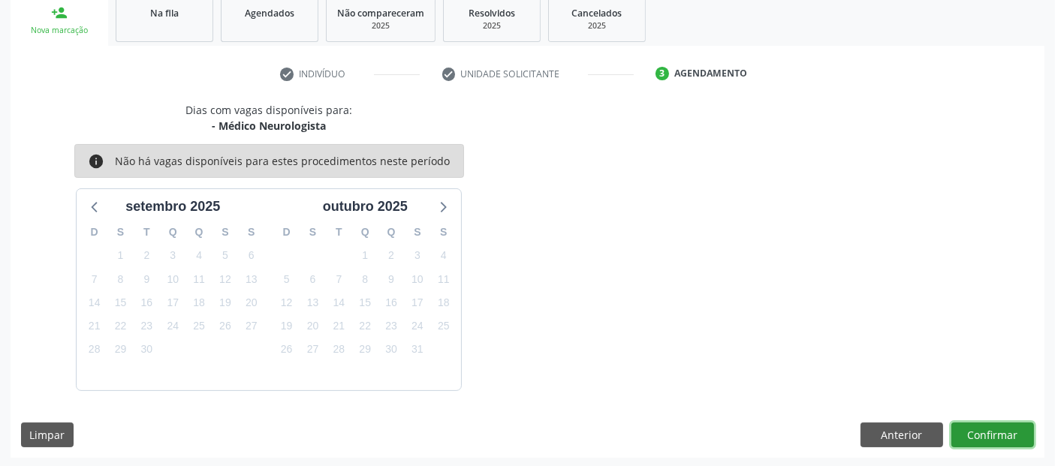
click at [1018, 441] on button "Confirmar" at bounding box center [993, 436] width 83 height 26
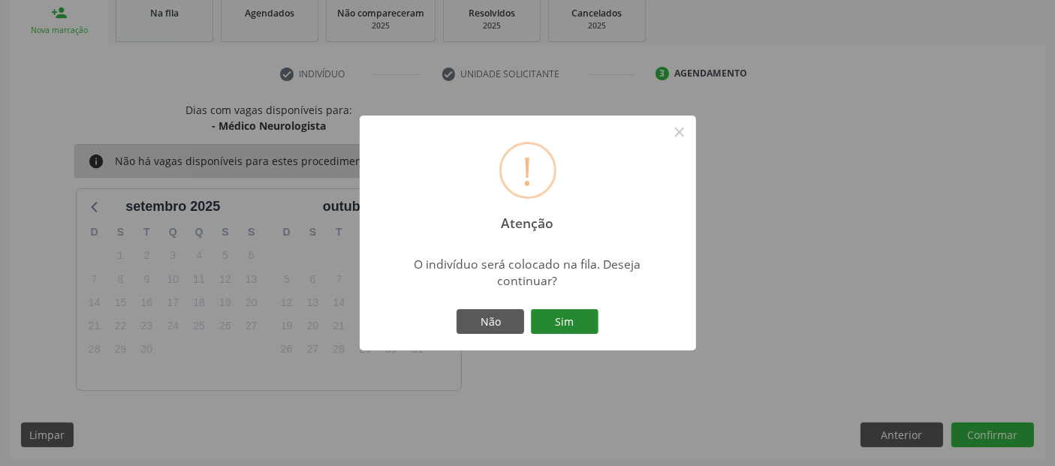
click at [570, 323] on button "Sim" at bounding box center [565, 322] width 68 height 26
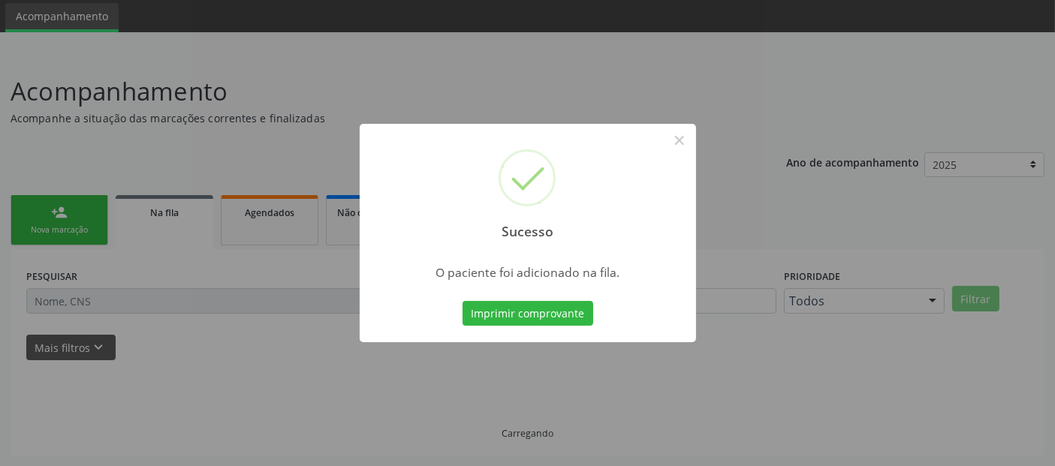
scroll to position [49, 0]
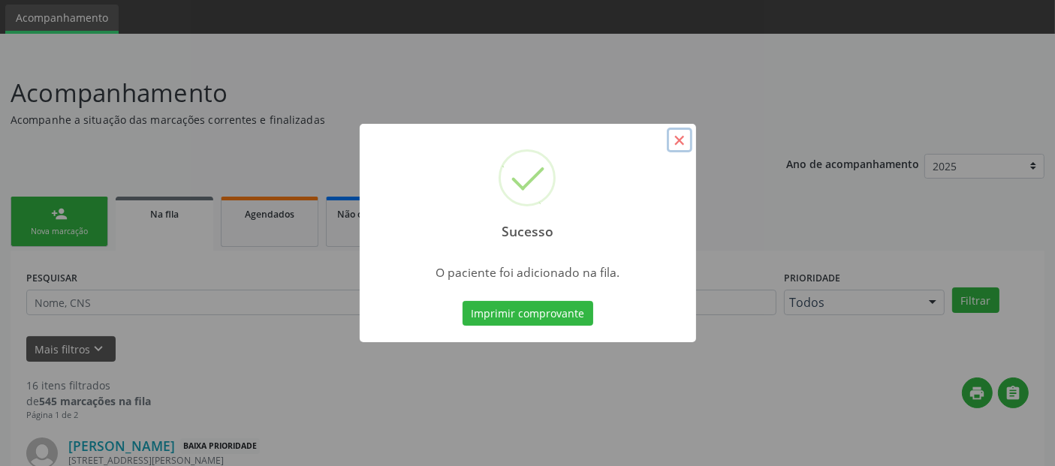
click at [683, 138] on button "×" at bounding box center [680, 141] width 26 height 26
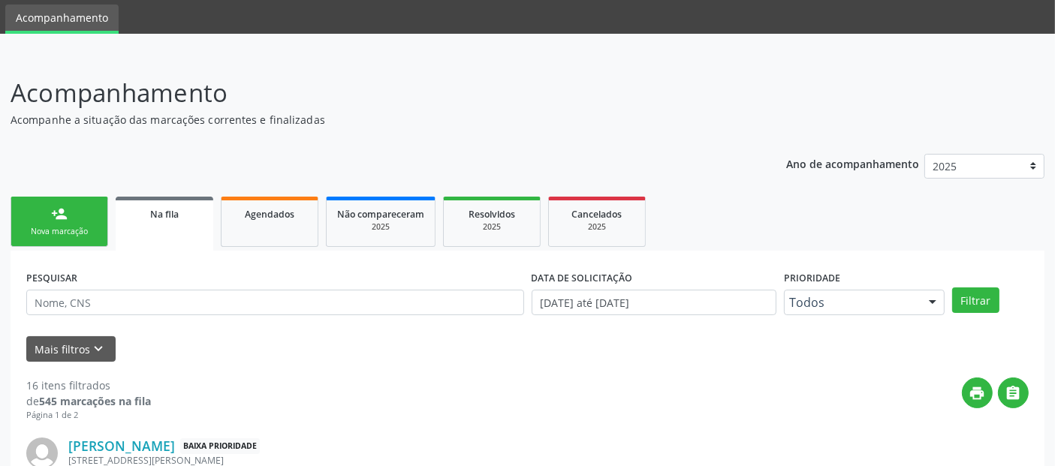
click at [59, 239] on link "person_add Nova marcação" at bounding box center [60, 222] width 98 height 50
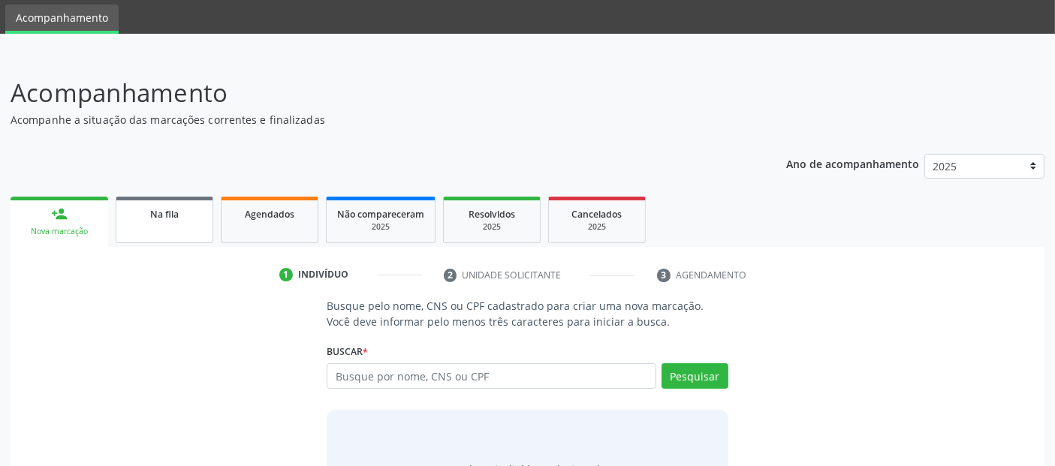
click at [162, 221] on link "Na fila" at bounding box center [165, 220] width 98 height 47
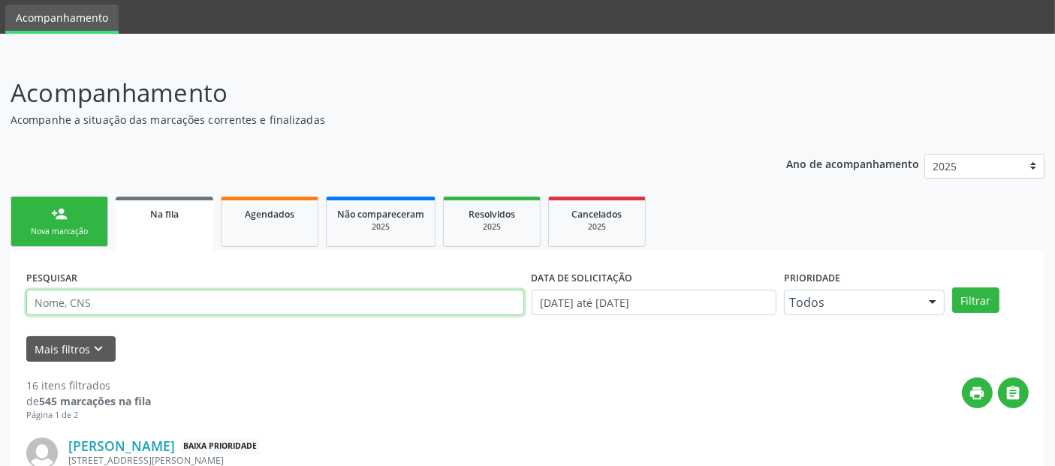
click at [169, 301] on input "text" at bounding box center [275, 303] width 498 height 26
type input "708009341291828"
click at [952, 288] on button "Filtrar" at bounding box center [975, 301] width 47 height 26
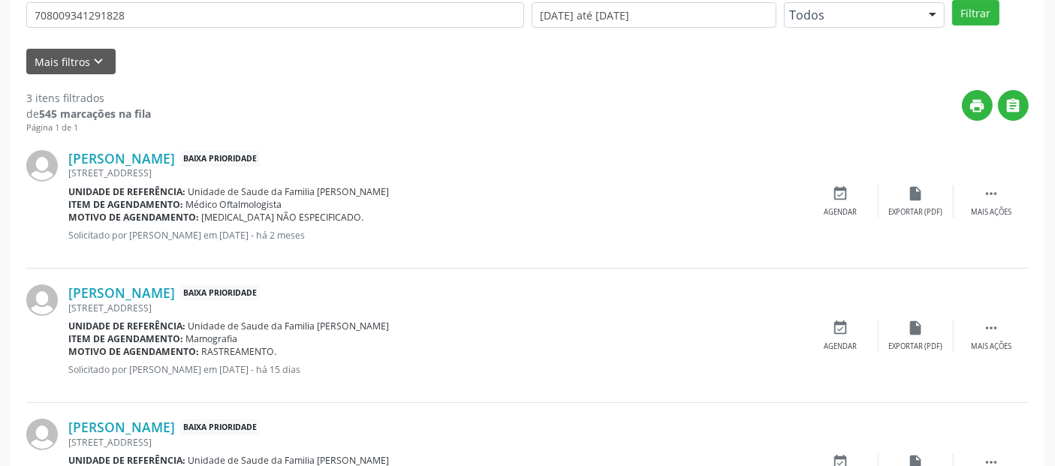
scroll to position [394, 0]
